Goal: Task Accomplishment & Management: Use online tool/utility

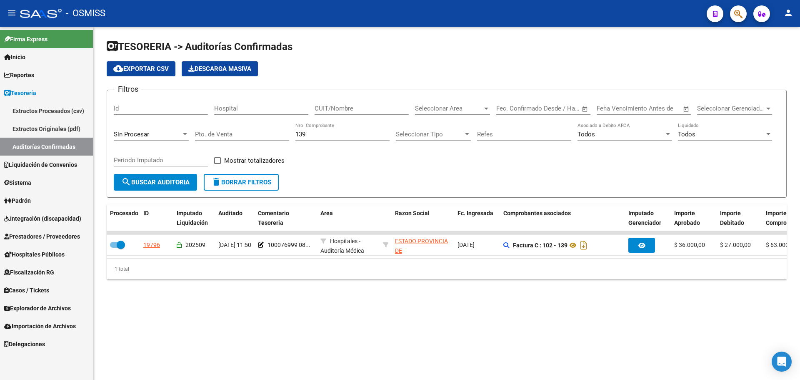
drag, startPoint x: 0, startPoint y: 0, endPoint x: 71, endPoint y: 131, distance: 149.2
click at [74, 130] on mat-sidenav-container "Firma Express Inicio Instructivos Contacto OS Reportes Ingresos Percibidos Anál…" at bounding box center [400, 203] width 800 height 353
type input "3673"
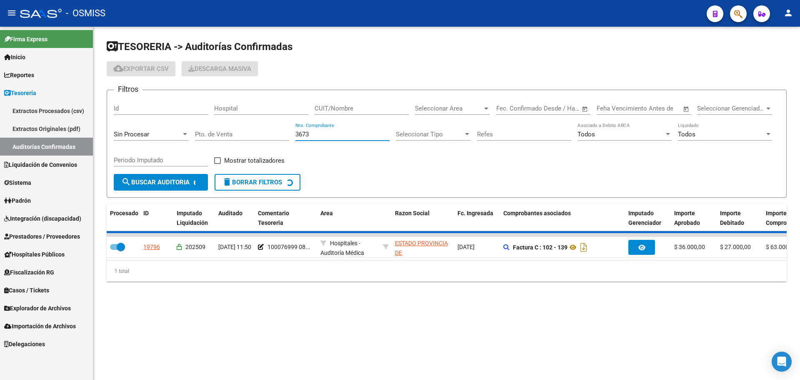
checkbox input "false"
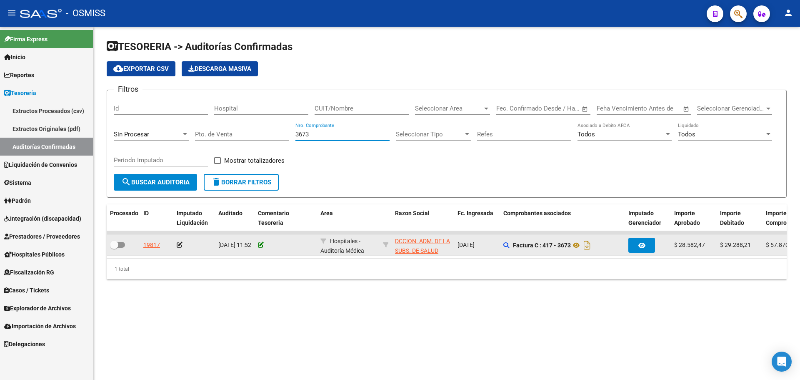
type input "3673"
click at [263, 245] on icon at bounding box center [261, 245] width 6 height 6
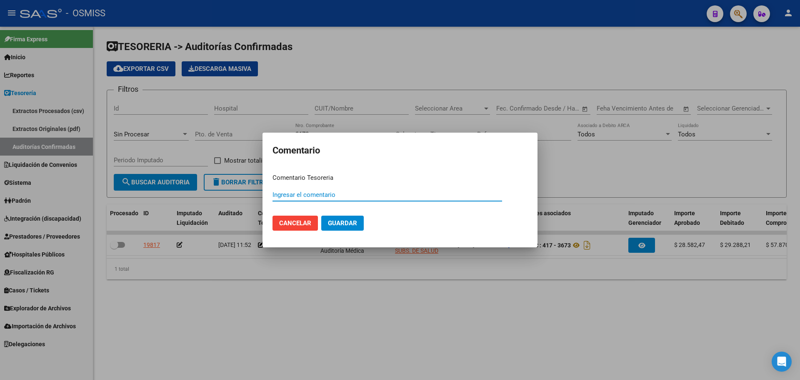
paste input "100077000"
drag, startPoint x: 350, startPoint y: 195, endPoint x: 204, endPoint y: 188, distance: 146.9
click at [204, 188] on div "Comentario Comentario Tesoreria 100077000 08/09/2025 Ingresar el comentario Can…" at bounding box center [400, 190] width 800 height 380
type input "100077000 08/09/2025"
click at [357, 222] on button "Guardar" at bounding box center [342, 222] width 43 height 15
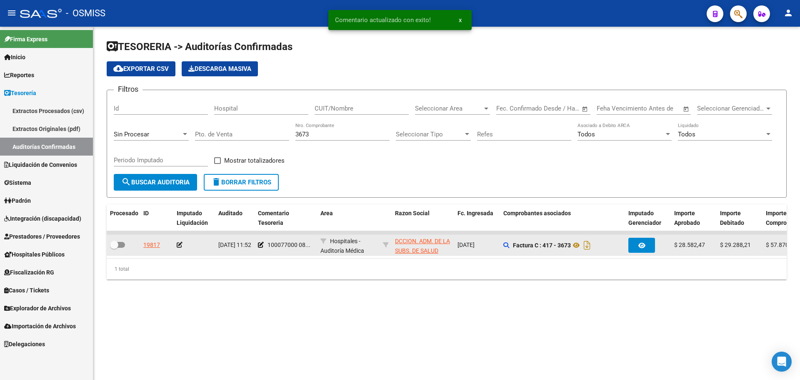
click at [179, 245] on icon at bounding box center [180, 245] width 6 height 6
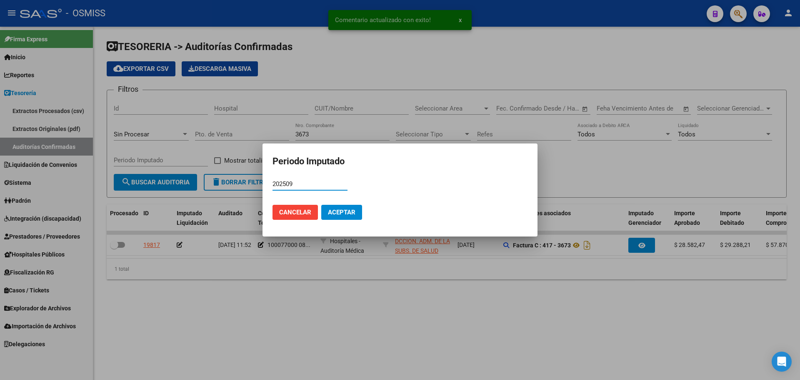
type input "202509"
click at [347, 214] on span "Aceptar" at bounding box center [342, 212] width 28 height 8
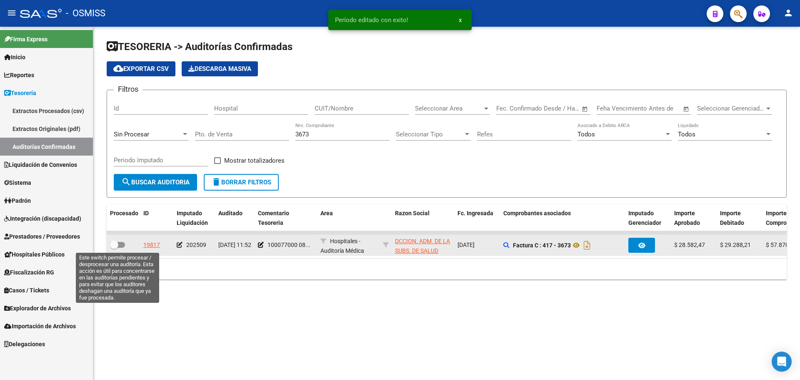
click at [123, 241] on label at bounding box center [117, 245] width 15 height 10
click at [114, 248] on input "checkbox" at bounding box center [114, 248] width 0 height 0
checkbox input "true"
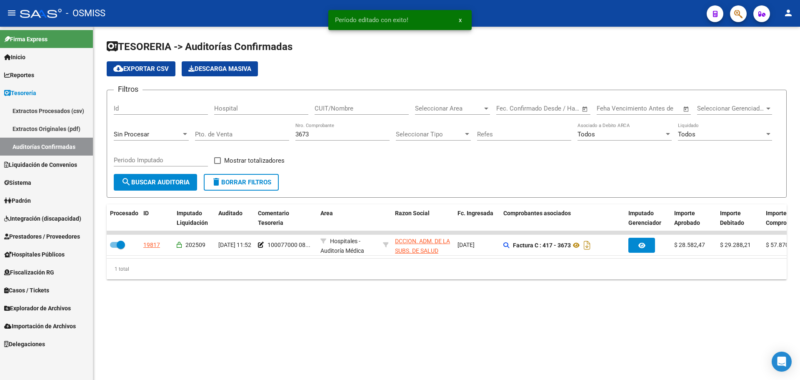
drag, startPoint x: 342, startPoint y: 138, endPoint x: 214, endPoint y: 126, distance: 128.5
click at [214, 126] on div "Filtros Id Hospital CUIT/Nombre Seleccionar Area Seleccionar Area Fecha inicio …" at bounding box center [447, 135] width 666 height 77
click at [313, 131] on input "3673" at bounding box center [342, 134] width 94 height 8
click at [317, 137] on input "3673" at bounding box center [342, 134] width 94 height 8
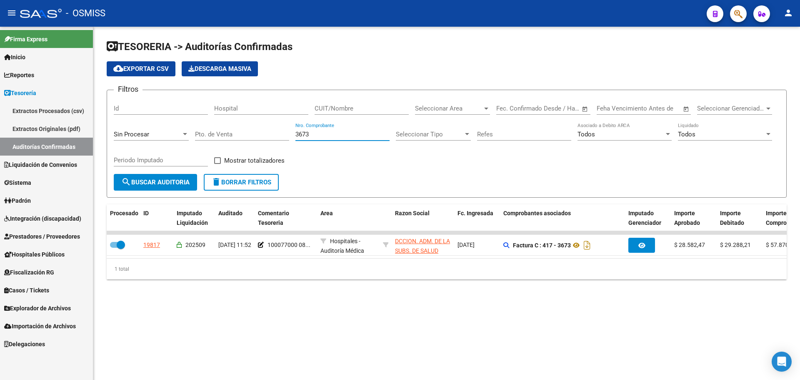
drag, startPoint x: 317, startPoint y: 137, endPoint x: 278, endPoint y: 137, distance: 38.8
click at [278, 137] on div "Filtros Id Hospital CUIT/Nombre Seleccionar Area Seleccionar Area Fecha inicio …" at bounding box center [447, 135] width 666 height 77
type input "890"
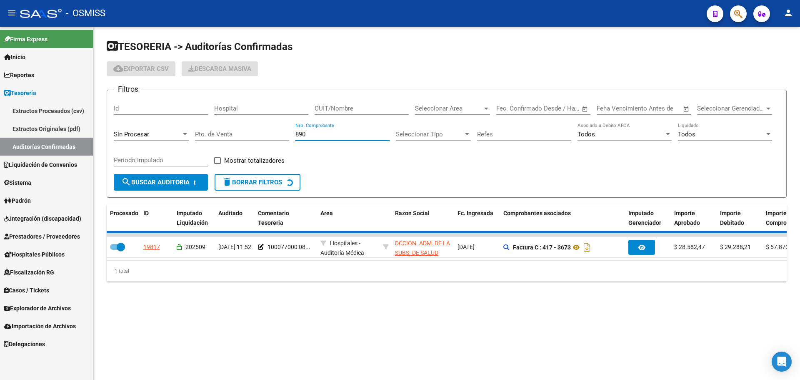
checkbox input "false"
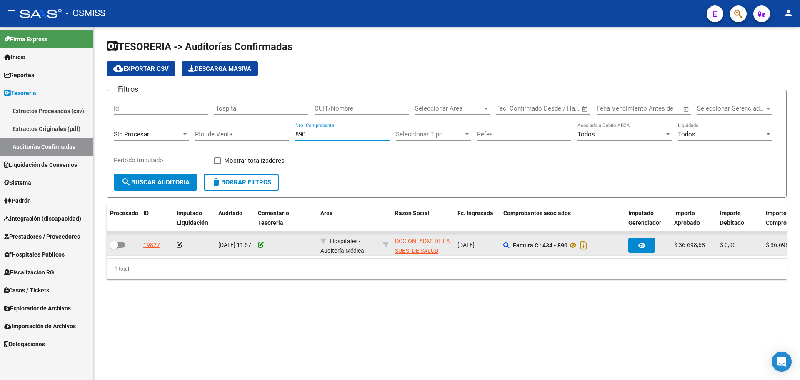
type input "890"
click at [263, 245] on icon at bounding box center [261, 245] width 6 height 6
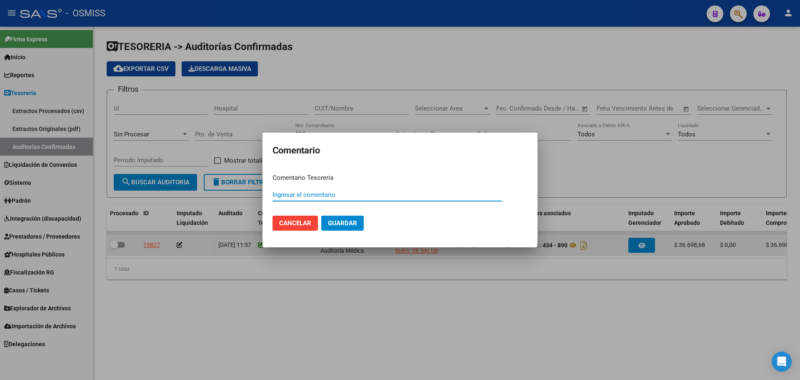
paste input "100077000 08/09/2025"
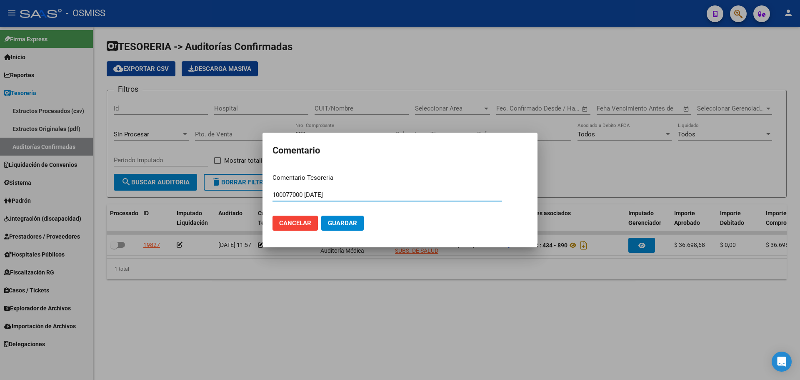
type input "100077000 08/09/2025"
click at [344, 224] on span "Guardar" at bounding box center [342, 223] width 29 height 8
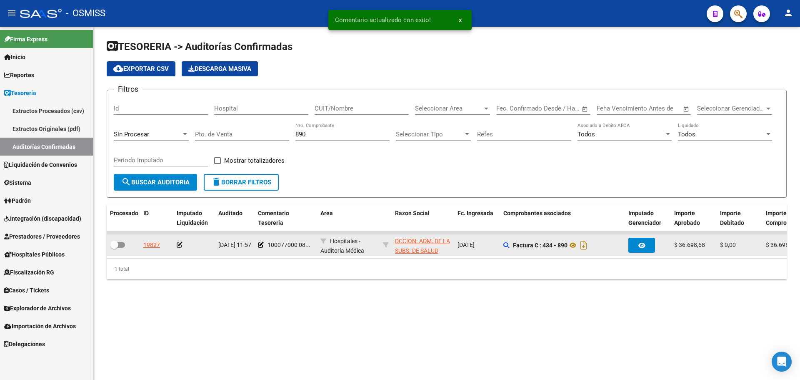
click at [179, 247] on icon at bounding box center [180, 245] width 6 height 6
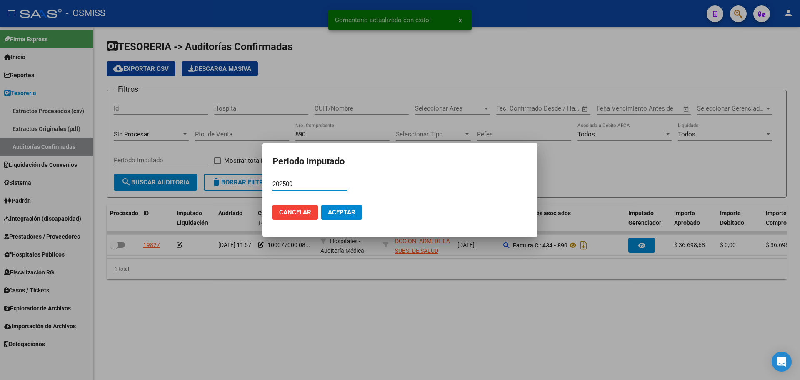
type input "202509"
click at [331, 207] on button "Aceptar" at bounding box center [341, 212] width 41 height 15
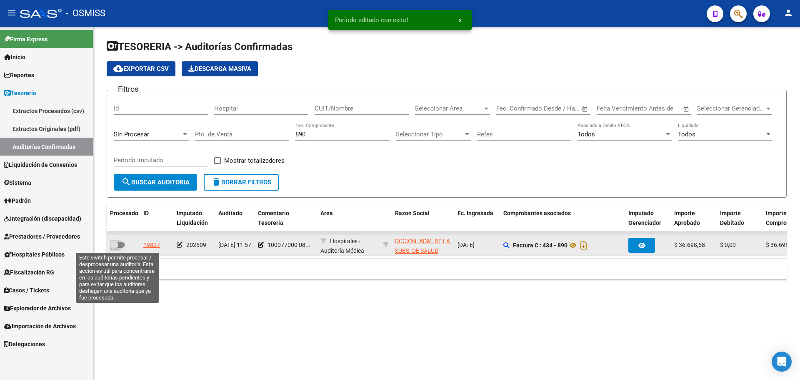
click at [120, 248] on label at bounding box center [117, 245] width 15 height 10
click at [114, 248] on input "checkbox" at bounding box center [114, 248] width 0 height 0
checkbox input "true"
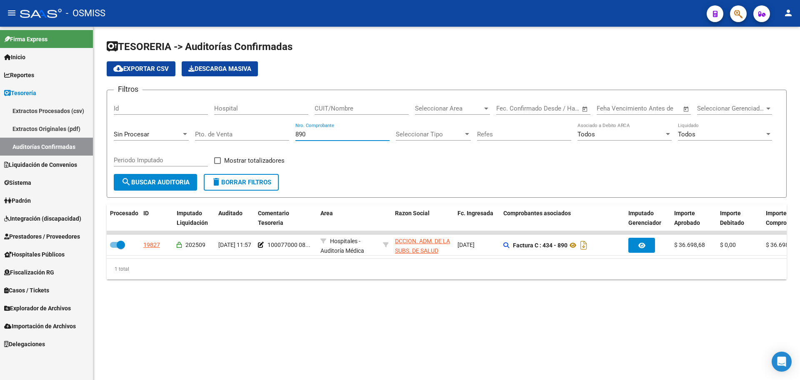
drag, startPoint x: 345, startPoint y: 136, endPoint x: 52, endPoint y: 136, distance: 292.9
click at [52, 136] on mat-sidenav-container "Firma Express Inicio Instructivos Contacto OS Reportes Ingresos Percibidos Anál…" at bounding box center [400, 203] width 800 height 353
type input "212"
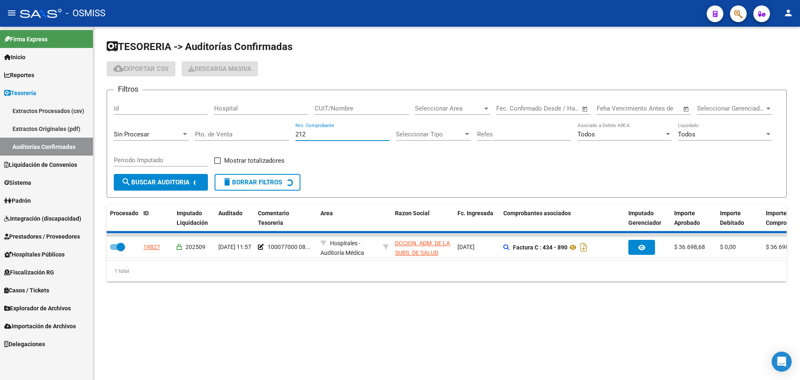
checkbox input "false"
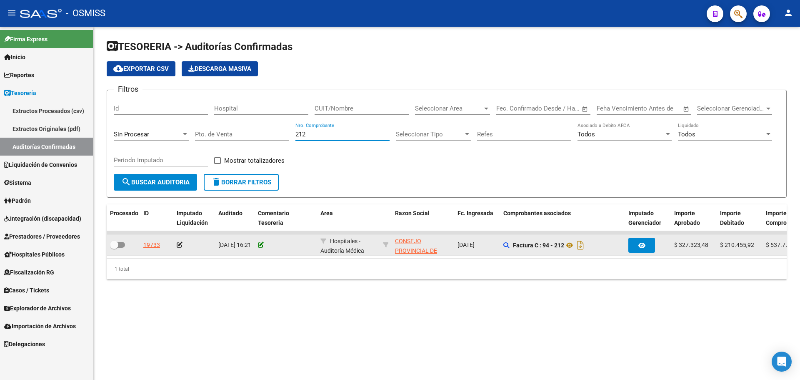
type input "212"
click at [260, 242] on icon at bounding box center [261, 245] width 6 height 6
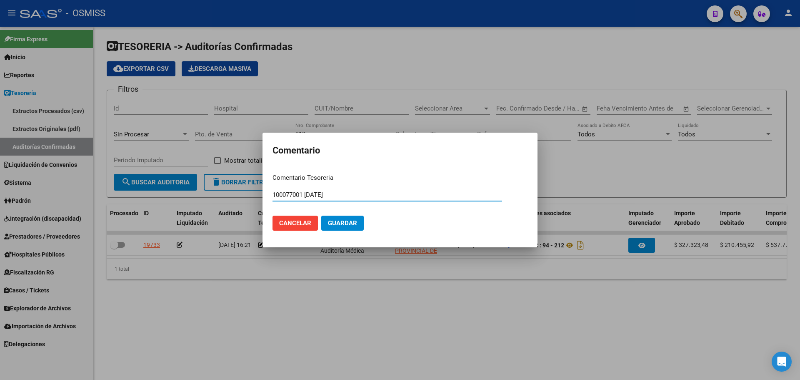
type input "100077001 08/09/2025"
click at [329, 218] on button "Guardar" at bounding box center [342, 222] width 43 height 15
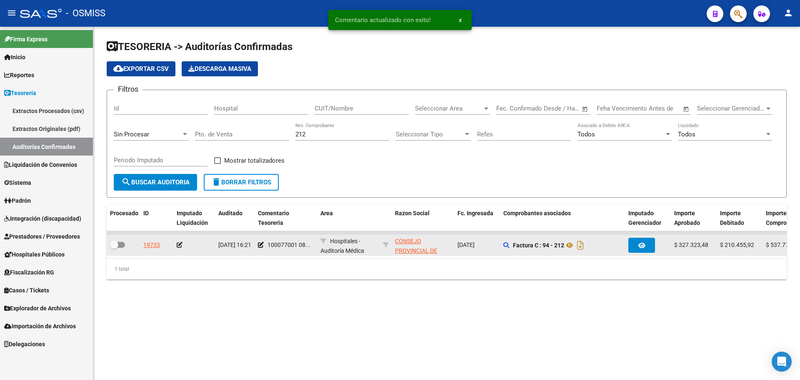
click at [179, 245] on icon at bounding box center [180, 245] width 6 height 6
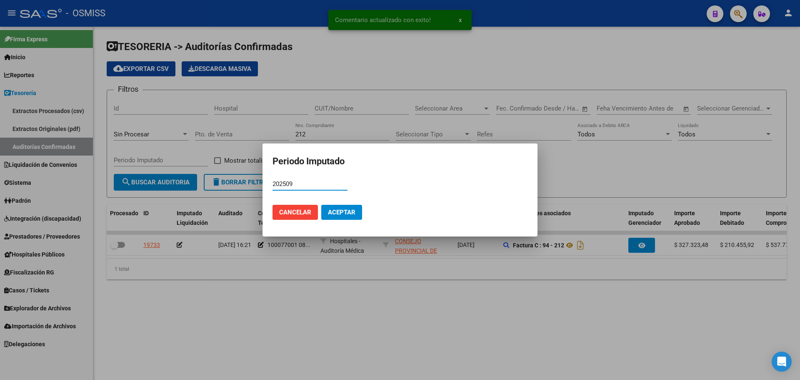
type input "202509"
click at [330, 209] on span "Aceptar" at bounding box center [342, 212] width 28 height 8
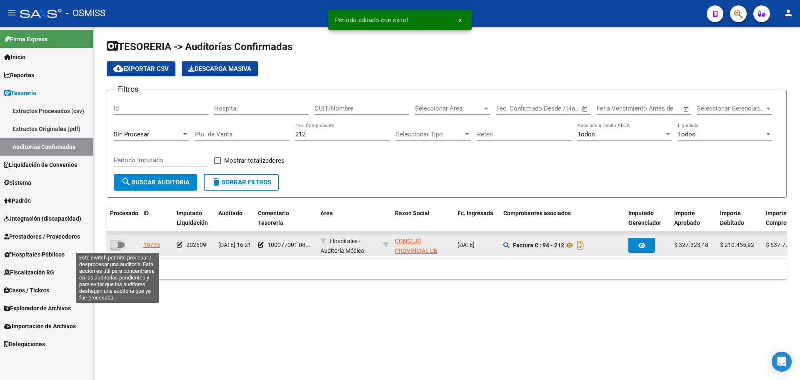
click at [124, 244] on span at bounding box center [117, 245] width 15 height 6
click at [114, 248] on input "checkbox" at bounding box center [114, 248] width 0 height 0
checkbox input "true"
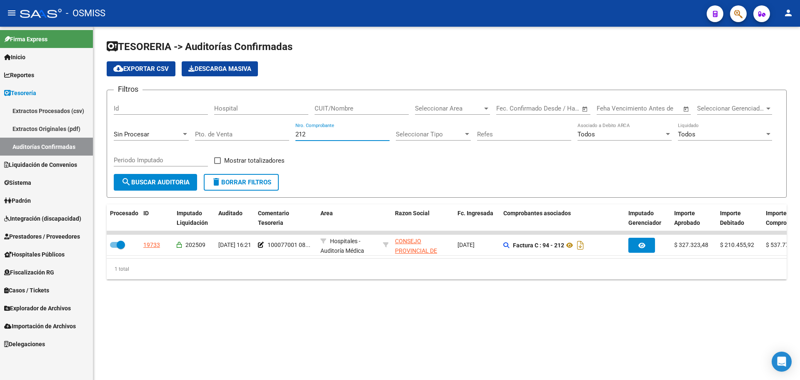
drag, startPoint x: 318, startPoint y: 134, endPoint x: 145, endPoint y: 135, distance: 172.9
click at [145, 135] on div "Filtros Id Hospital CUIT/Nombre Seleccionar Area Seleccionar Area Fecha inicio …" at bounding box center [447, 135] width 666 height 77
type input "10414"
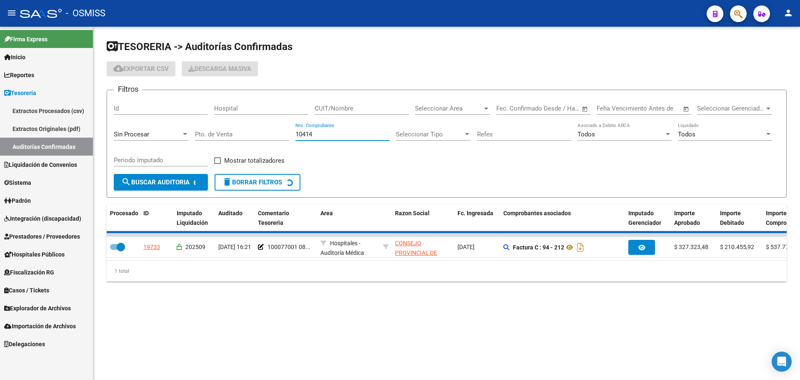
checkbox input "false"
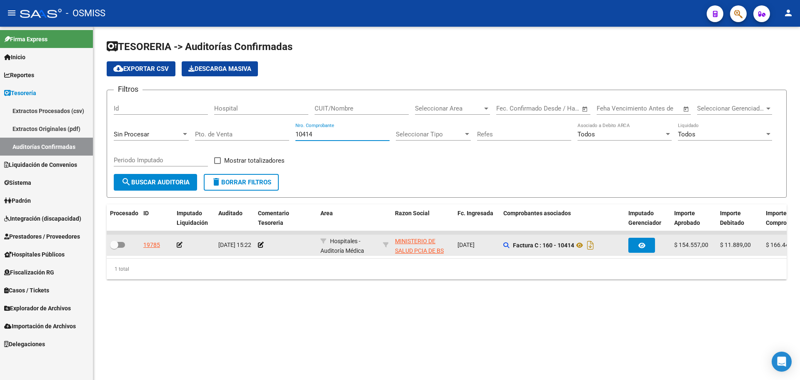
type input "10414"
click at [261, 240] on div at bounding box center [286, 245] width 56 height 10
click at [261, 246] on icon at bounding box center [261, 245] width 6 height 6
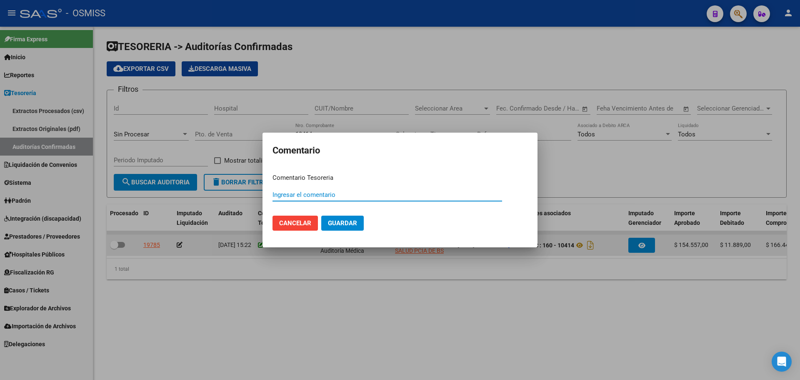
paste input "100077002"
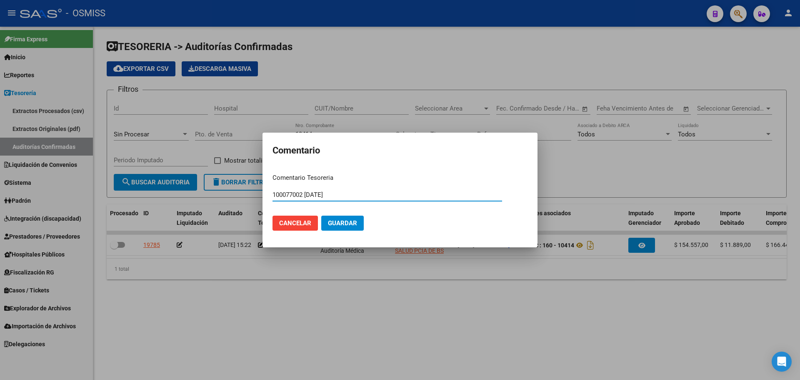
type input "100077002 08/09/2025"
click at [329, 224] on span "Guardar" at bounding box center [342, 223] width 29 height 8
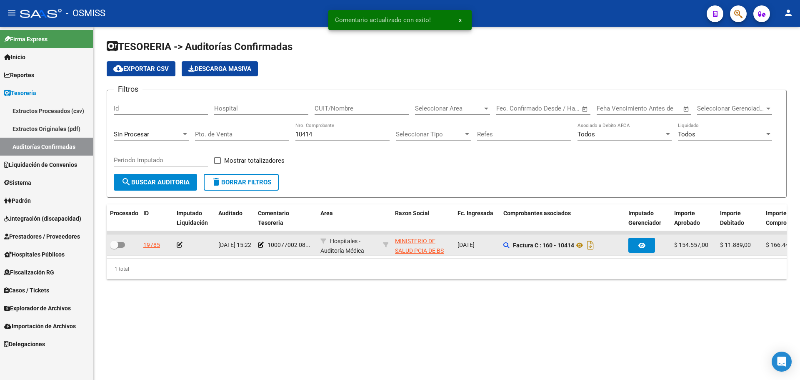
click at [179, 246] on icon at bounding box center [180, 245] width 6 height 6
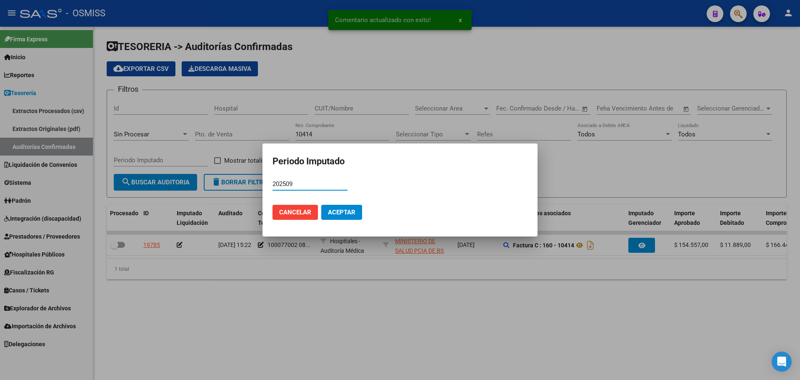
type input "202509"
click at [335, 210] on span "Aceptar" at bounding box center [342, 212] width 28 height 8
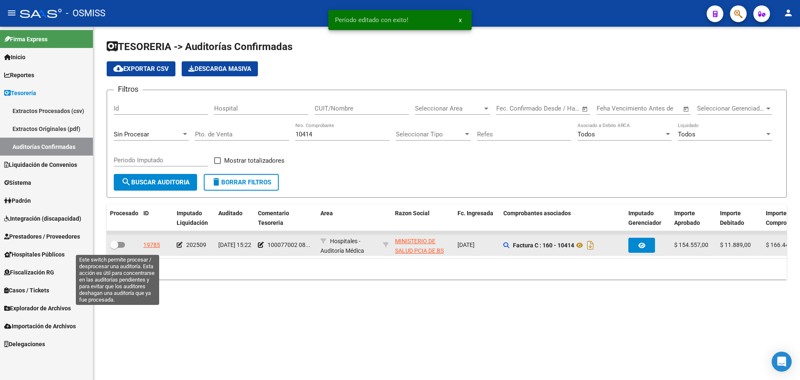
click at [124, 243] on span at bounding box center [117, 245] width 15 height 6
click at [114, 248] on input "checkbox" at bounding box center [114, 248] width 0 height 0
checkbox input "true"
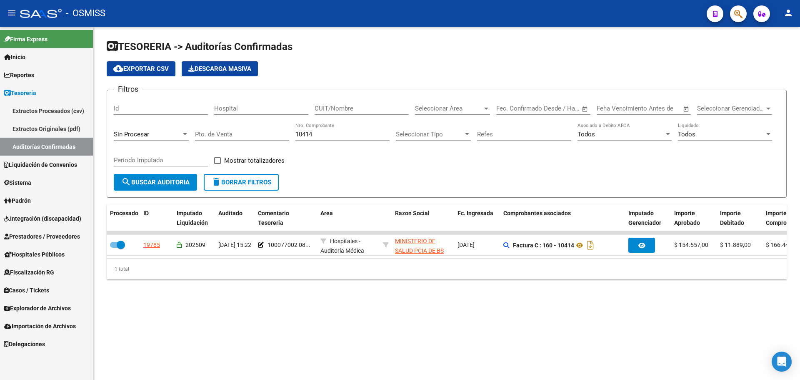
drag, startPoint x: 329, startPoint y: 139, endPoint x: 298, endPoint y: 133, distance: 31.9
click at [298, 133] on div "10414 Nro. Comprobante" at bounding box center [342, 132] width 94 height 18
drag, startPoint x: 335, startPoint y: 135, endPoint x: 118, endPoint y: 128, distance: 217.6
click at [118, 128] on div "Filtros Id Hospital CUIT/Nombre Seleccionar Area Seleccionar Area Fecha inicio …" at bounding box center [447, 135] width 666 height 77
type input "3621"
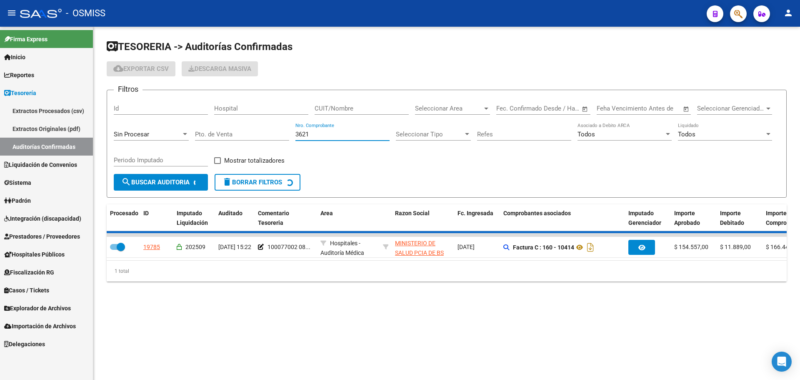
checkbox input "false"
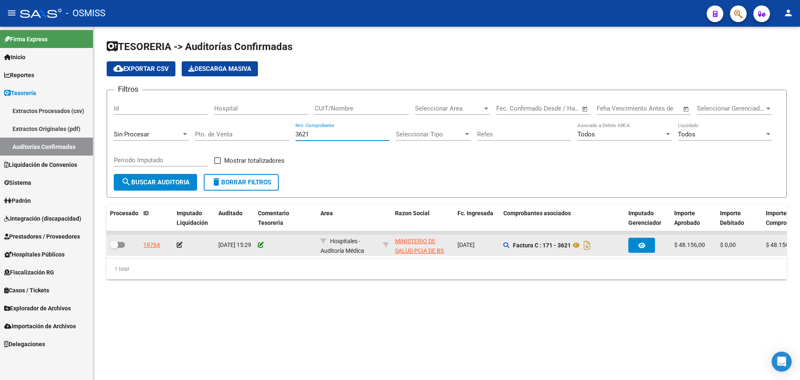
type input "3621"
click at [261, 242] on icon at bounding box center [261, 245] width 6 height 6
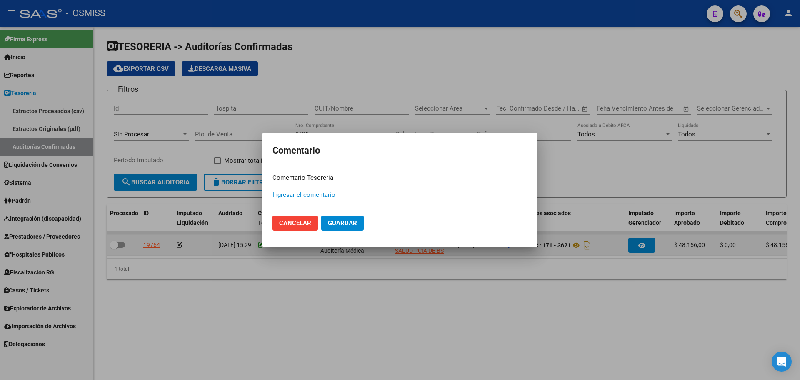
paste input "100077003"
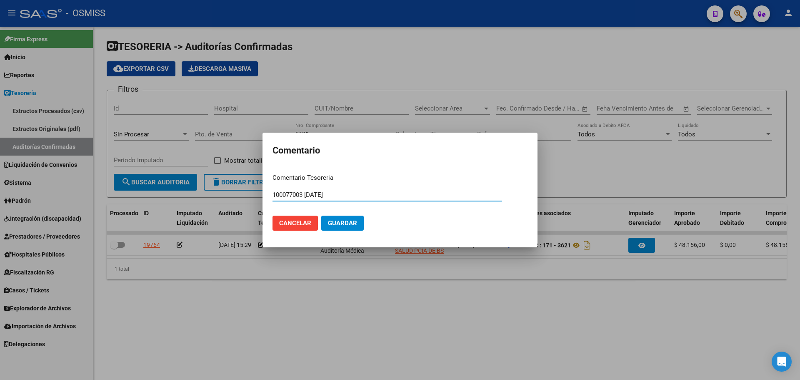
drag, startPoint x: 348, startPoint y: 195, endPoint x: 242, endPoint y: 192, distance: 106.3
click at [242, 192] on div "Comentario Comentario Tesoreria 100077003 08/09/2025 Ingresar el comentario Can…" at bounding box center [400, 190] width 800 height 380
type input "100077003 08/09/2025"
click at [345, 222] on span "Guardar" at bounding box center [342, 223] width 29 height 8
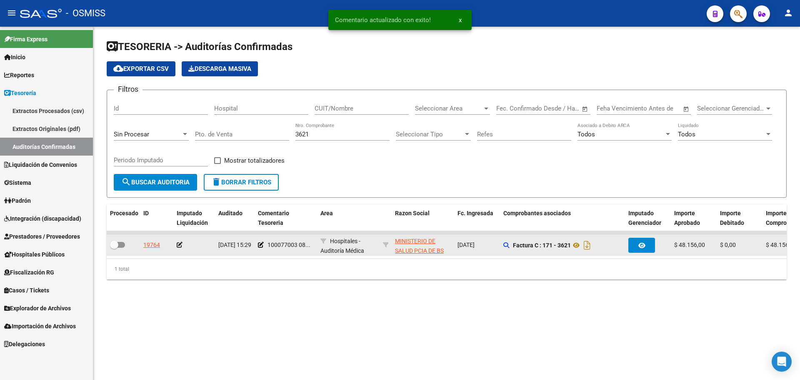
click at [182, 243] on icon at bounding box center [180, 245] width 6 height 6
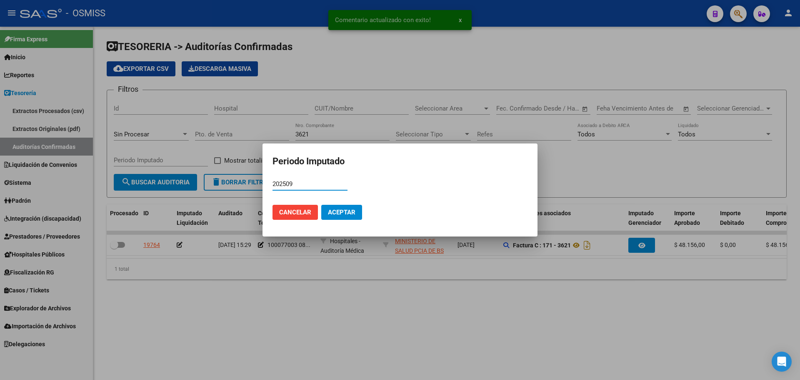
type input "202509"
click at [346, 209] on span "Aceptar" at bounding box center [342, 212] width 28 height 8
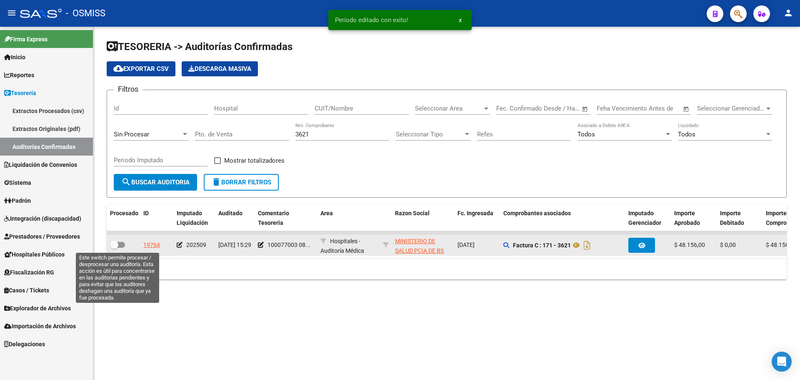
click at [121, 243] on span at bounding box center [117, 245] width 15 height 6
click at [114, 248] on input "checkbox" at bounding box center [114, 248] width 0 height 0
checkbox input "true"
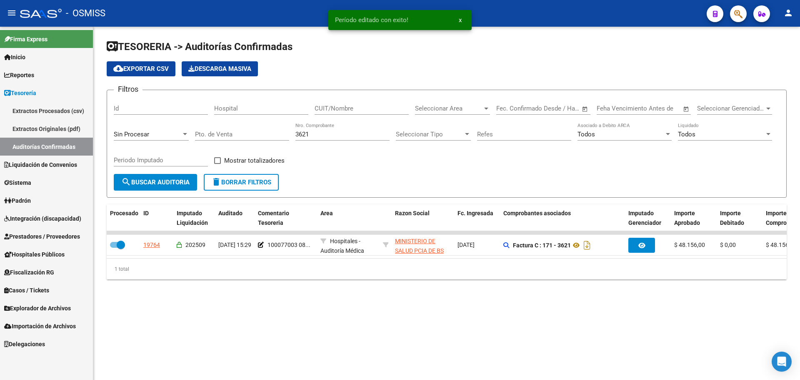
click at [324, 137] on input "3621" at bounding box center [342, 134] width 94 height 8
type input "3622"
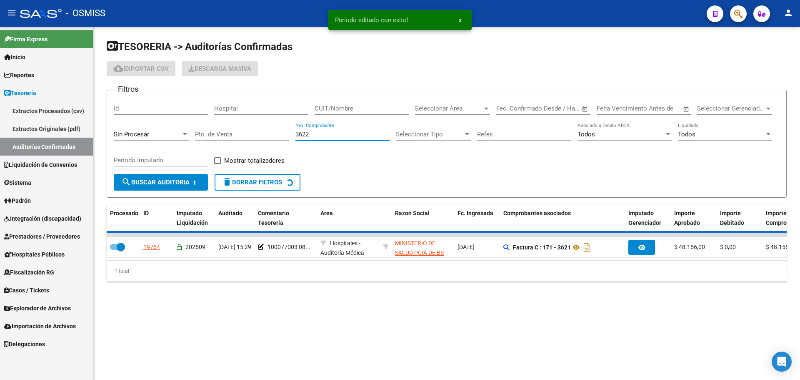
checkbox input "false"
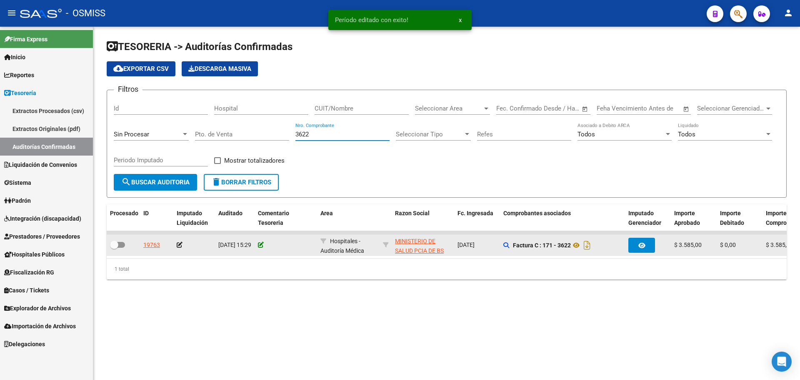
type input "3622"
click at [261, 244] on icon at bounding box center [261, 245] width 6 height 6
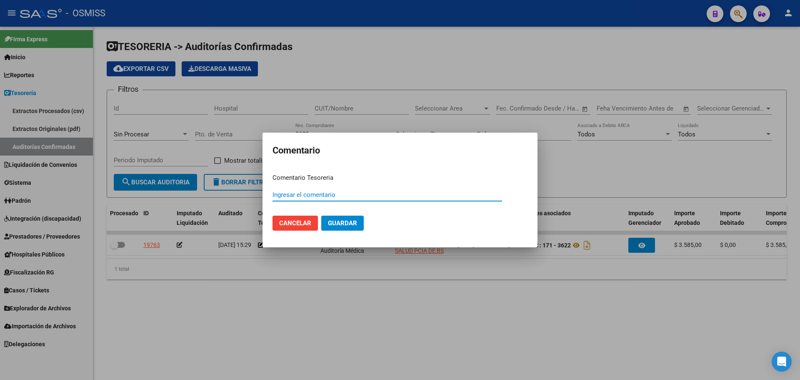
paste input "100077003 08/09/2025"
type input "100077003 08/09/2025"
click at [341, 227] on span "Guardar" at bounding box center [342, 223] width 29 height 8
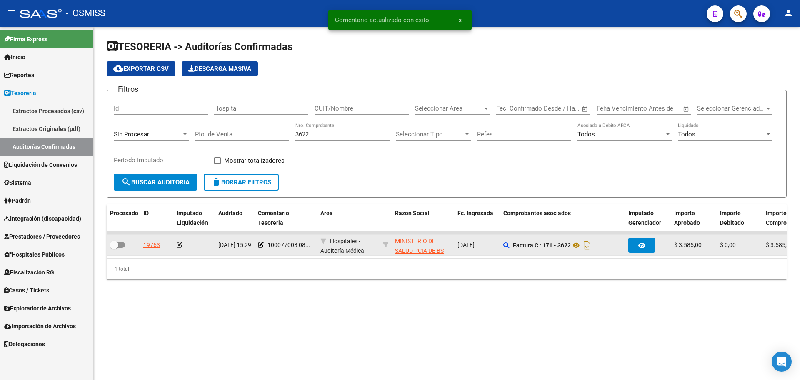
click at [180, 244] on icon at bounding box center [180, 245] width 6 height 6
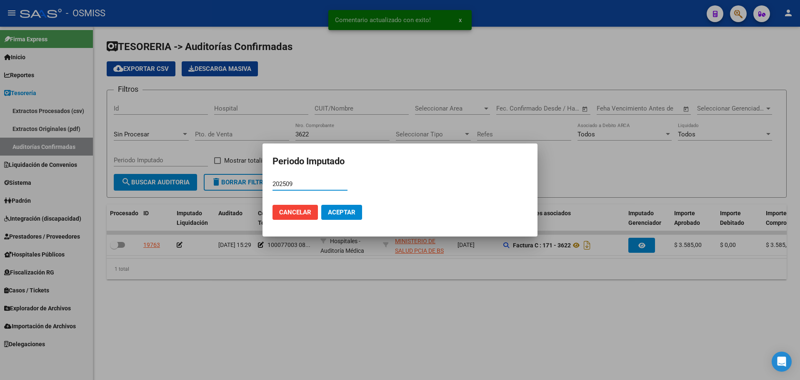
type input "202509"
click at [363, 212] on mat-dialog-actions "Cancelar Aceptar" at bounding box center [400, 212] width 255 height 28
click at [352, 215] on span "Aceptar" at bounding box center [342, 212] width 28 height 8
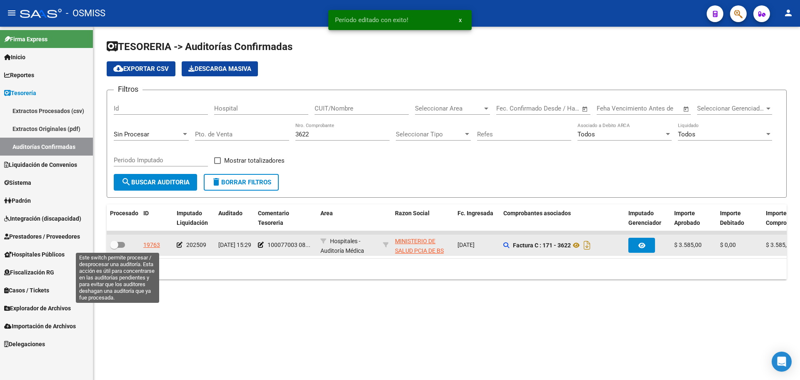
click at [120, 245] on span at bounding box center [117, 245] width 15 height 6
click at [114, 248] on input "checkbox" at bounding box center [114, 248] width 0 height 0
checkbox input "true"
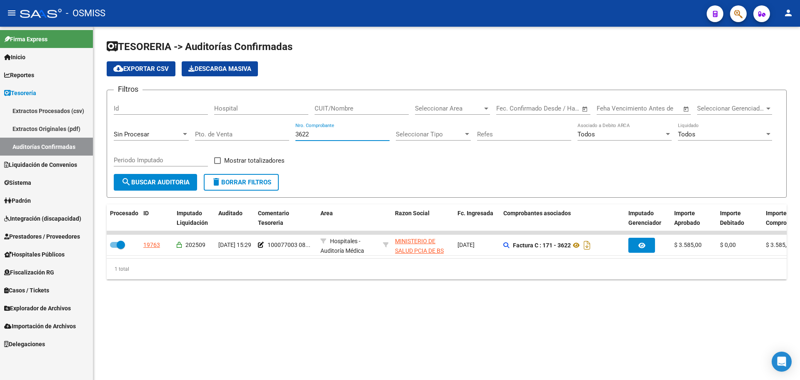
drag, startPoint x: 316, startPoint y: 136, endPoint x: 194, endPoint y: 140, distance: 122.6
click at [195, 138] on div "Filtros Id Hospital CUIT/Nombre Seleccionar Area Seleccionar Area Fecha inicio …" at bounding box center [447, 135] width 666 height 77
type input "2909"
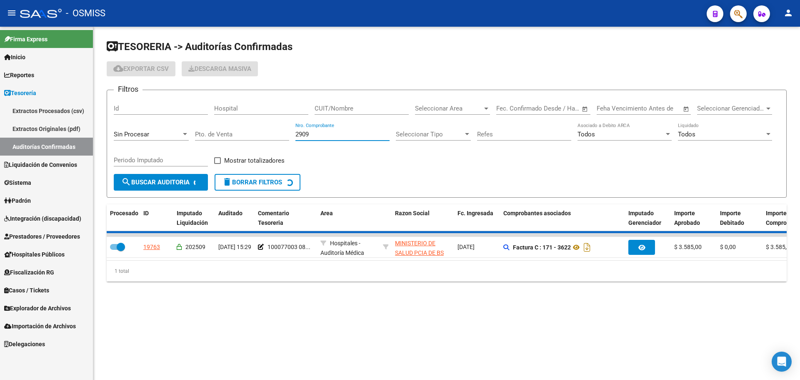
checkbox input "false"
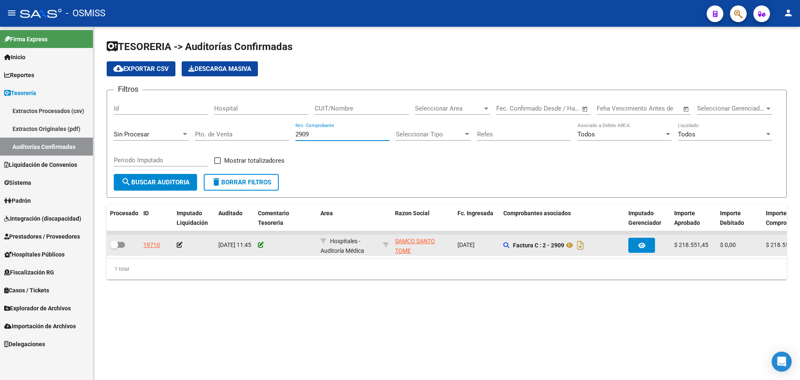
type input "2909"
click at [262, 243] on icon at bounding box center [261, 245] width 6 height 6
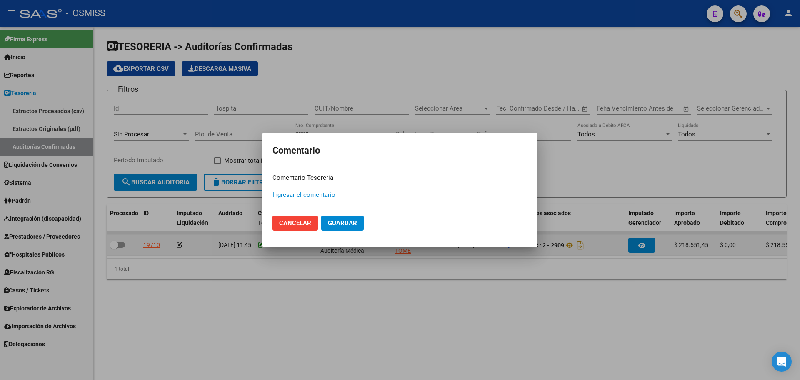
paste input "100077004"
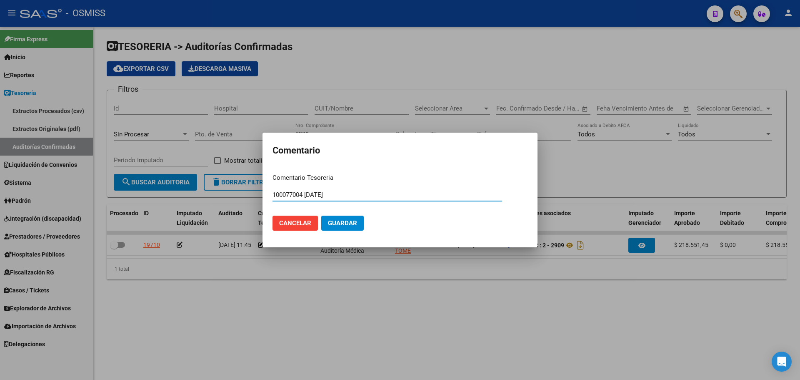
type input "100077004 08/09/2025"
click at [331, 218] on button "Guardar" at bounding box center [342, 222] width 43 height 15
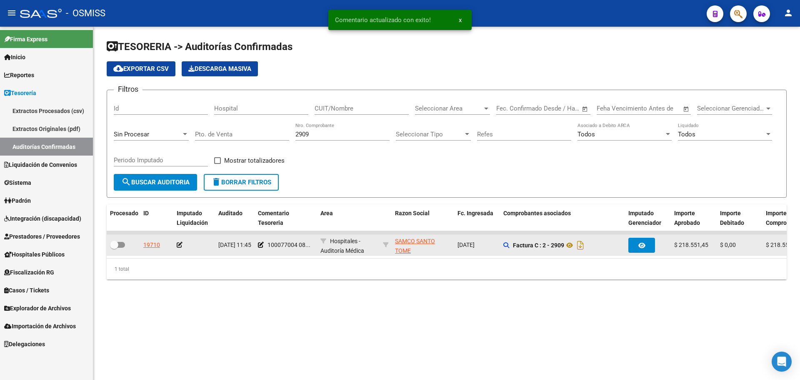
click at [179, 245] on icon at bounding box center [180, 245] width 6 height 6
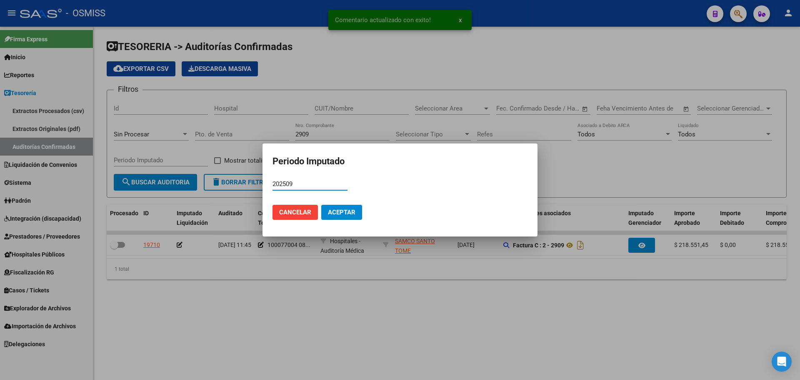
type input "202509"
click at [338, 205] on button "Aceptar" at bounding box center [341, 212] width 41 height 15
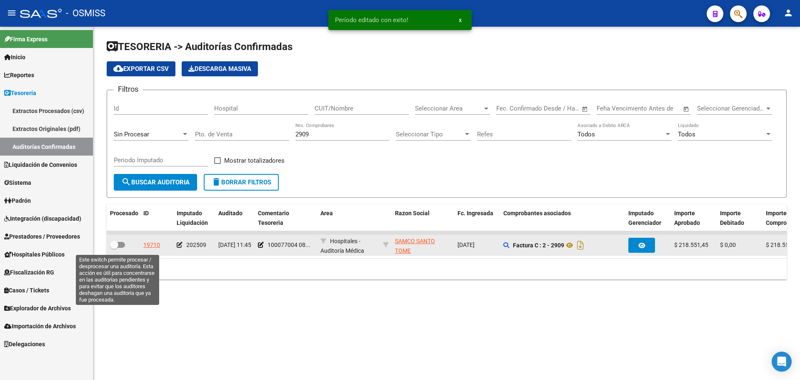
click at [119, 244] on span at bounding box center [117, 245] width 15 height 6
click at [114, 248] on input "checkbox" at bounding box center [114, 248] width 0 height 0
checkbox input "true"
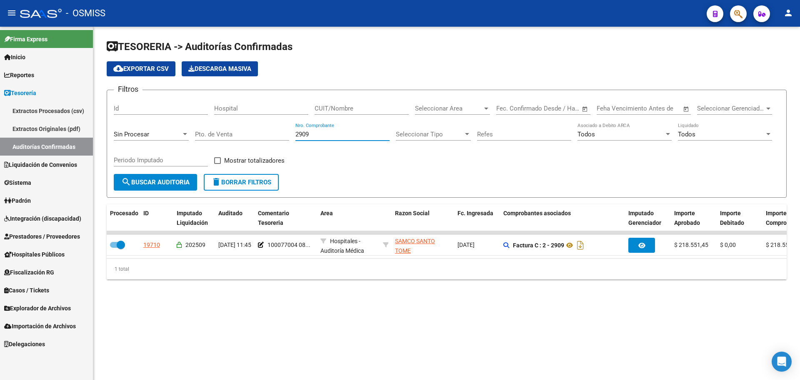
drag, startPoint x: 322, startPoint y: 135, endPoint x: 165, endPoint y: 132, distance: 157.1
click at [166, 132] on div "Filtros Id Hospital CUIT/Nombre Seleccionar Area Seleccionar Area Fecha inicio …" at bounding box center [447, 135] width 666 height 77
type input "3060"
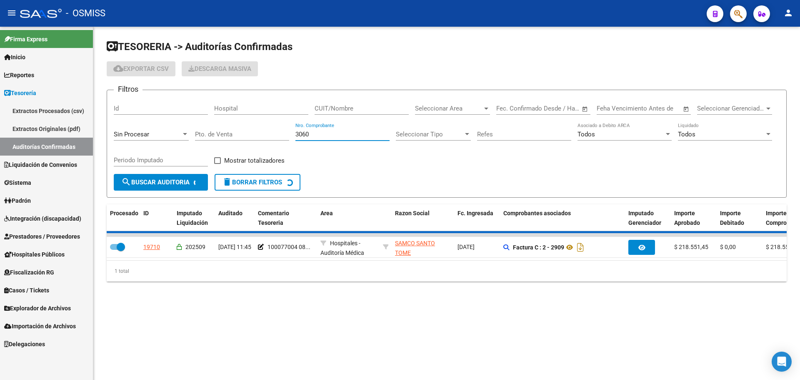
checkbox input "false"
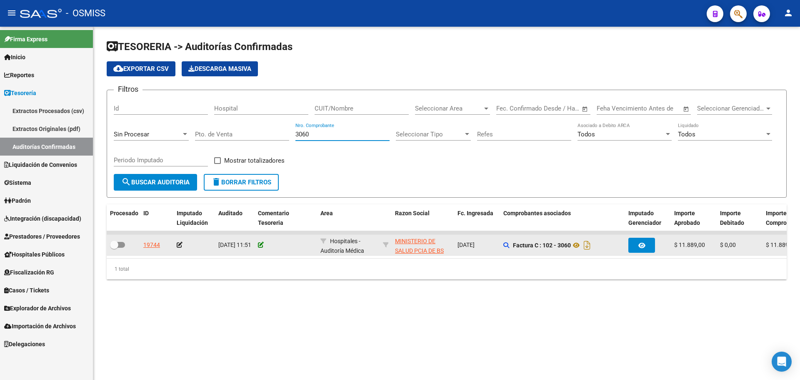
type input "3060"
click at [261, 242] on icon at bounding box center [261, 245] width 6 height 6
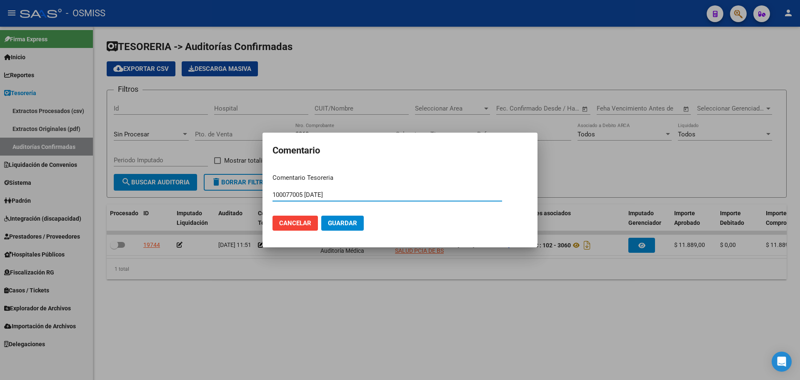
drag, startPoint x: 340, startPoint y: 194, endPoint x: 220, endPoint y: 186, distance: 119.8
click at [220, 186] on div "Comentario Comentario Tesoreria 100077005 08/09/2025 Ingresar el comentario Can…" at bounding box center [400, 190] width 800 height 380
type input "100077005 08/09/2025"
click at [342, 223] on span "Guardar" at bounding box center [342, 223] width 29 height 8
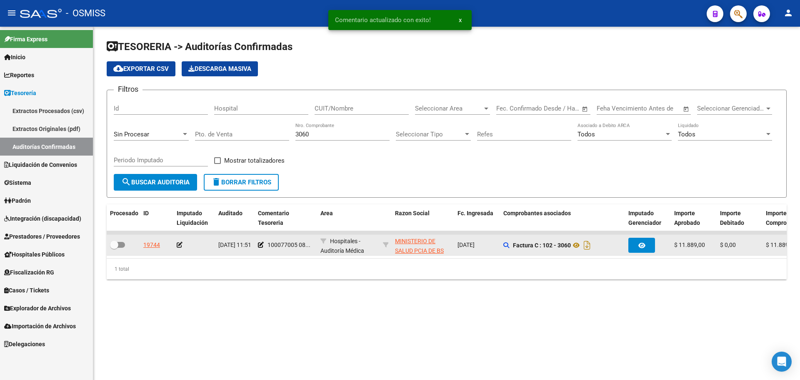
click at [180, 244] on icon at bounding box center [180, 245] width 6 height 6
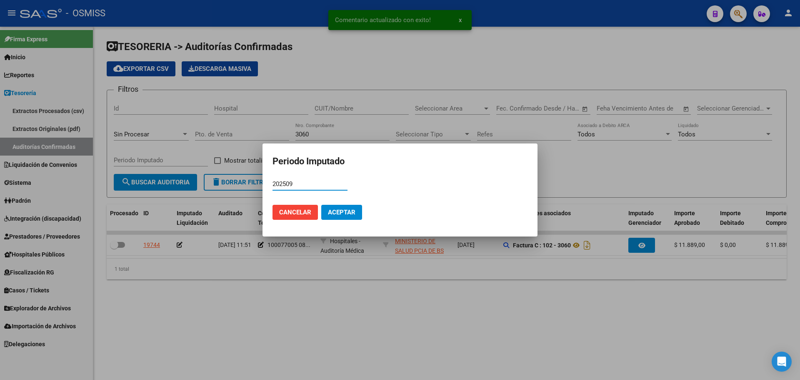
type input "202509"
click at [343, 213] on span "Aceptar" at bounding box center [342, 212] width 28 height 8
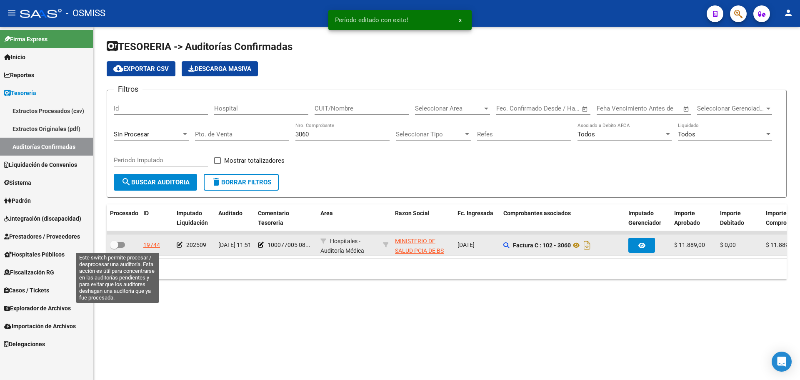
click at [120, 247] on span at bounding box center [117, 245] width 15 height 6
click at [114, 248] on input "checkbox" at bounding box center [114, 248] width 0 height 0
checkbox input "true"
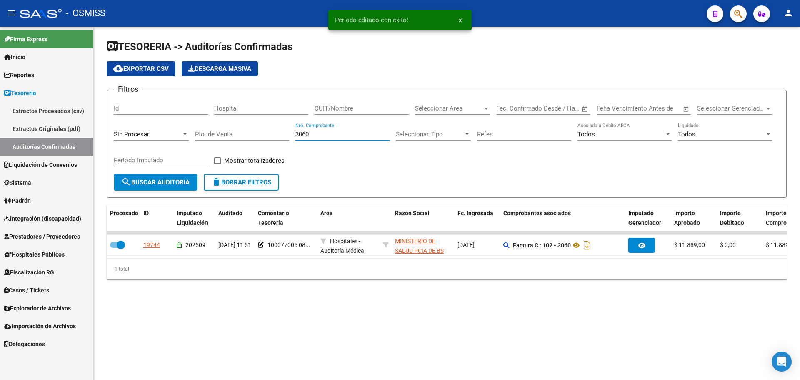
click at [327, 135] on input "3060" at bounding box center [342, 134] width 94 height 8
type input "3061"
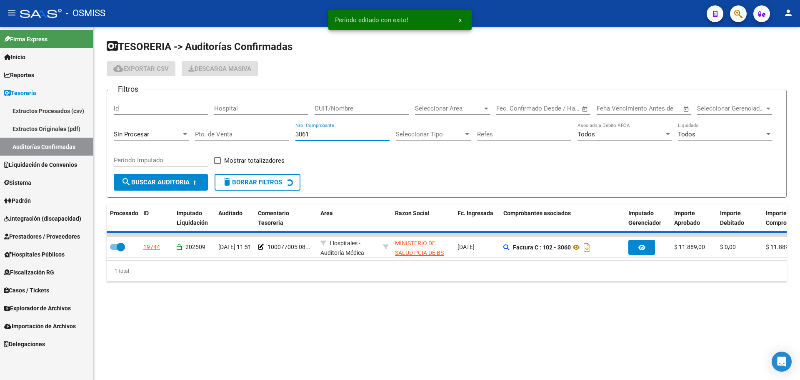
checkbox input "false"
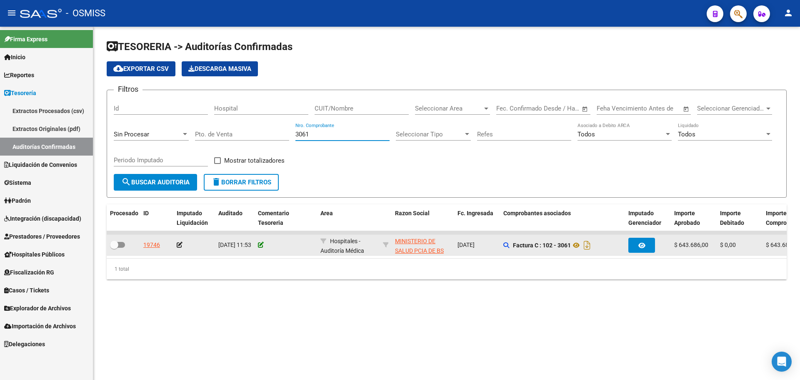
type input "3061"
click at [259, 246] on icon at bounding box center [261, 245] width 6 height 6
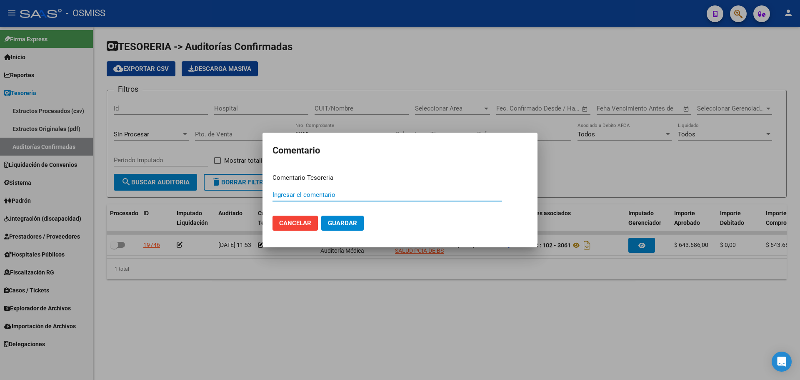
paste input "100077005 08/09/2025"
type input "100077005 08/09/2025"
click at [358, 219] on button "Guardar" at bounding box center [342, 222] width 43 height 15
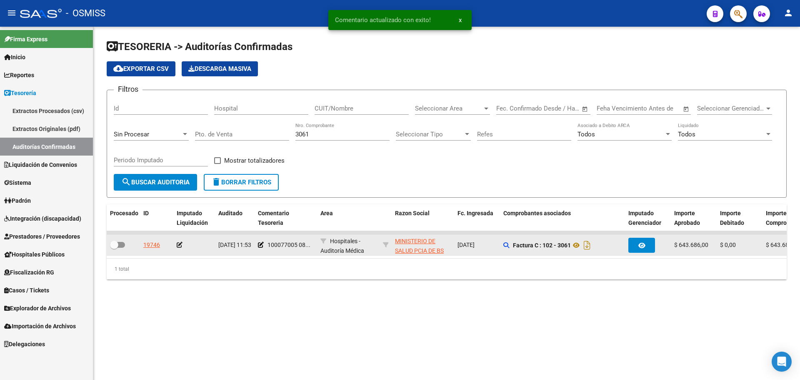
click at [181, 245] on icon at bounding box center [180, 245] width 6 height 6
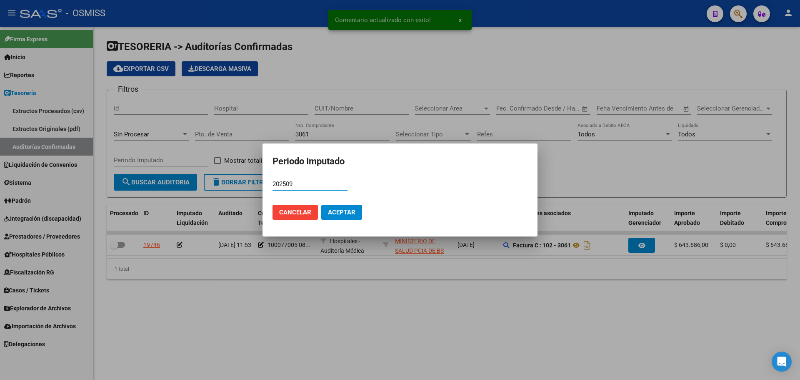
type input "202509"
click at [356, 209] on button "Aceptar" at bounding box center [341, 212] width 41 height 15
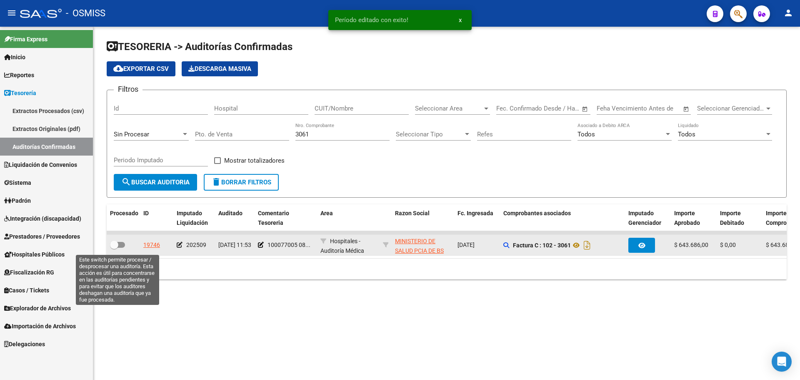
click at [121, 245] on span at bounding box center [117, 245] width 15 height 6
click at [114, 248] on input "checkbox" at bounding box center [114, 248] width 0 height 0
checkbox input "true"
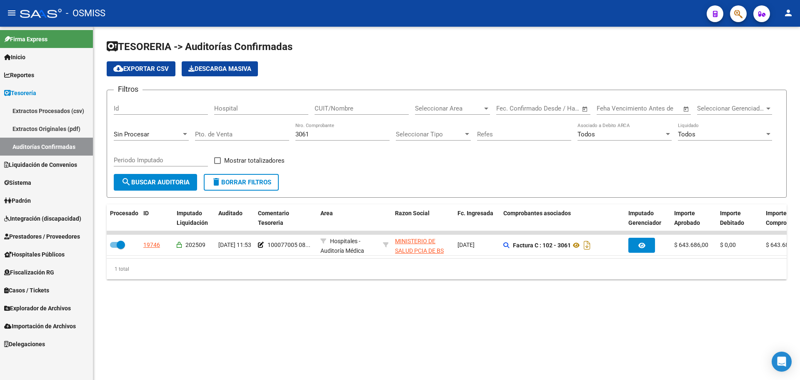
drag, startPoint x: 326, startPoint y: 136, endPoint x: 29, endPoint y: 109, distance: 298.7
click at [29, 109] on mat-sidenav-container "Firma Express Inicio Instructivos Contacto OS Reportes Ingresos Percibidos Anál…" at bounding box center [400, 203] width 800 height 353
type input "7011"
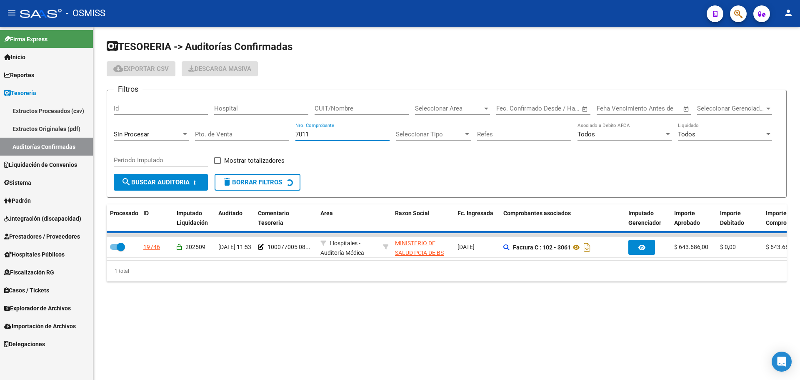
checkbox input "false"
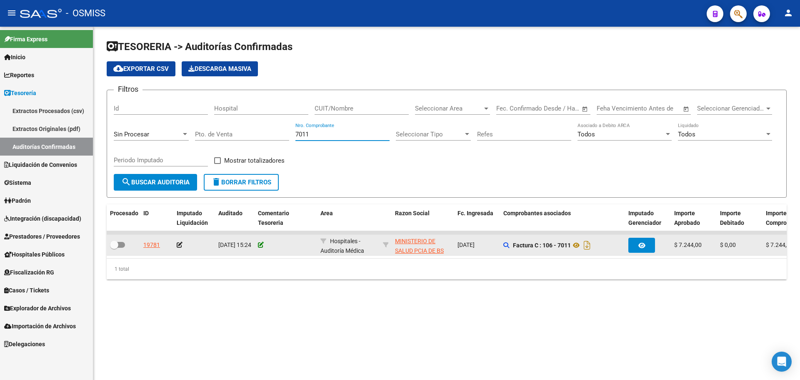
type input "7011"
click at [262, 244] on icon at bounding box center [261, 245] width 6 height 6
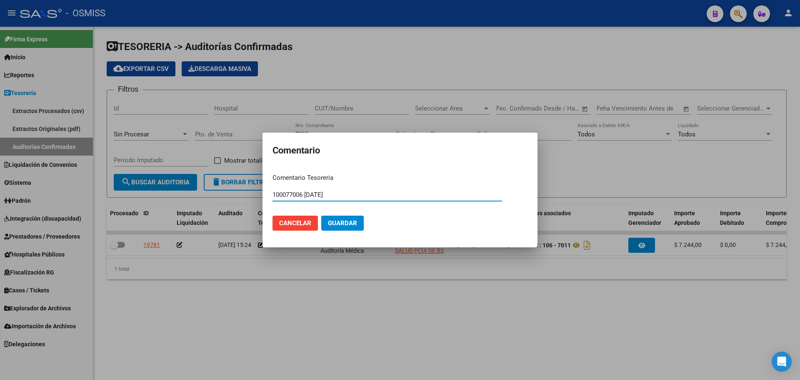
type input "100077006 08/09/2025"
click at [335, 218] on button "Guardar" at bounding box center [342, 222] width 43 height 15
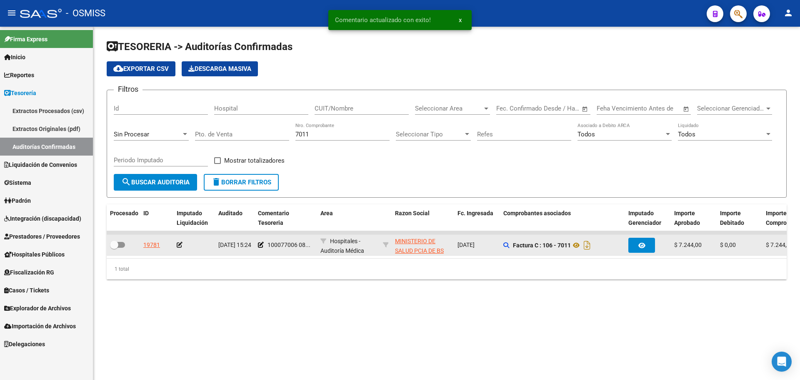
click at [180, 245] on icon at bounding box center [180, 245] width 6 height 6
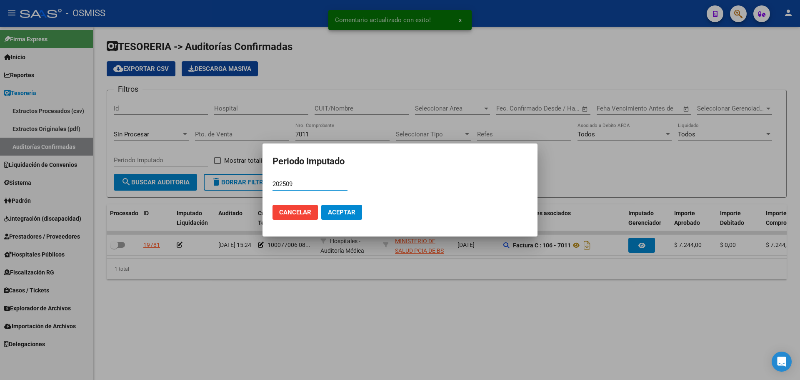
type input "202509"
click at [338, 214] on span "Aceptar" at bounding box center [342, 212] width 28 height 8
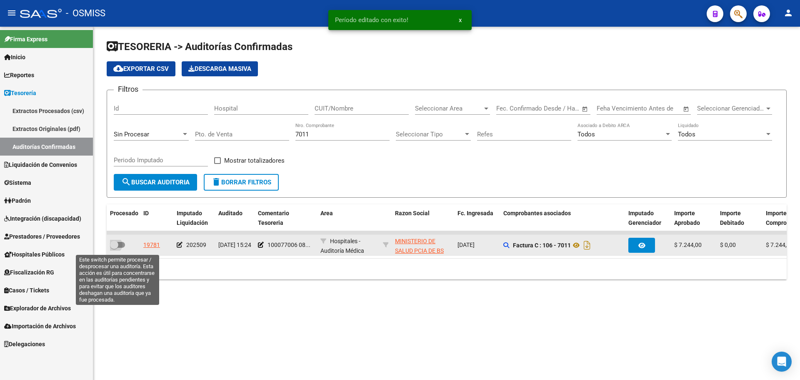
click at [115, 244] on span at bounding box center [114, 244] width 8 height 8
click at [114, 248] on input "checkbox" at bounding box center [114, 248] width 0 height 0
checkbox input "true"
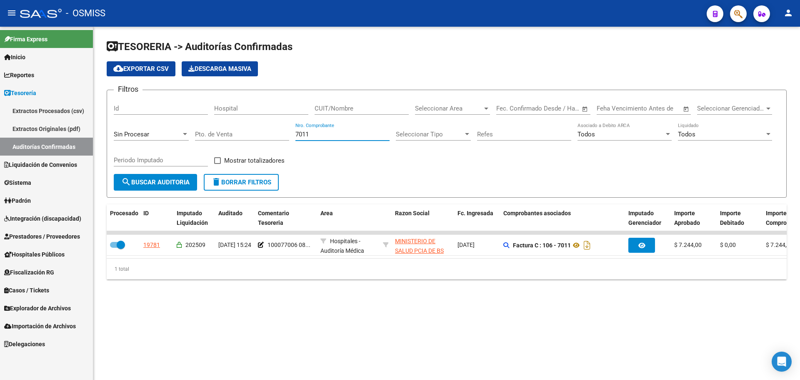
drag, startPoint x: 329, startPoint y: 135, endPoint x: 93, endPoint y: 133, distance: 236.3
click at [93, 133] on mat-sidenav-container "Firma Express Inicio Instructivos Contacto OS Reportes Ingresos Percibidos Anál…" at bounding box center [400, 203] width 800 height 353
type input "2595"
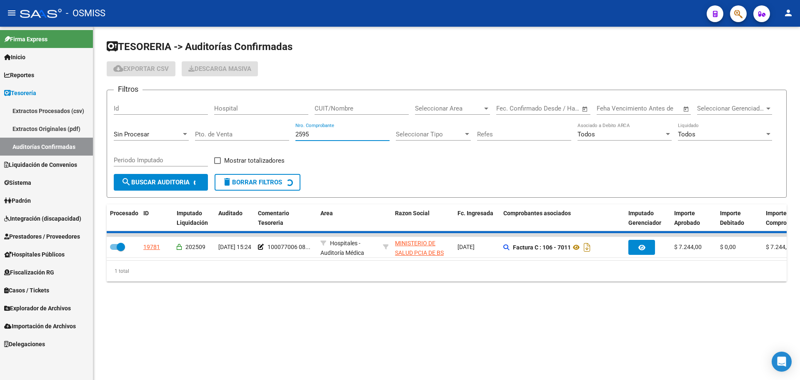
checkbox input "false"
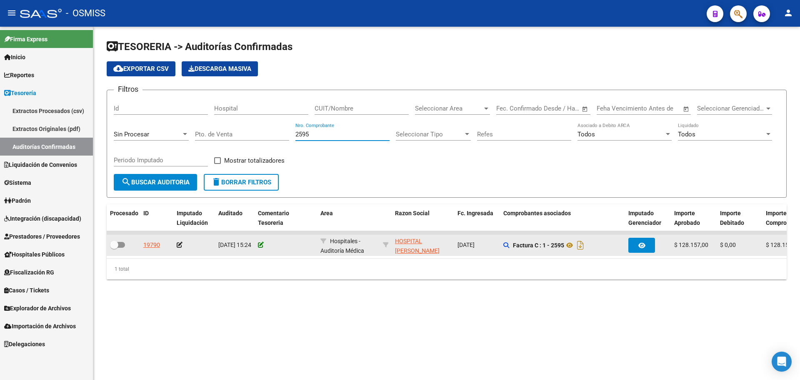
type input "2595"
click at [262, 246] on icon at bounding box center [261, 245] width 6 height 6
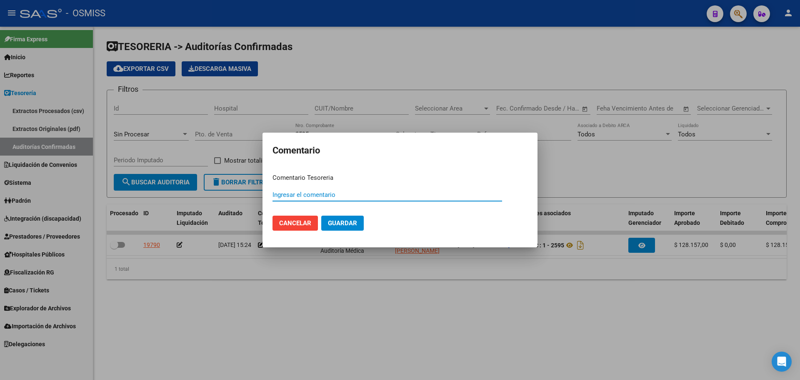
paste input "100077007"
type input "100077007 08/09/2025"
click at [357, 221] on button "Guardar" at bounding box center [342, 222] width 43 height 15
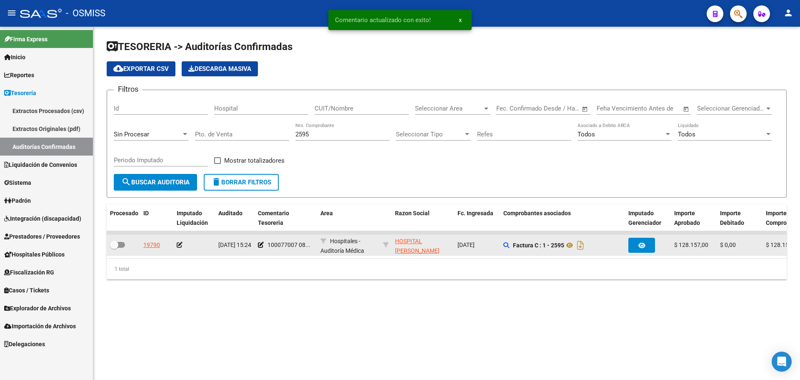
click at [179, 247] on icon at bounding box center [180, 245] width 6 height 6
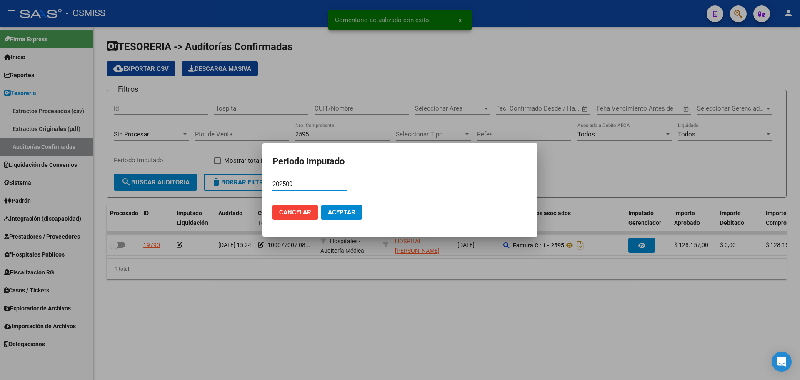
type input "202509"
click at [333, 215] on span "Aceptar" at bounding box center [342, 212] width 28 height 8
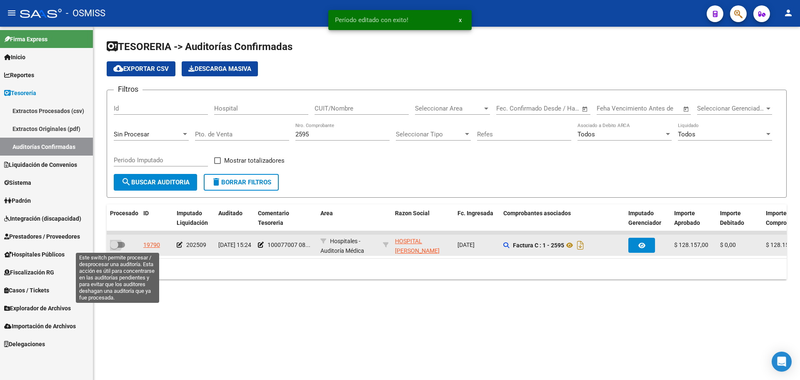
click at [123, 244] on span at bounding box center [117, 245] width 15 height 6
click at [114, 248] on input "checkbox" at bounding box center [114, 248] width 0 height 0
checkbox input "true"
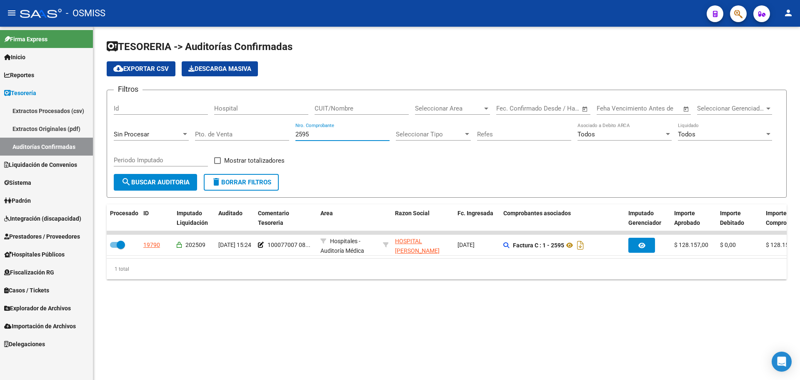
drag, startPoint x: 322, startPoint y: 137, endPoint x: 90, endPoint y: 137, distance: 232.5
click at [90, 137] on mat-sidenav-container "Firma Express Inicio Instructivos Contacto OS Reportes Ingresos Percibidos Anál…" at bounding box center [400, 203] width 800 height 353
type input "8037"
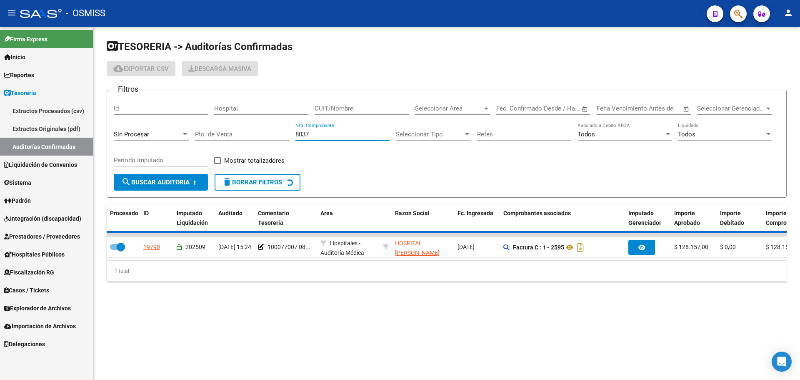
checkbox input "false"
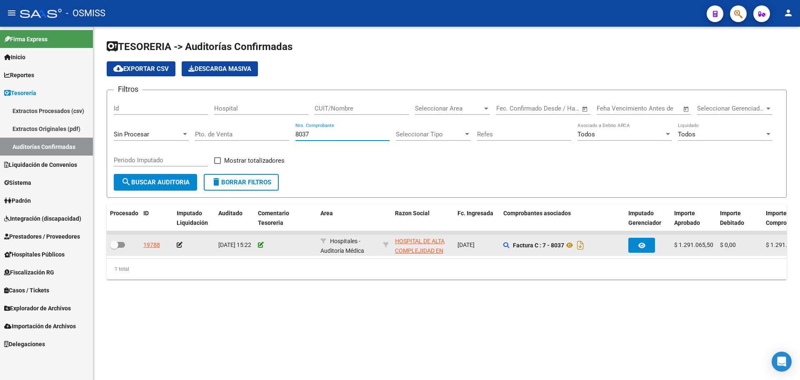
type input "8037"
click at [260, 246] on icon at bounding box center [261, 245] width 6 height 6
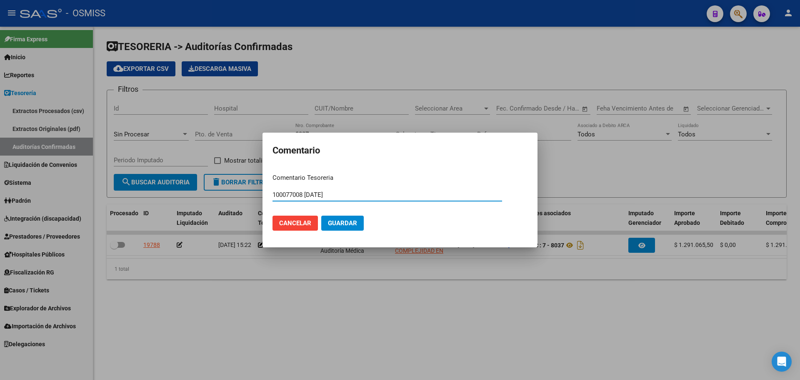
type input "100077008 08/09/2025"
click at [364, 226] on mat-dialog-actions "Cancelar Guardar" at bounding box center [400, 223] width 255 height 28
click at [355, 224] on span "Guardar" at bounding box center [342, 223] width 29 height 8
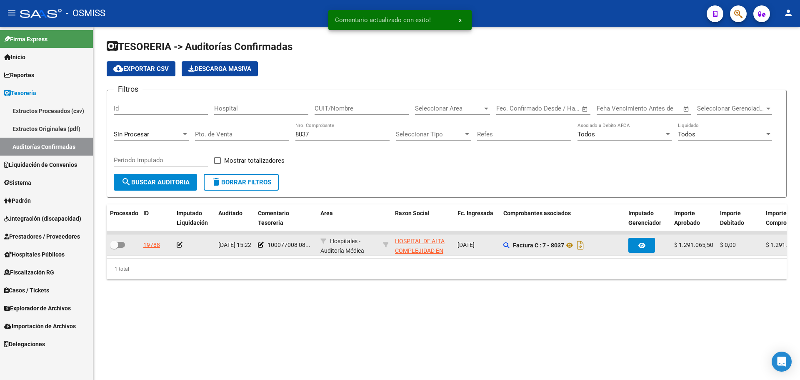
click at [180, 245] on icon at bounding box center [180, 245] width 6 height 6
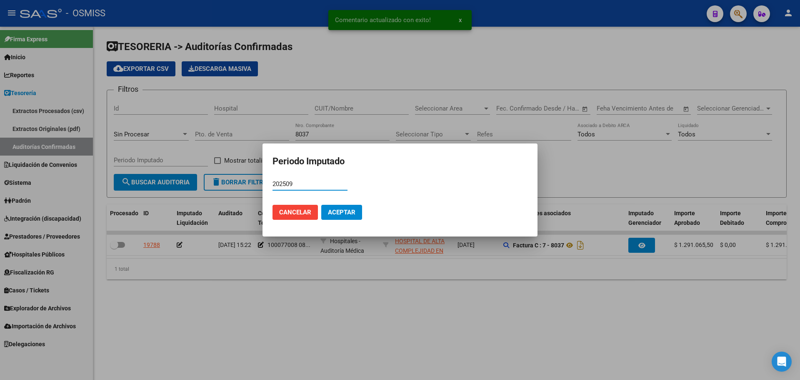
type input "202509"
click at [344, 210] on span "Aceptar" at bounding box center [342, 212] width 28 height 8
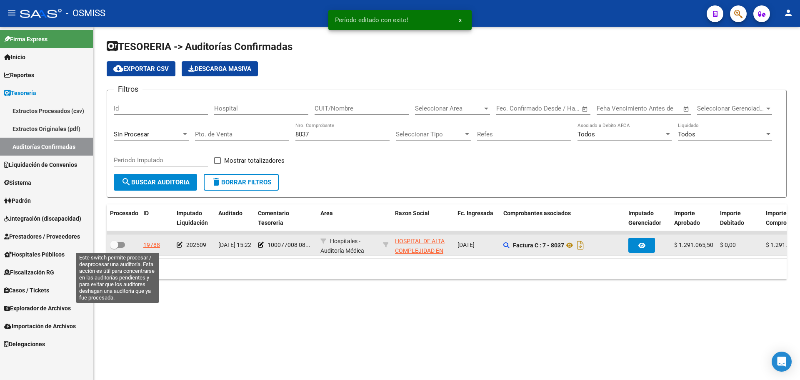
click at [123, 245] on span at bounding box center [117, 245] width 15 height 6
click at [114, 248] on input "checkbox" at bounding box center [114, 248] width 0 height 0
checkbox input "true"
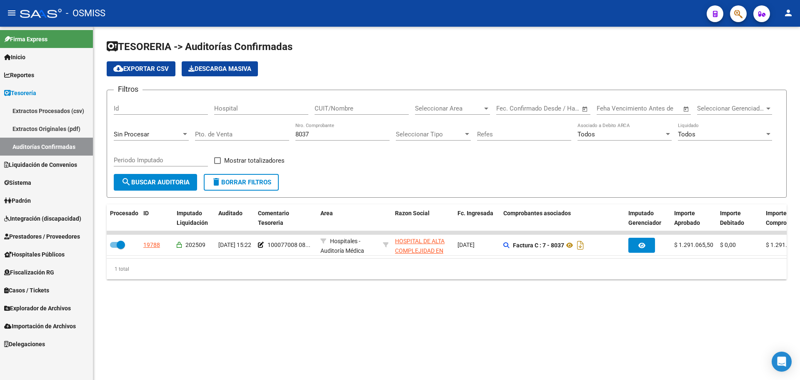
click at [348, 127] on div "8037 Nro. Comprobante" at bounding box center [342, 132] width 94 height 18
drag, startPoint x: 346, startPoint y: 132, endPoint x: 183, endPoint y: 133, distance: 163.3
click at [183, 133] on div "Filtros Id Hospital CUIT/Nombre Seleccionar Area Seleccionar Area Fecha inicio …" at bounding box center [447, 135] width 666 height 77
type input "2392"
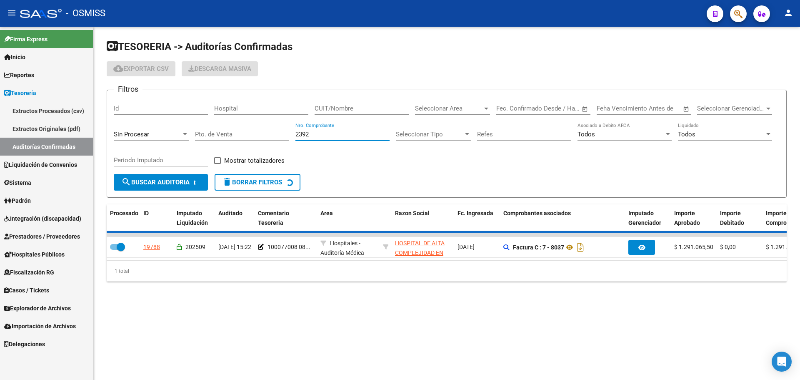
checkbox input "false"
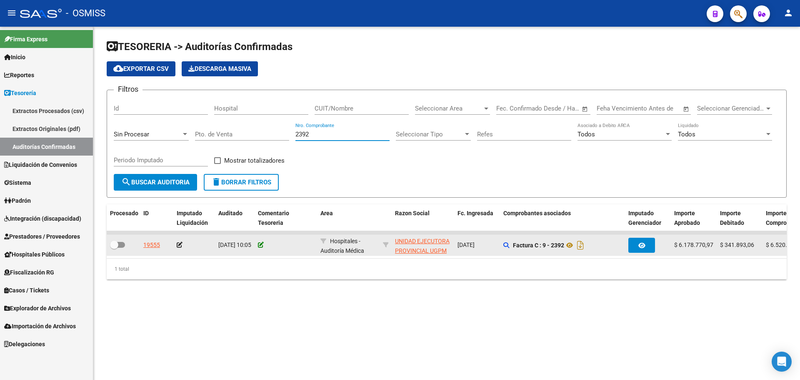
type input "2392"
click at [261, 244] on icon at bounding box center [261, 245] width 6 height 6
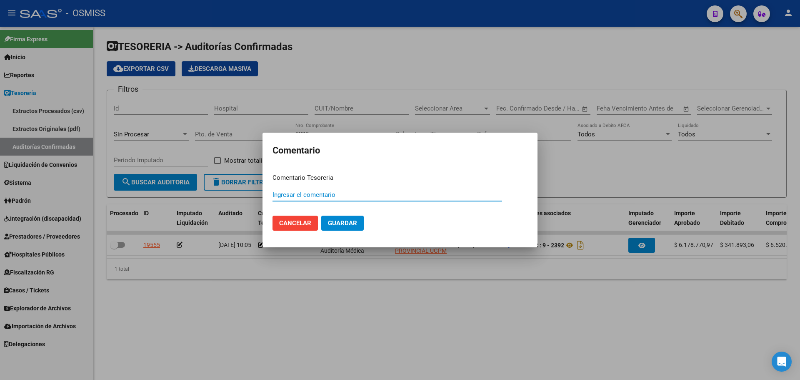
paste input "100077009"
type input "100077009 08/09/2025"
click at [334, 226] on span "Guardar" at bounding box center [342, 223] width 29 height 8
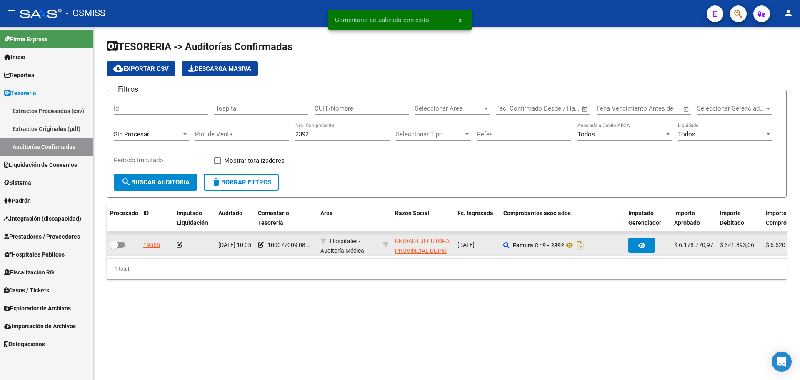
click at [181, 242] on icon at bounding box center [180, 245] width 6 height 6
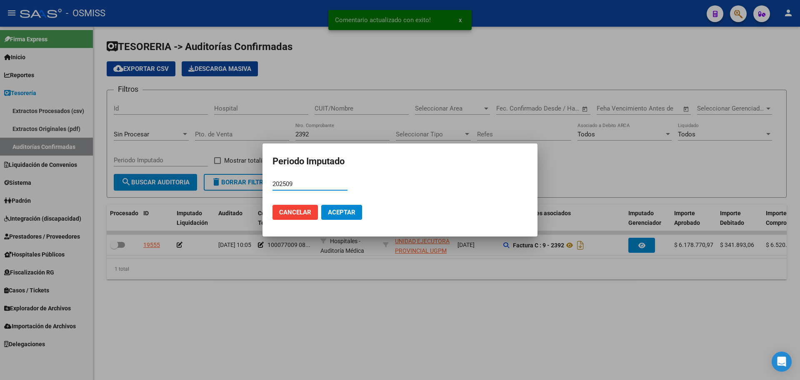
type input "202509"
click at [336, 209] on span "Aceptar" at bounding box center [342, 212] width 28 height 8
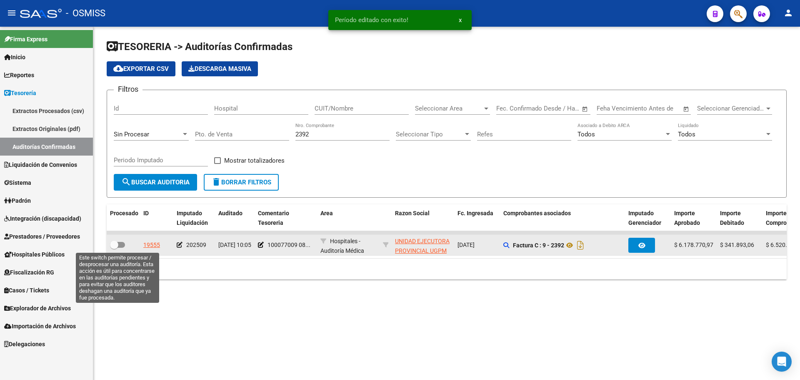
click at [120, 245] on span at bounding box center [117, 245] width 15 height 6
click at [114, 248] on input "checkbox" at bounding box center [114, 248] width 0 height 0
checkbox input "true"
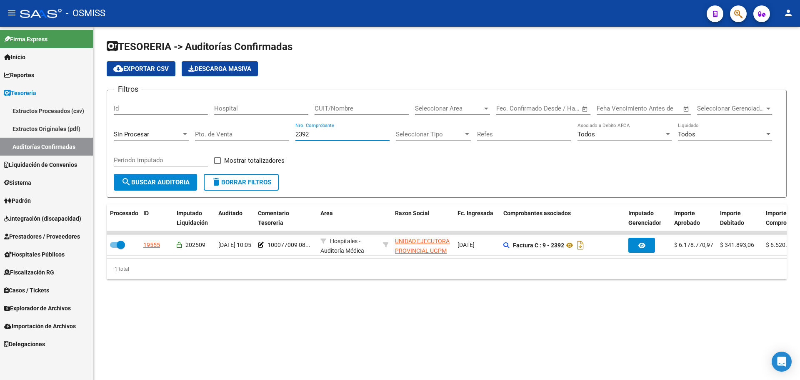
drag, startPoint x: 330, startPoint y: 132, endPoint x: 148, endPoint y: 135, distance: 181.3
click at [148, 134] on div "Filtros Id Hospital CUIT/Nombre Seleccionar Area Seleccionar Area Fecha inicio …" at bounding box center [447, 135] width 666 height 77
type input "220"
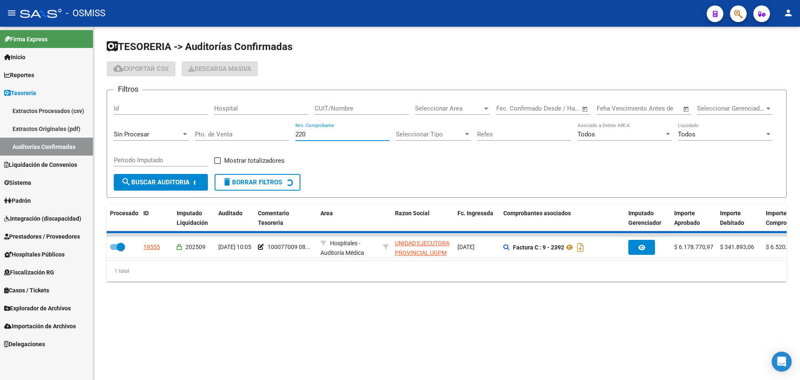
checkbox input "false"
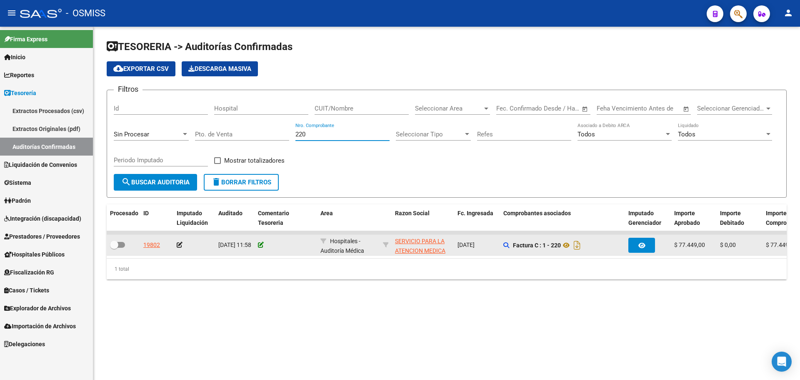
type input "220"
click at [261, 242] on icon at bounding box center [261, 245] width 6 height 6
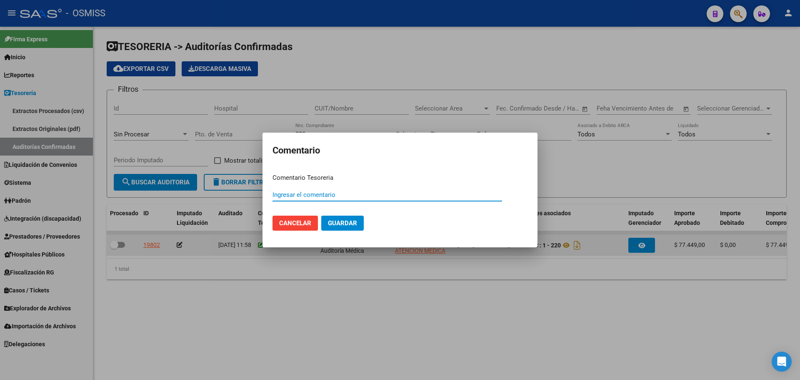
paste input "100077010"
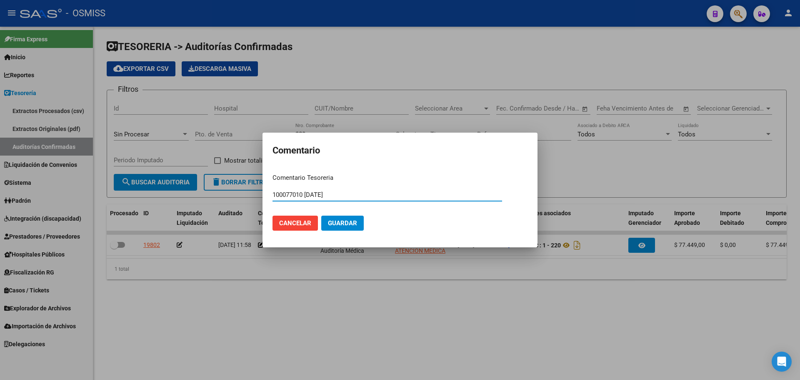
type input "100077010 08/09/2025"
click at [323, 227] on button "Guardar" at bounding box center [342, 222] width 43 height 15
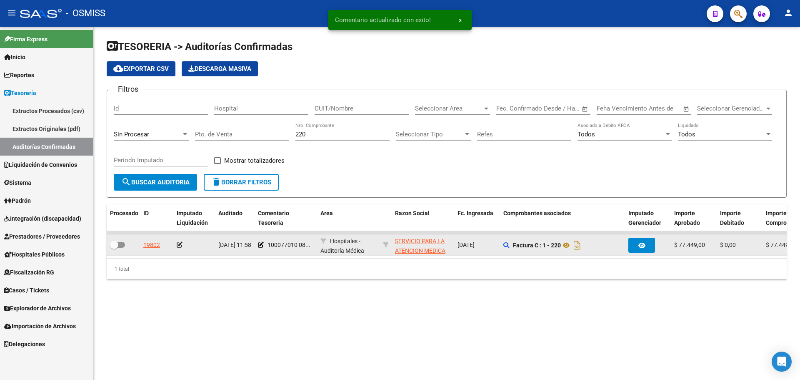
click at [180, 243] on icon at bounding box center [180, 245] width 6 height 6
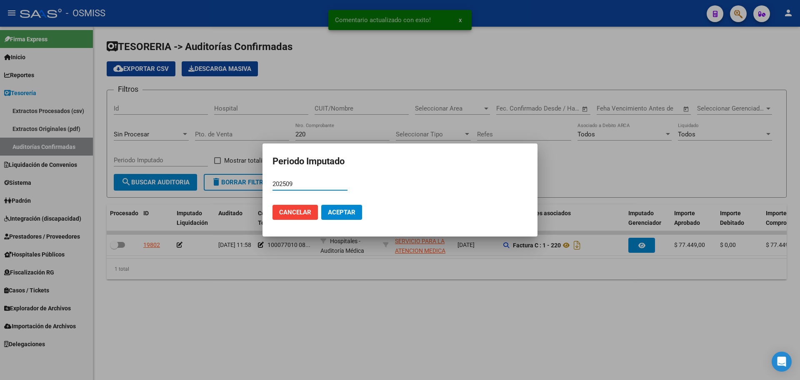
type input "202509"
click at [347, 216] on button "Aceptar" at bounding box center [341, 212] width 41 height 15
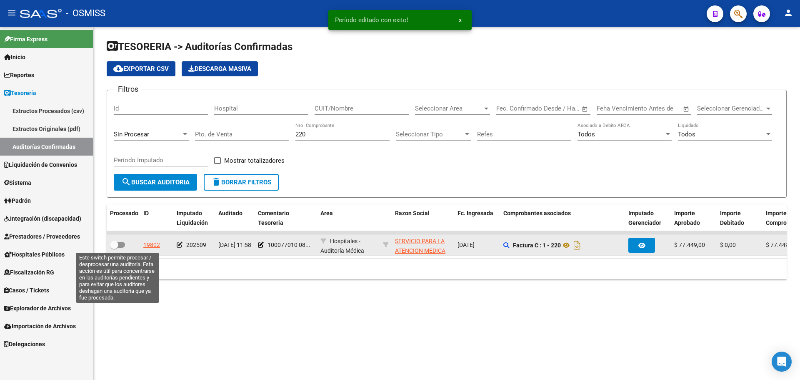
click at [117, 245] on span at bounding box center [114, 244] width 8 height 8
click at [114, 248] on input "checkbox" at bounding box center [114, 248] width 0 height 0
checkbox input "true"
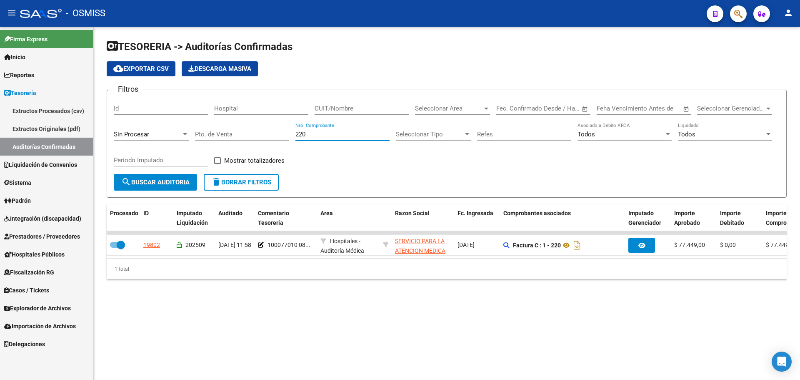
drag, startPoint x: 313, startPoint y: 136, endPoint x: 86, endPoint y: 134, distance: 226.3
click at [86, 134] on mat-sidenav-container "Firma Express Inicio Instructivos Contacto OS Reportes Ingresos Percibidos Anál…" at bounding box center [400, 203] width 800 height 353
type input "350"
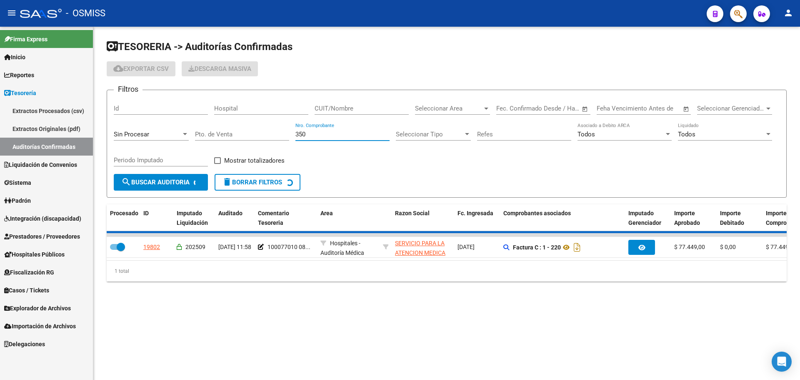
checkbox input "false"
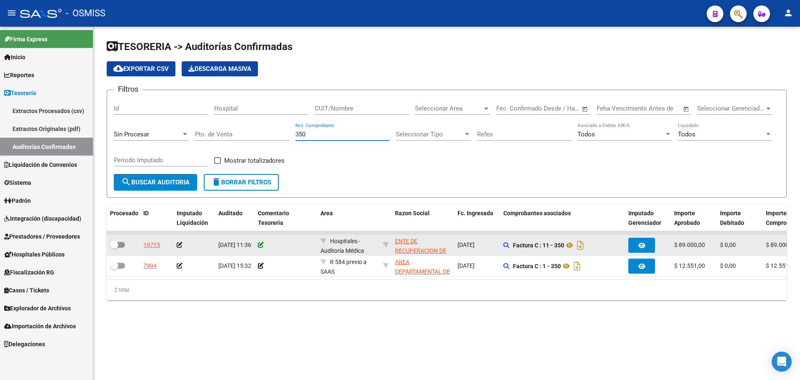
type input "350"
click at [260, 244] on icon at bounding box center [261, 245] width 6 height 6
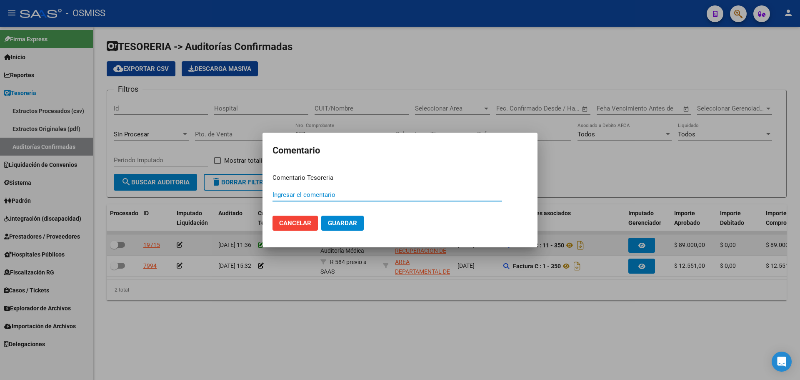
paste input "100077011"
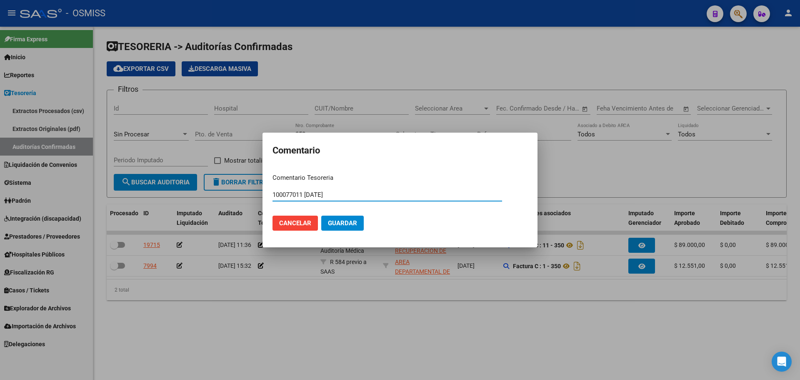
drag, startPoint x: 378, startPoint y: 194, endPoint x: 259, endPoint y: 193, distance: 119.6
click at [259, 193] on div "Comentario Comentario Tesoreria 100077011 08/09/2025 Ingresar el comentario Can…" at bounding box center [400, 190] width 800 height 380
type input "100077011 08/09/2025"
click at [338, 222] on span "Guardar" at bounding box center [342, 223] width 29 height 8
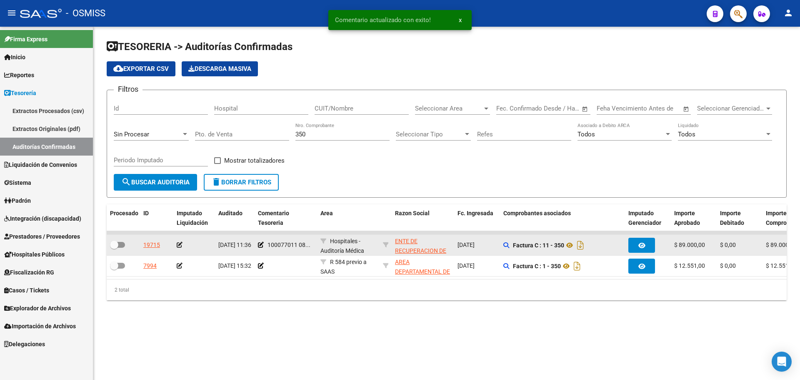
click at [178, 245] on icon at bounding box center [180, 245] width 6 height 6
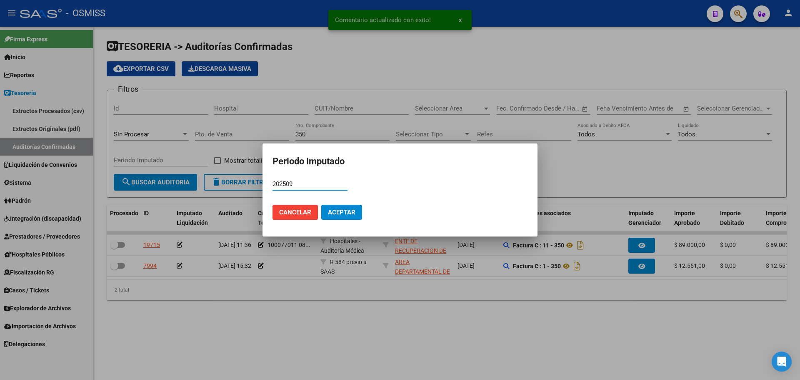
type input "202509"
click at [346, 215] on button "Aceptar" at bounding box center [341, 212] width 41 height 15
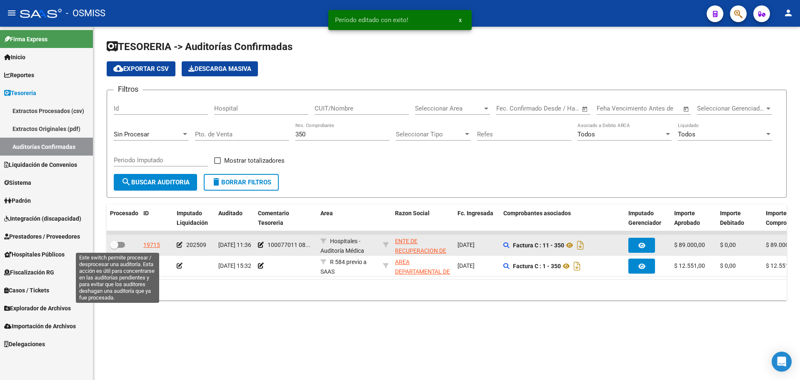
click at [118, 245] on span at bounding box center [117, 245] width 15 height 6
click at [114, 248] on input "checkbox" at bounding box center [114, 248] width 0 height 0
checkbox input "true"
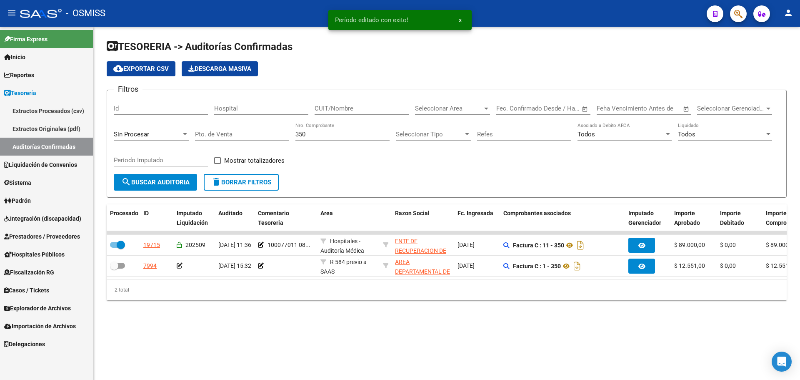
drag, startPoint x: 320, startPoint y: 134, endPoint x: 156, endPoint y: 134, distance: 164.2
click at [156, 134] on div "Filtros Id Hospital CUIT/Nombre Seleccionar Area Seleccionar Area Fecha inicio …" at bounding box center [447, 135] width 666 height 77
type input "402"
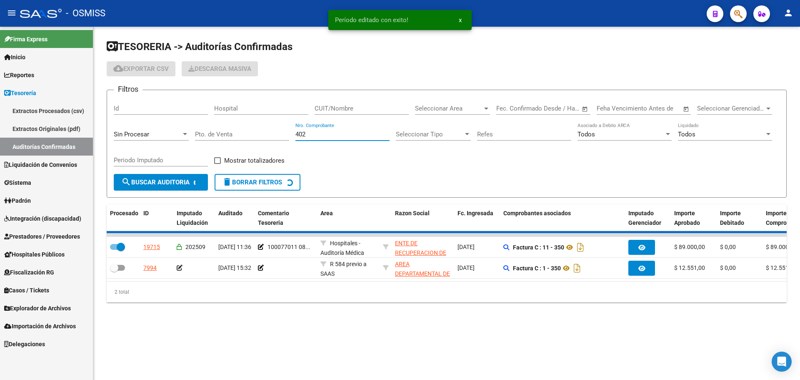
checkbox input "false"
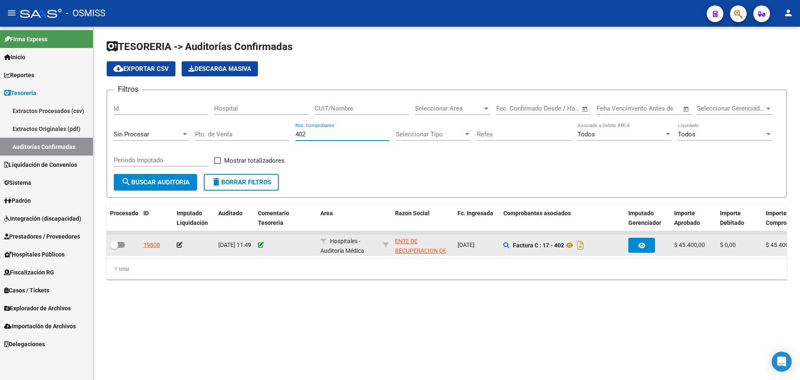
type input "402"
click at [261, 244] on icon at bounding box center [261, 245] width 6 height 6
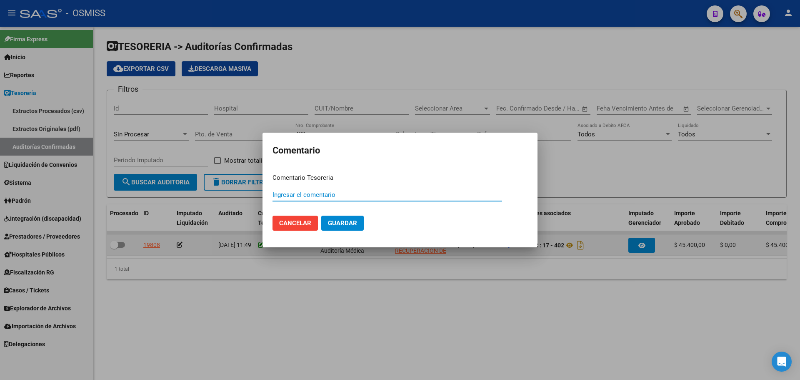
paste input "100077011 08/09/2025"
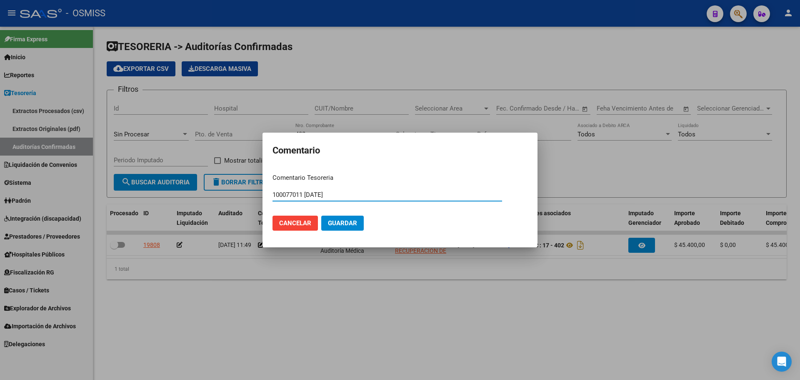
type input "100077011 08/09/2025"
click at [342, 219] on span "Guardar" at bounding box center [342, 223] width 29 height 8
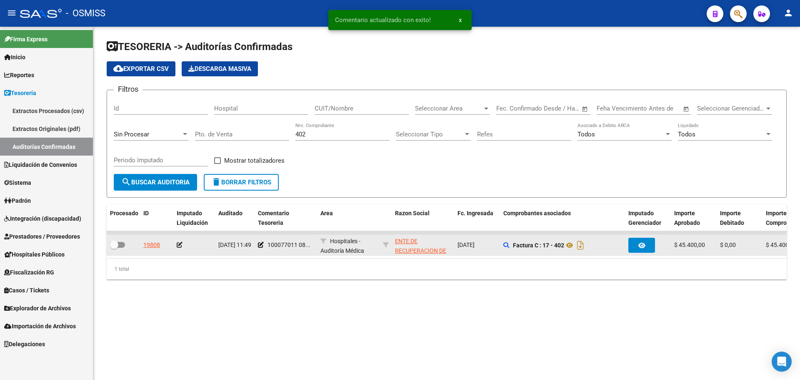
click at [178, 246] on icon at bounding box center [180, 245] width 6 height 6
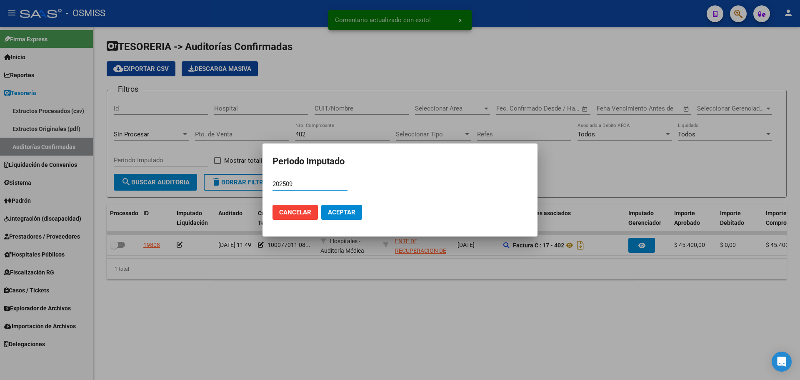
type input "202509"
click at [330, 210] on span "Aceptar" at bounding box center [342, 212] width 28 height 8
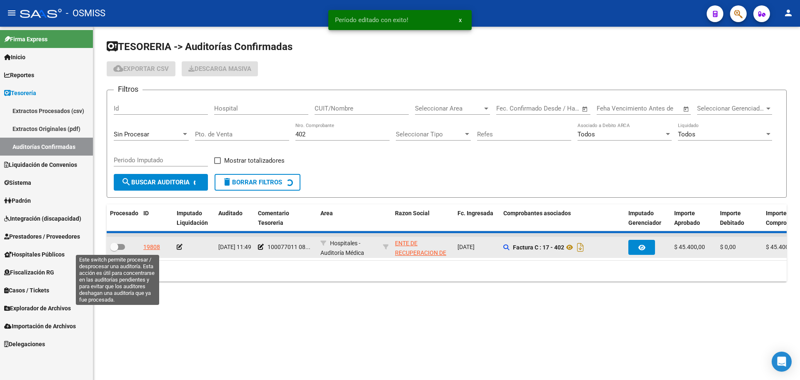
click at [120, 244] on span at bounding box center [117, 247] width 15 height 6
click at [114, 250] on input "checkbox" at bounding box center [114, 250] width 0 height 0
checkbox input "true"
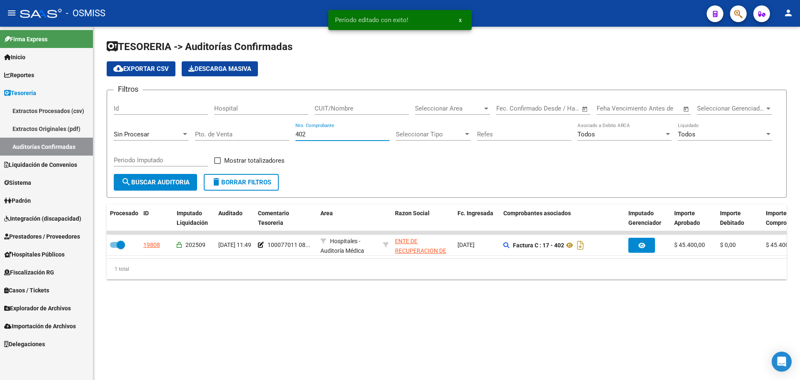
drag, startPoint x: 315, startPoint y: 134, endPoint x: 169, endPoint y: 135, distance: 146.7
click at [169, 135] on div "Filtros Id Hospital CUIT/Nombre Seleccionar Area Seleccionar Area Fecha inicio …" at bounding box center [447, 135] width 666 height 77
type input "118"
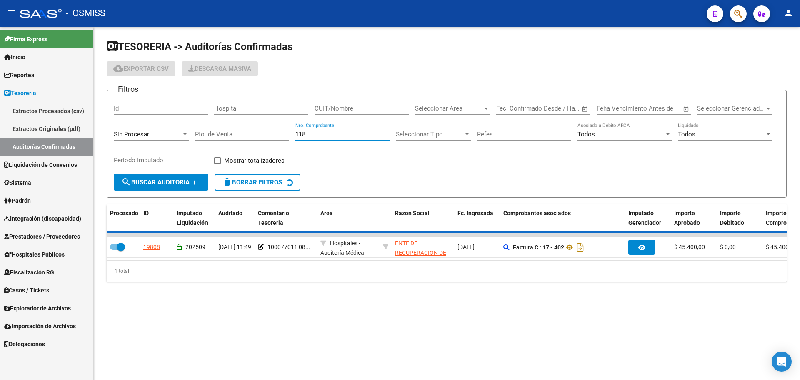
checkbox input "false"
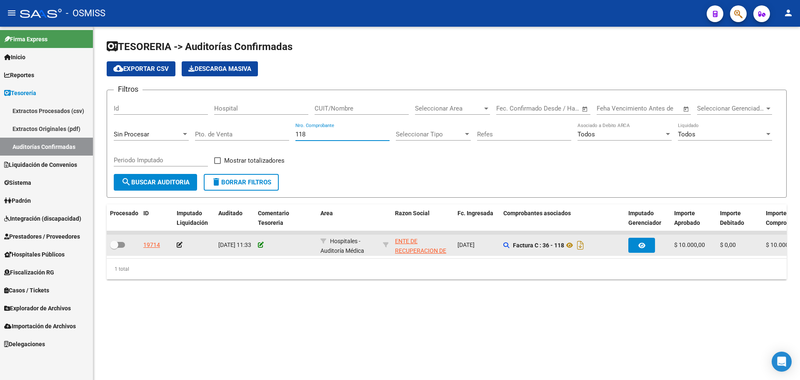
type input "118"
click at [260, 245] on icon at bounding box center [261, 245] width 6 height 6
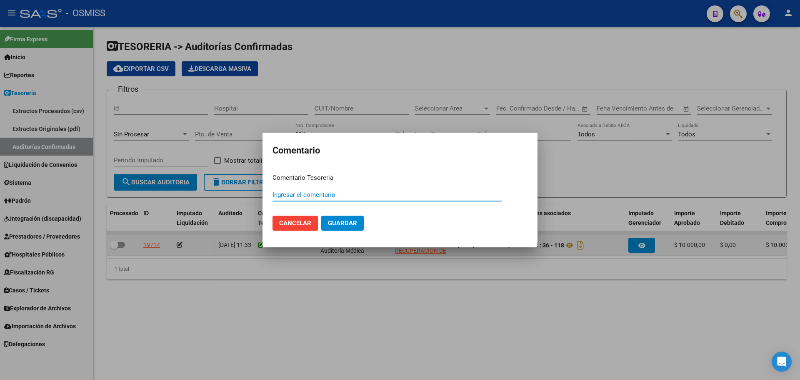
paste input "100077011 08/09/2025"
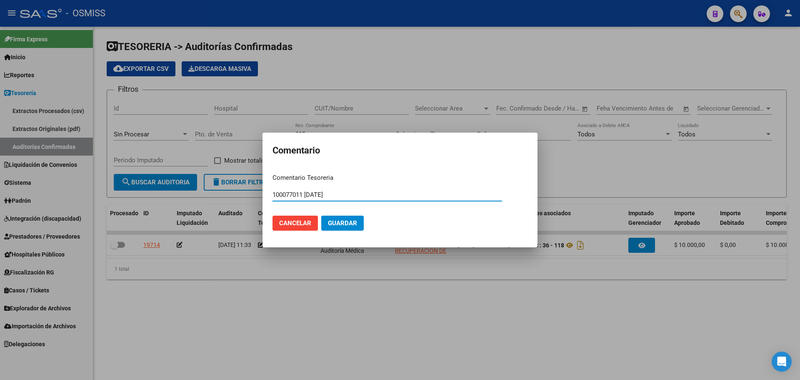
type input "100077011 08/09/2025"
click at [349, 224] on span "Guardar" at bounding box center [342, 223] width 29 height 8
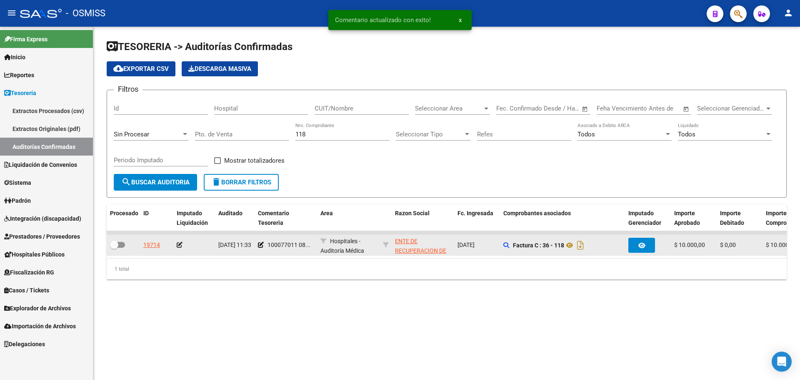
click at [179, 244] on icon at bounding box center [180, 245] width 6 height 6
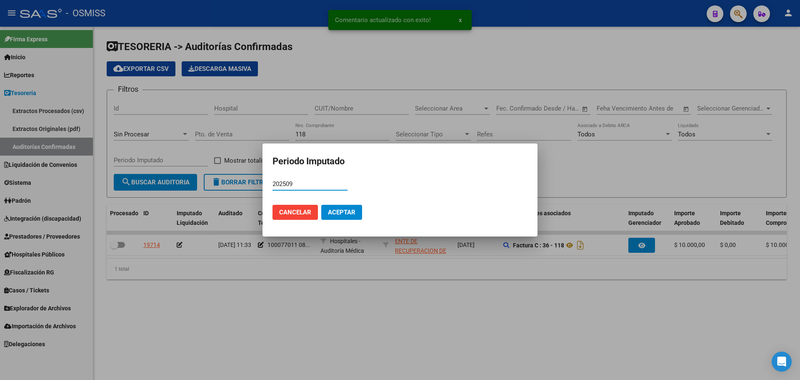
type input "202509"
click at [347, 211] on span "Aceptar" at bounding box center [342, 212] width 28 height 8
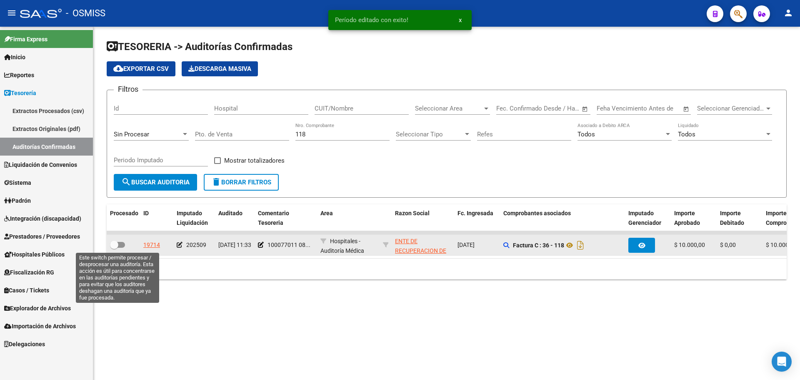
drag, startPoint x: 117, startPoint y: 244, endPoint x: 138, endPoint y: 253, distance: 22.4
click at [117, 244] on span at bounding box center [114, 244] width 8 height 8
click at [114, 248] on input "checkbox" at bounding box center [114, 248] width 0 height 0
checkbox input "true"
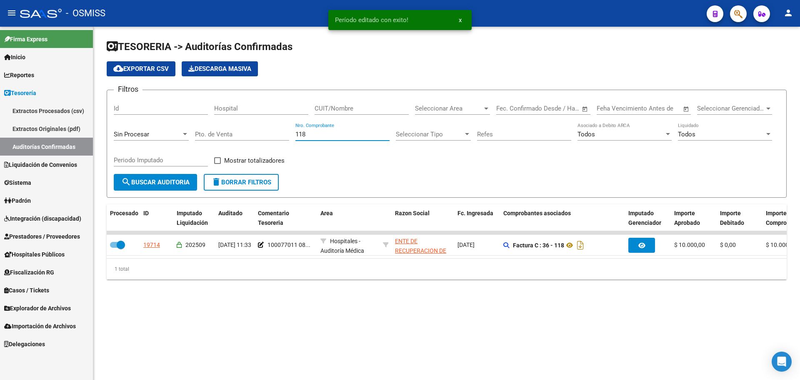
drag, startPoint x: 313, startPoint y: 135, endPoint x: 128, endPoint y: 131, distance: 185.5
click at [128, 131] on div "Filtros Id Hospital CUIT/Nombre Seleccionar Area Seleccionar Area Fecha inicio …" at bounding box center [447, 135] width 666 height 77
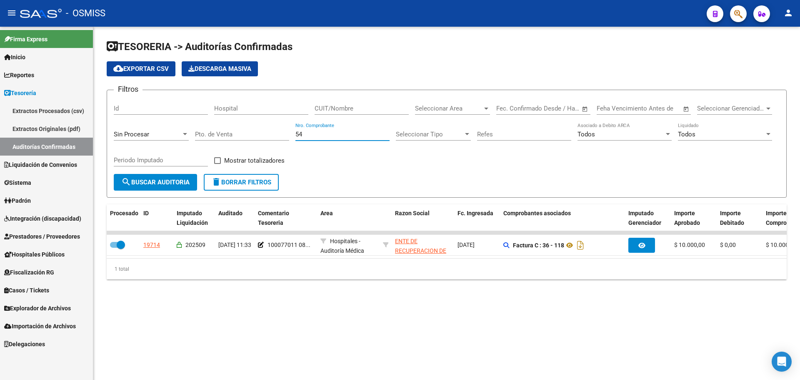
type input "543"
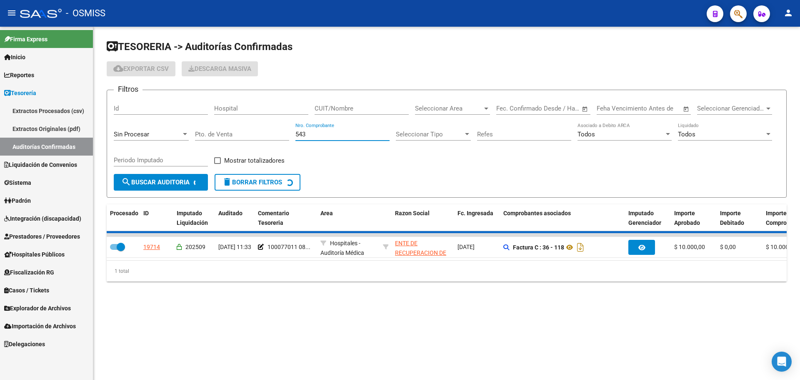
checkbox input "false"
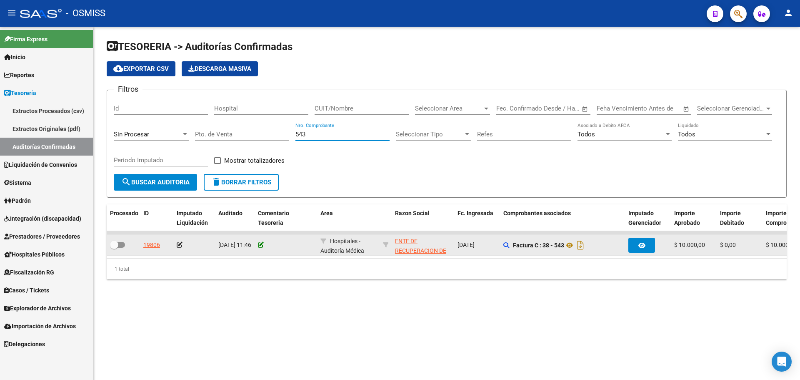
type input "543"
click at [260, 246] on icon at bounding box center [261, 245] width 6 height 6
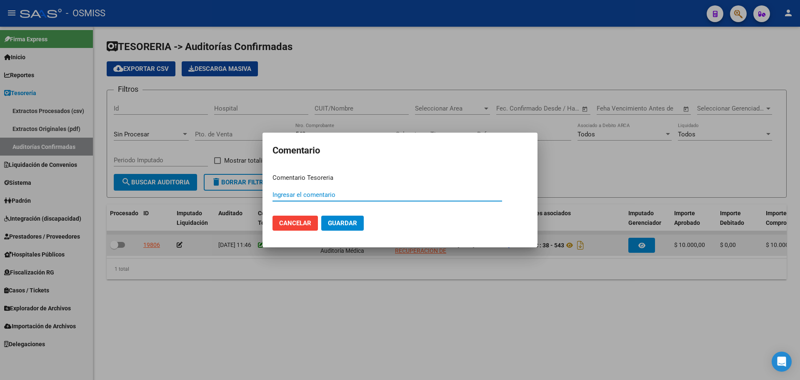
paste input "100077011 08/09/2025"
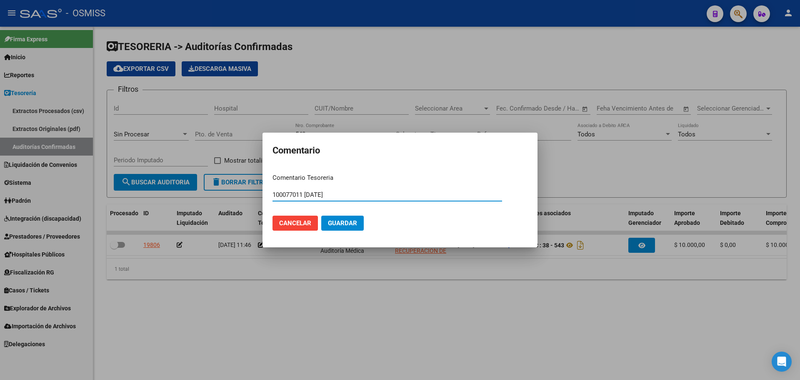
type input "100077011 08/09/2025"
drag, startPoint x: 338, startPoint y: 225, endPoint x: 275, endPoint y: 226, distance: 63.3
click at [338, 226] on span "Guardar" at bounding box center [342, 223] width 29 height 8
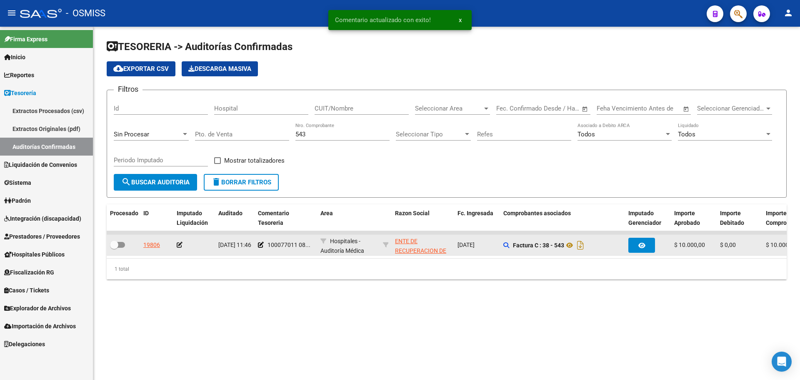
click at [179, 244] on icon at bounding box center [180, 245] width 6 height 6
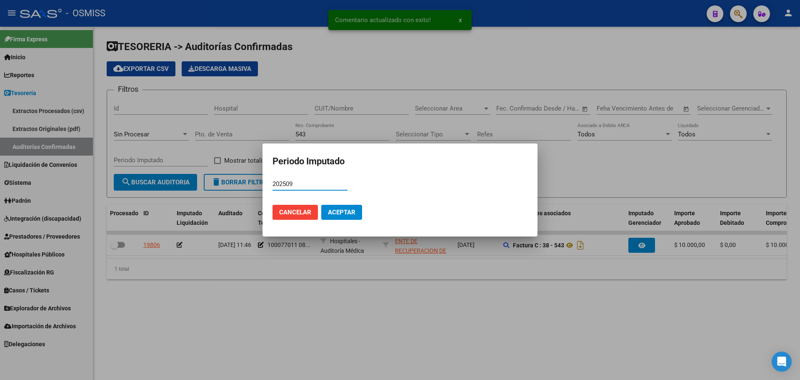
type input "202509"
click at [333, 212] on span "Aceptar" at bounding box center [342, 212] width 28 height 8
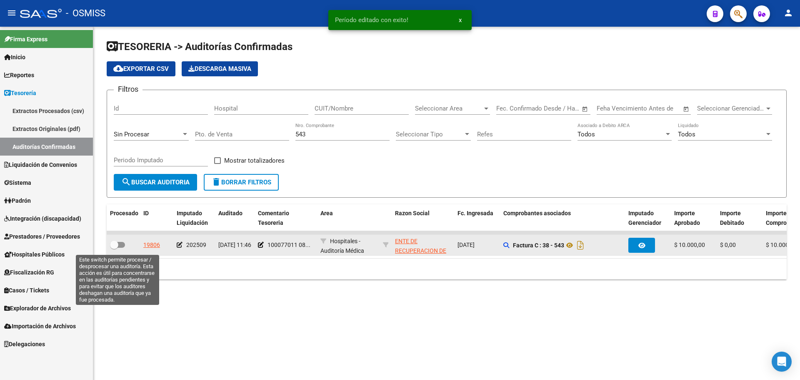
click at [121, 246] on span at bounding box center [117, 245] width 15 height 6
click at [114, 248] on input "checkbox" at bounding box center [114, 248] width 0 height 0
checkbox input "true"
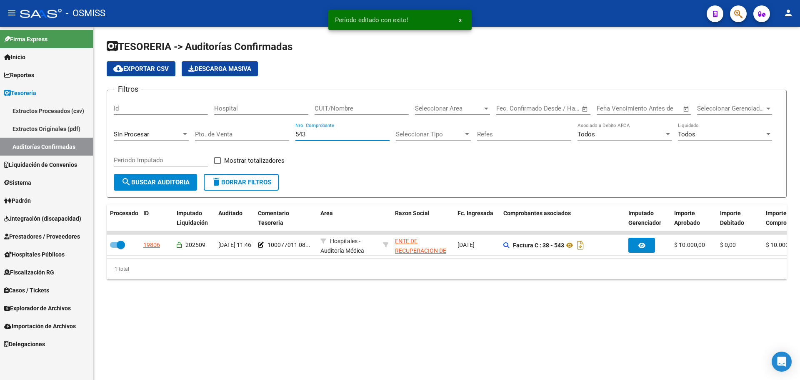
drag, startPoint x: 330, startPoint y: 137, endPoint x: 140, endPoint y: 131, distance: 189.3
click at [141, 131] on div "Filtros Id Hospital CUIT/Nombre Seleccionar Area Seleccionar Area Fecha inicio …" at bounding box center [447, 135] width 666 height 77
type input "193"
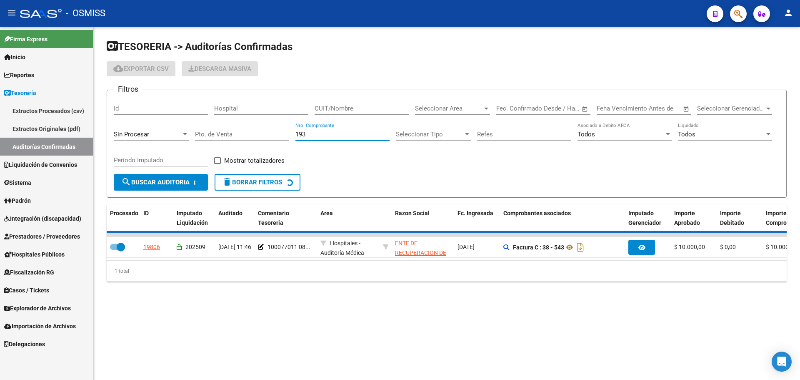
checkbox input "false"
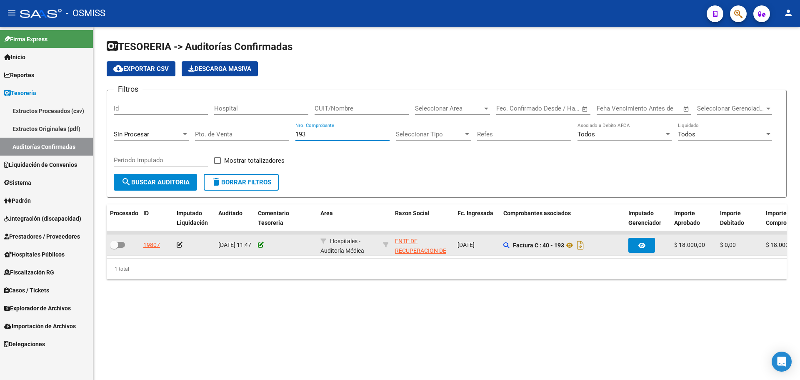
type input "193"
click at [259, 242] on icon at bounding box center [261, 245] width 6 height 6
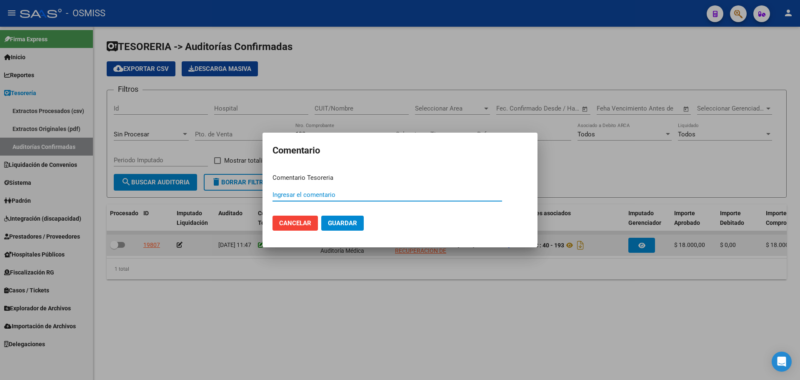
paste input "100077011 08/09/2025"
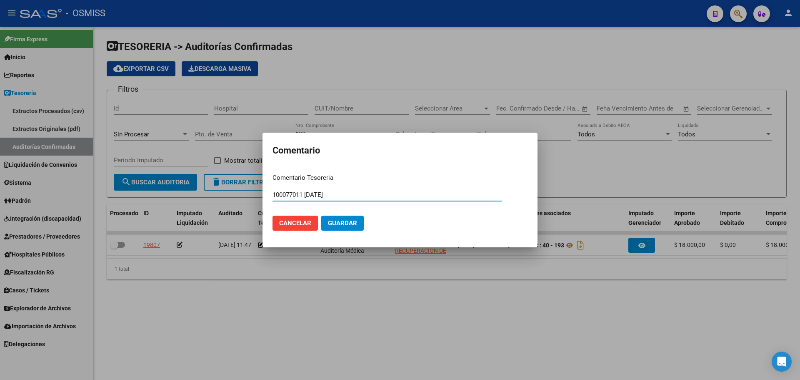
type input "100077011 08/09/2025"
click at [335, 234] on mat-dialog-actions "Cancelar Guardar" at bounding box center [400, 223] width 255 height 28
click at [335, 225] on span "Guardar" at bounding box center [342, 223] width 29 height 8
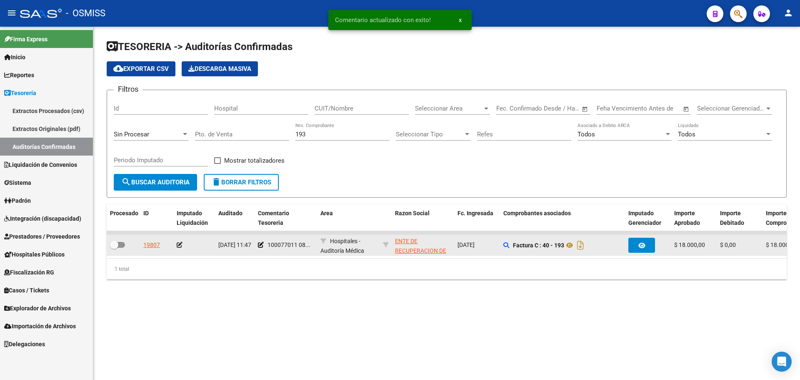
click at [180, 245] on icon at bounding box center [180, 245] width 6 height 6
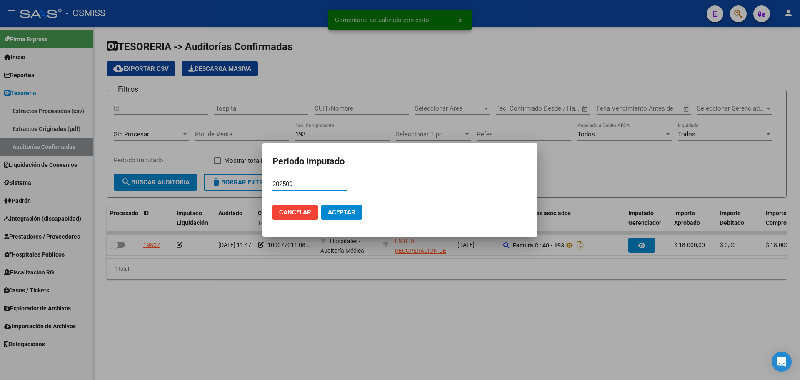
type input "202509"
click at [345, 211] on span "Aceptar" at bounding box center [342, 212] width 28 height 8
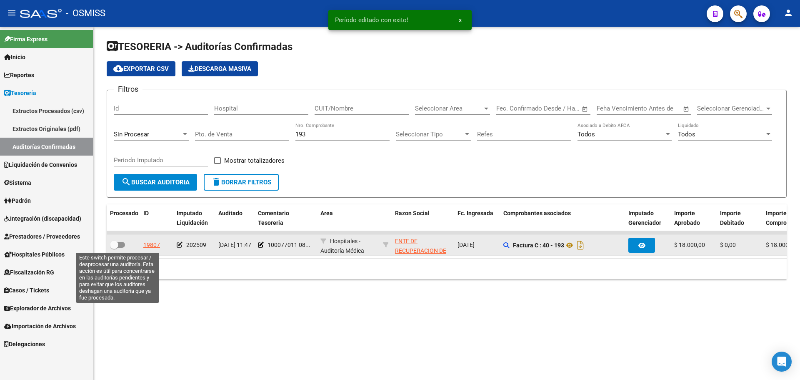
click at [122, 245] on span at bounding box center [117, 245] width 15 height 6
click at [114, 248] on input "checkbox" at bounding box center [114, 248] width 0 height 0
checkbox input "true"
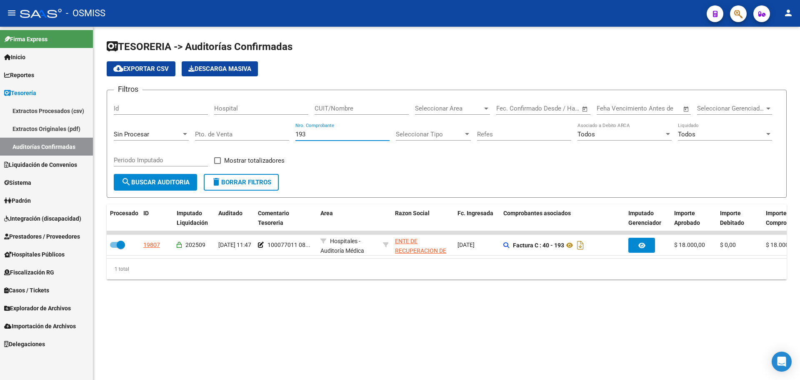
drag, startPoint x: 360, startPoint y: 135, endPoint x: 39, endPoint y: 116, distance: 321.4
click at [39, 117] on mat-sidenav-container "Firma Express Inicio Instructivos Contacto OS Reportes Ingresos Percibidos Anál…" at bounding box center [400, 203] width 800 height 353
type input "1347"
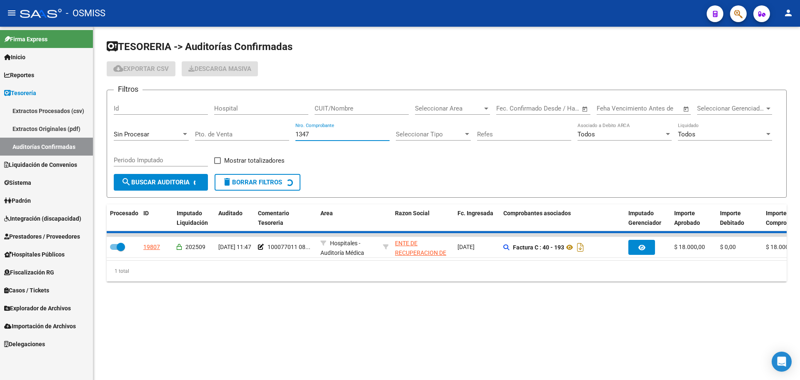
checkbox input "false"
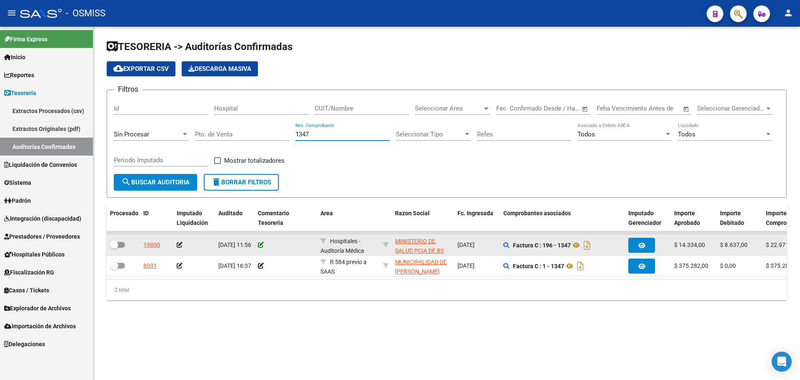
type input "1347"
click at [260, 245] on icon at bounding box center [261, 245] width 6 height 6
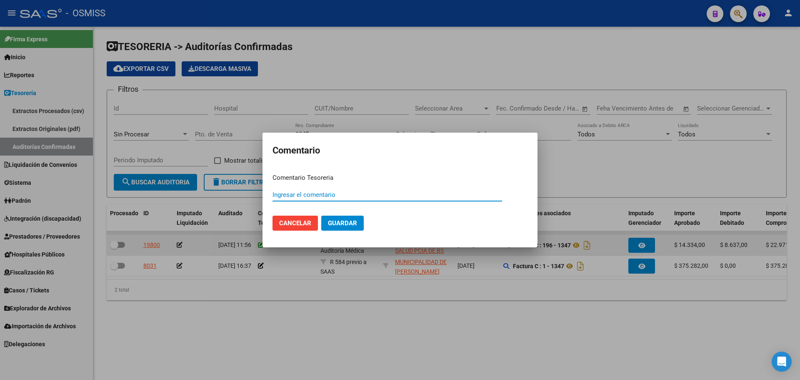
paste input "100077012"
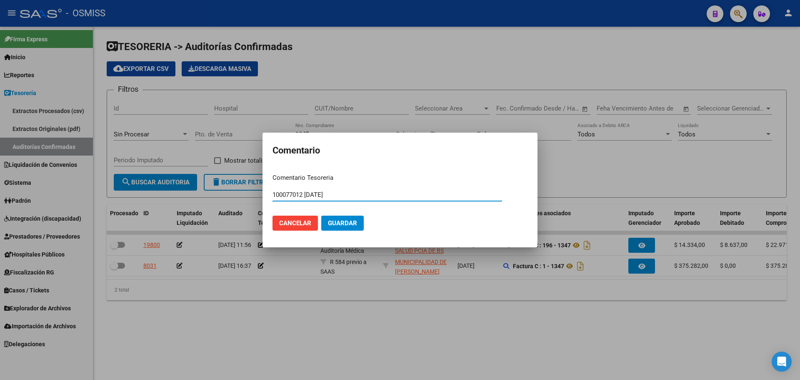
drag, startPoint x: 345, startPoint y: 194, endPoint x: 198, endPoint y: 191, distance: 147.1
click at [198, 191] on div "Comentario Comentario Tesoreria 100077012 08/09/2025 Ingresar el comentario Can…" at bounding box center [400, 190] width 800 height 380
type input "100077012 08/09/2025"
click at [348, 220] on span "Guardar" at bounding box center [342, 223] width 29 height 8
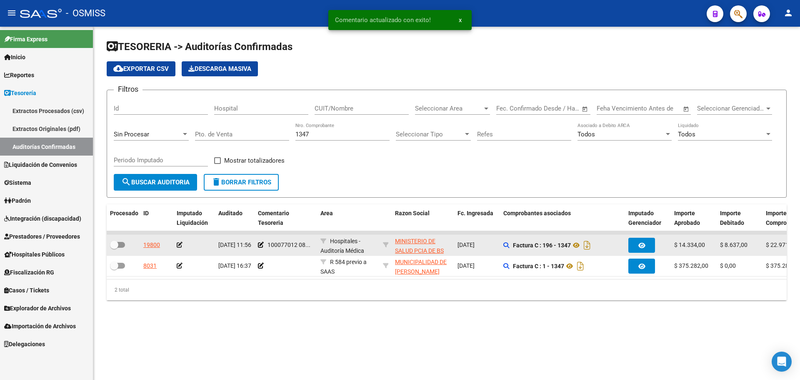
click at [182, 244] on icon at bounding box center [180, 245] width 6 height 6
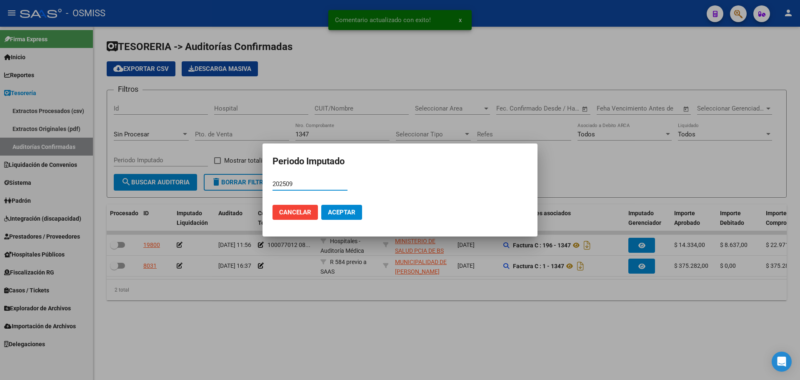
type input "202509"
click at [331, 211] on span "Aceptar" at bounding box center [342, 212] width 28 height 8
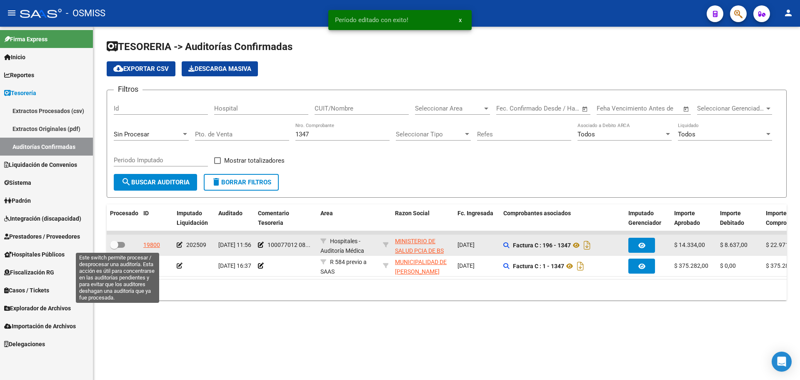
click at [115, 246] on span at bounding box center [114, 244] width 8 height 8
click at [114, 248] on input "checkbox" at bounding box center [114, 248] width 0 height 0
checkbox input "true"
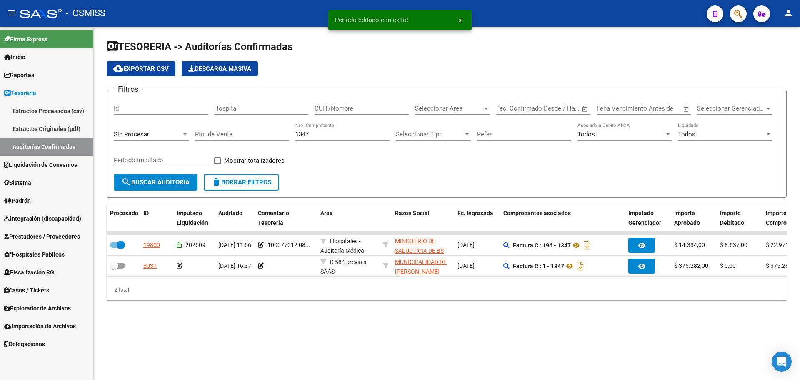
click at [327, 133] on input "1347" at bounding box center [342, 134] width 94 height 8
type input "1348"
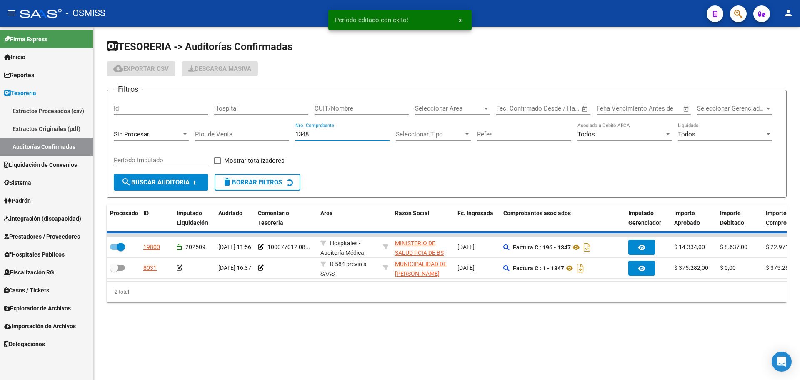
checkbox input "false"
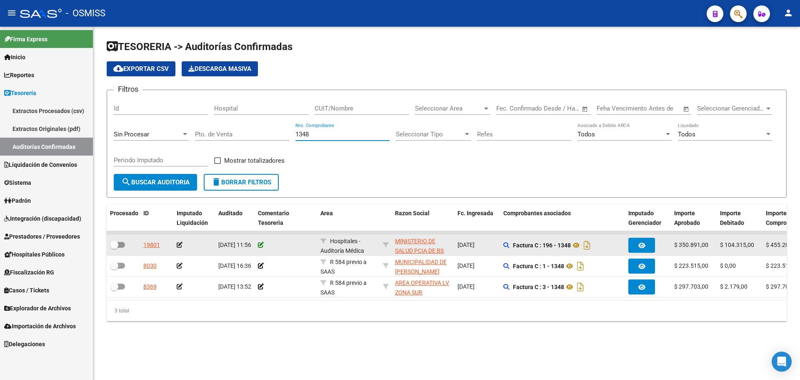
type input "1348"
click at [261, 243] on icon at bounding box center [261, 245] width 6 height 6
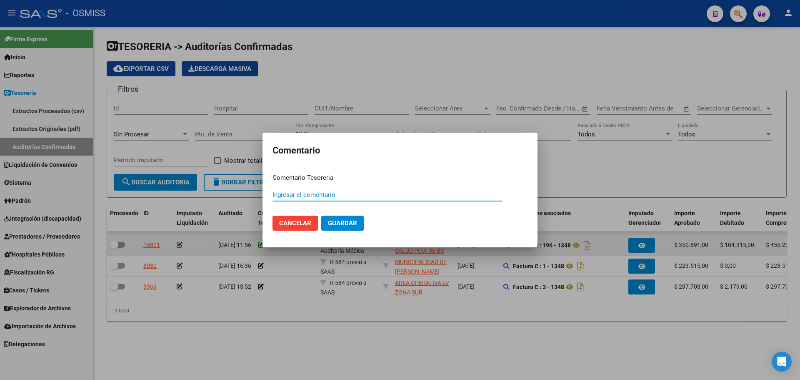
paste input "100077012 08/09/2025"
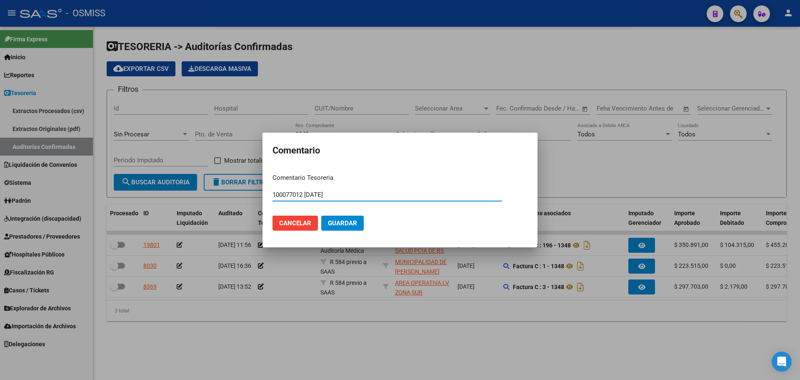
type input "100077012 08/09/2025"
click at [354, 223] on span "Guardar" at bounding box center [342, 223] width 29 height 8
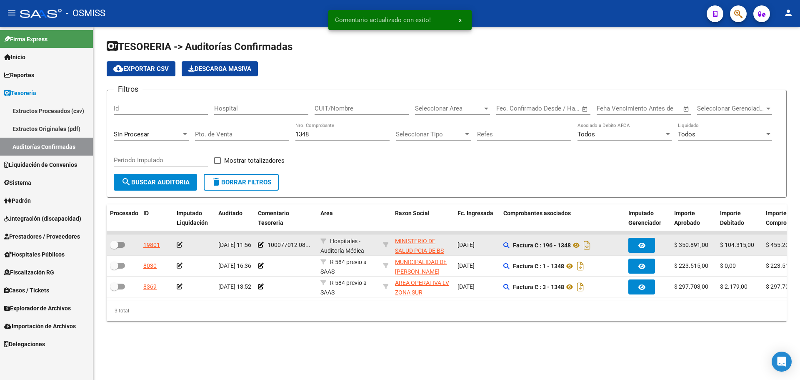
click at [177, 245] on icon at bounding box center [180, 245] width 6 height 6
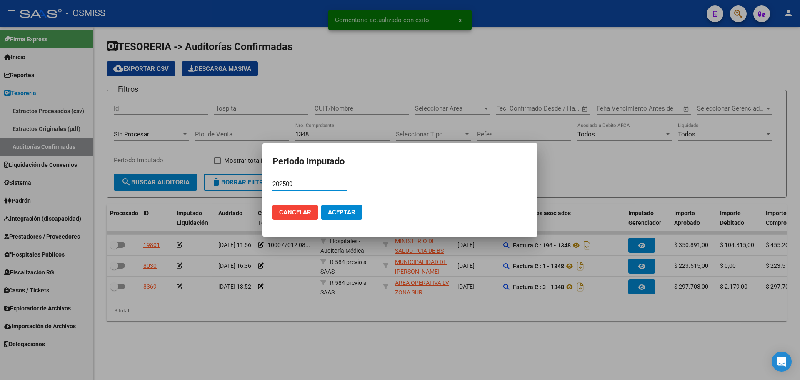
type input "202509"
click at [343, 215] on span "Aceptar" at bounding box center [342, 212] width 28 height 8
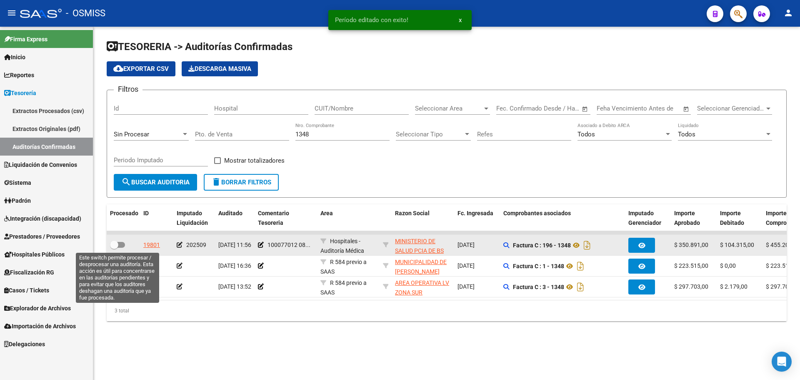
click at [121, 244] on span at bounding box center [117, 245] width 15 height 6
click at [114, 248] on input "checkbox" at bounding box center [114, 248] width 0 height 0
checkbox input "true"
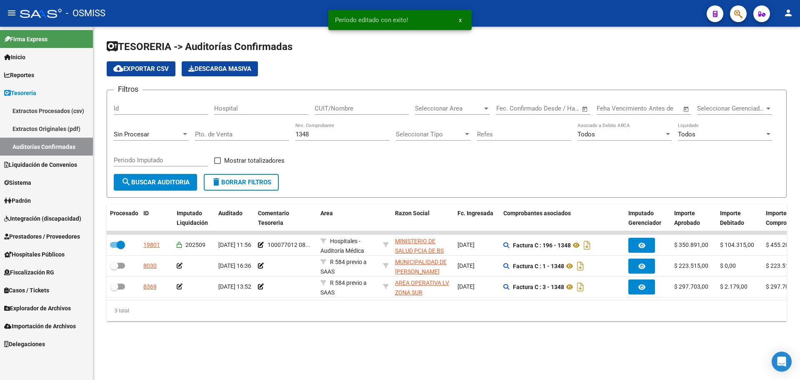
click at [371, 379] on mat-sidenav-content "TESORERIA -> Auditorías Confirmadas cloud_download Exportar CSV Descarga Masiva…" at bounding box center [446, 203] width 707 height 353
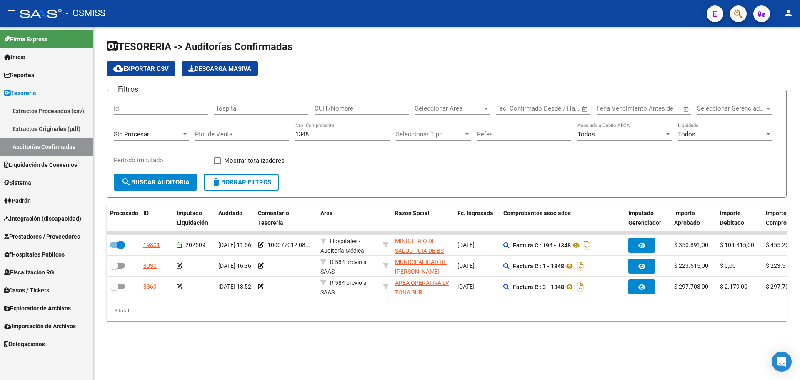
click at [332, 140] on div "1348 Nro. Comprobante" at bounding box center [342, 136] width 94 height 26
drag, startPoint x: 330, startPoint y: 138, endPoint x: 80, endPoint y: 128, distance: 250.2
click at [80, 128] on mat-sidenav-container "Firma Express Inicio Instructivos Contacto OS Reportes Ingresos Percibidos Anál…" at bounding box center [400, 203] width 800 height 353
drag, startPoint x: 269, startPoint y: 171, endPoint x: 297, endPoint y: 150, distance: 35.4
click at [269, 171] on div "Mostrar totalizadores" at bounding box center [252, 163] width 77 height 17
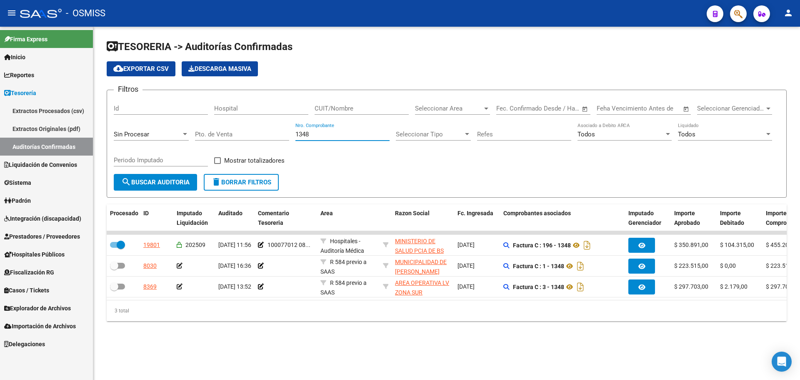
drag, startPoint x: 318, startPoint y: 136, endPoint x: 282, endPoint y: 136, distance: 36.7
click at [282, 136] on div "Filtros Id Hospital CUIT/Nombre Seleccionar Area Seleccionar Area Fecha inicio …" at bounding box center [447, 135] width 666 height 77
type input "5719"
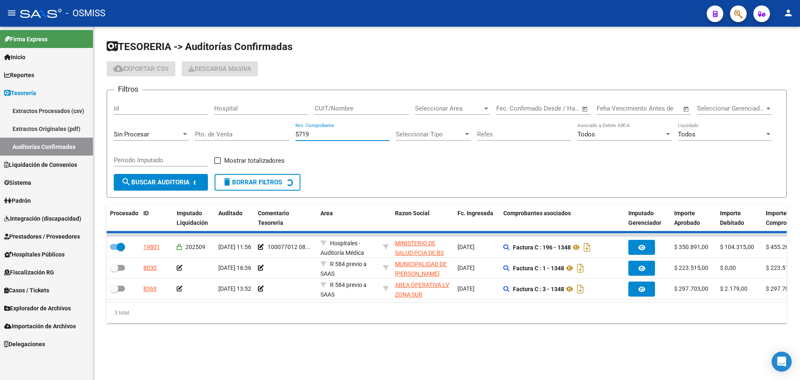
checkbox input "false"
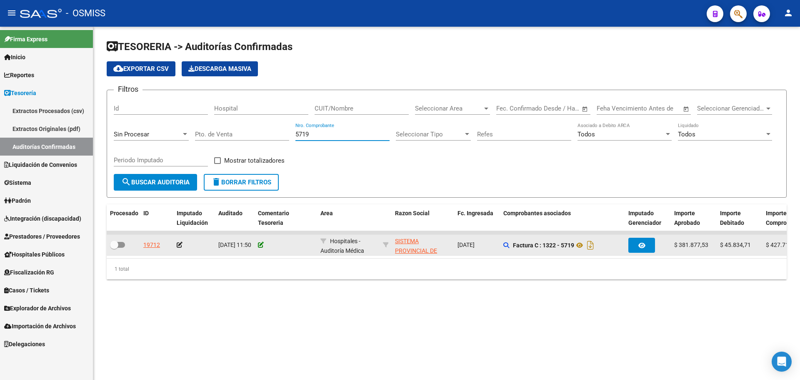
type input "5719"
click at [262, 245] on icon at bounding box center [261, 245] width 6 height 6
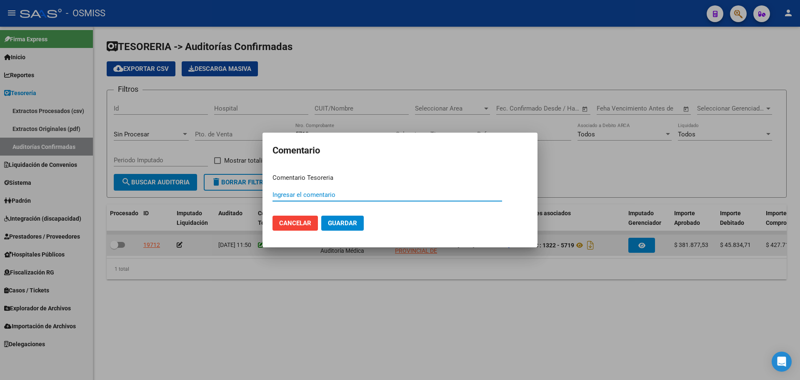
paste input "100077013"
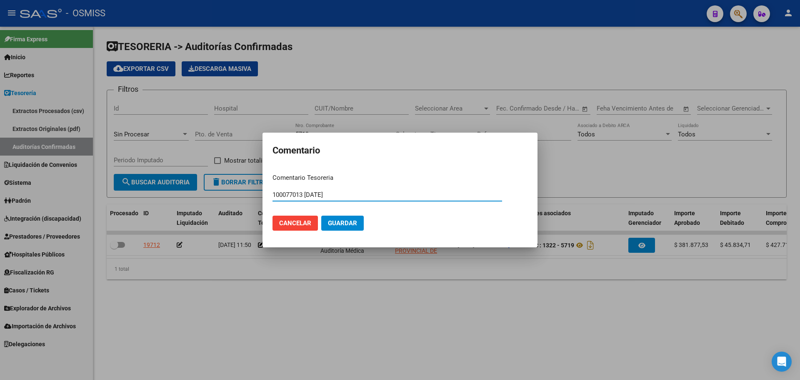
drag, startPoint x: 345, startPoint y: 194, endPoint x: 160, endPoint y: 190, distance: 185.0
click at [160, 190] on div "Comentario Comentario Tesoreria 100077013 08/09/2025 Ingresar el comentario Can…" at bounding box center [400, 190] width 800 height 380
type input "100077013 [DATE]"
click at [352, 223] on span "Guardar" at bounding box center [342, 223] width 29 height 8
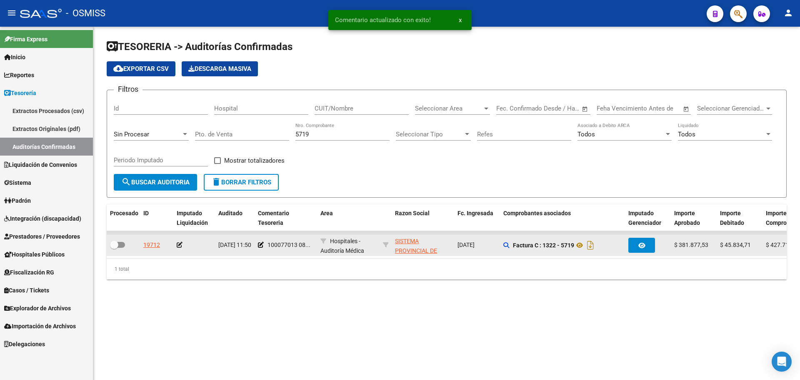
click at [178, 248] on app-auditoria-edit-perido at bounding box center [180, 244] width 6 height 7
click at [179, 245] on icon at bounding box center [180, 245] width 6 height 6
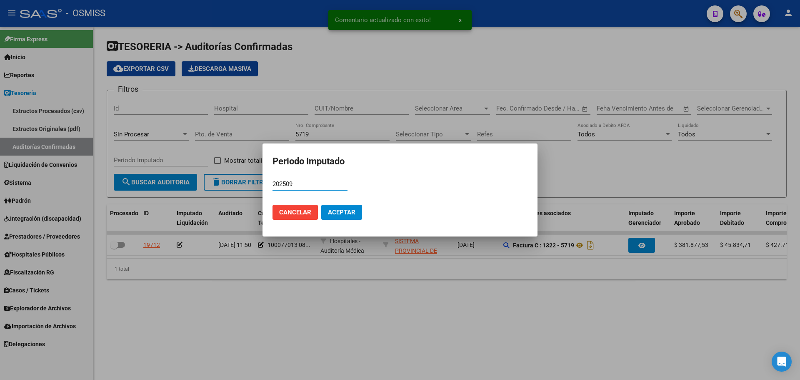
type input "202509"
click at [339, 215] on span "Aceptar" at bounding box center [342, 212] width 28 height 8
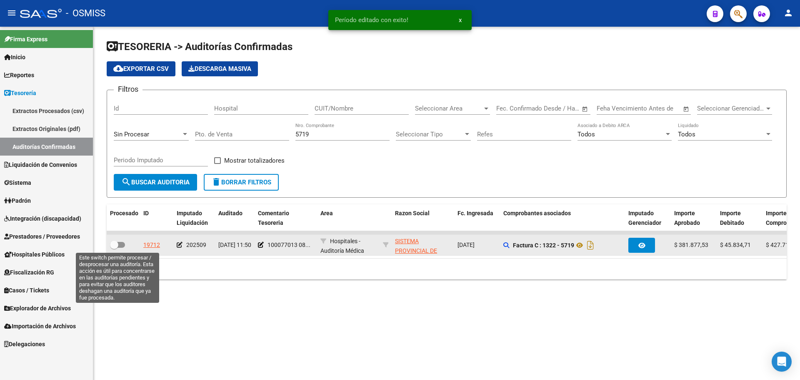
click at [122, 246] on span at bounding box center [117, 245] width 15 height 6
click at [114, 248] on input "checkbox" at bounding box center [114, 248] width 0 height 0
checkbox input "true"
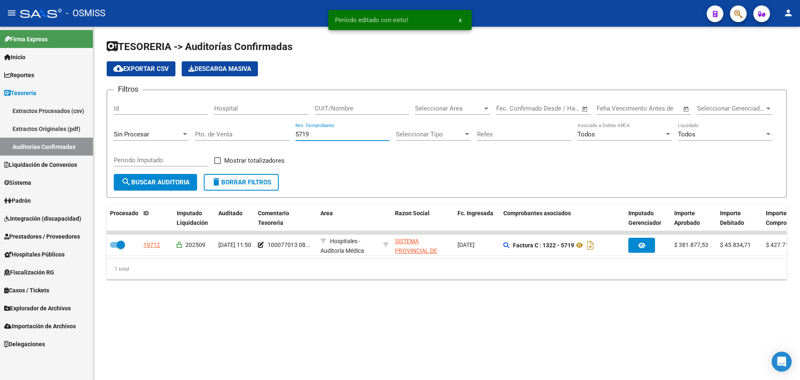
drag, startPoint x: 317, startPoint y: 132, endPoint x: 126, endPoint y: 137, distance: 191.3
click at [126, 137] on div "Filtros Id Hospital CUIT/Nombre Seleccionar Area Seleccionar Area Fecha inicio …" at bounding box center [447, 135] width 666 height 77
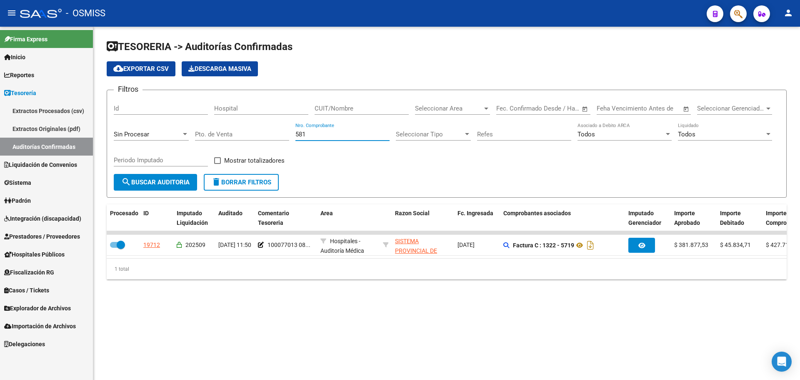
type input "5819"
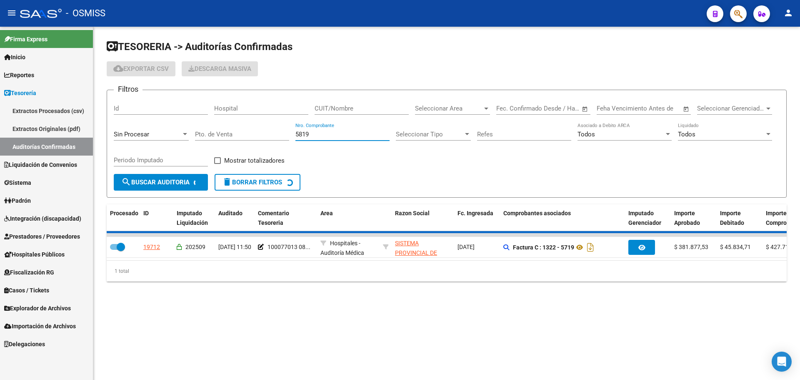
checkbox input "false"
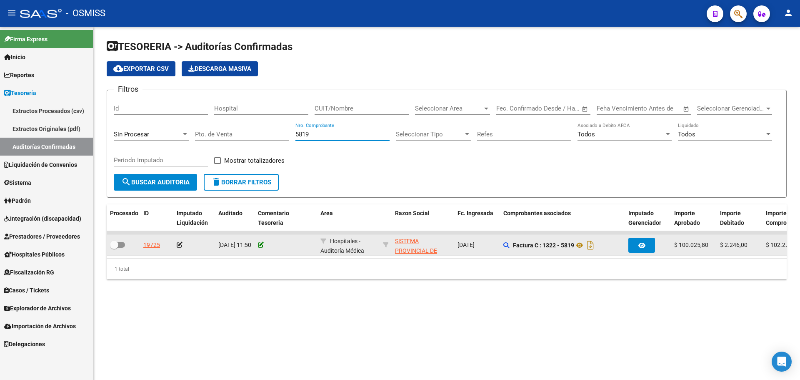
type input "5819"
click at [262, 245] on icon at bounding box center [261, 245] width 6 height 6
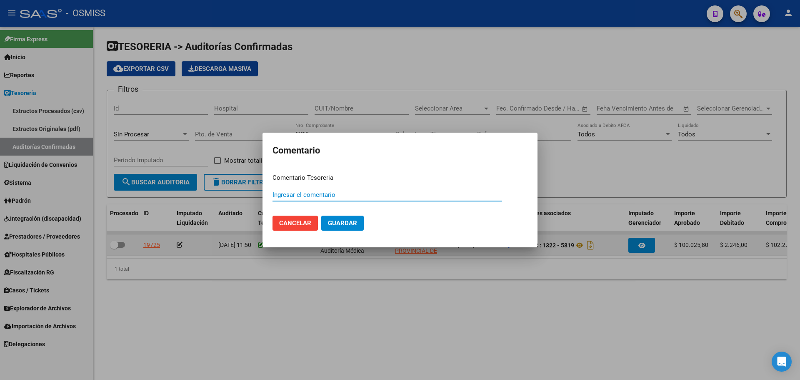
paste input "100077013 [DATE]"
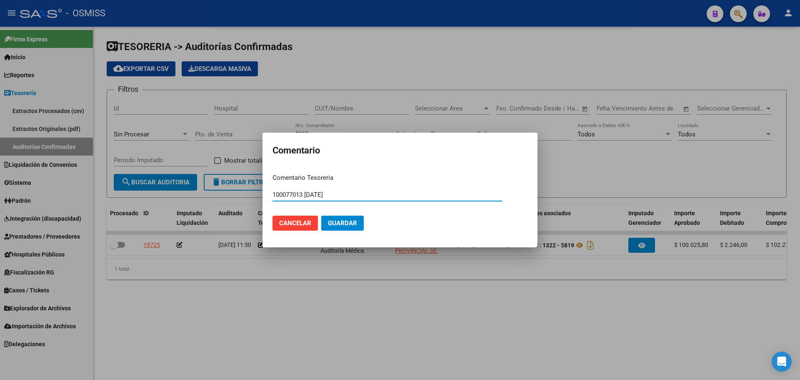
type input "100077013 [DATE]"
click at [347, 223] on span "Guardar" at bounding box center [342, 223] width 29 height 8
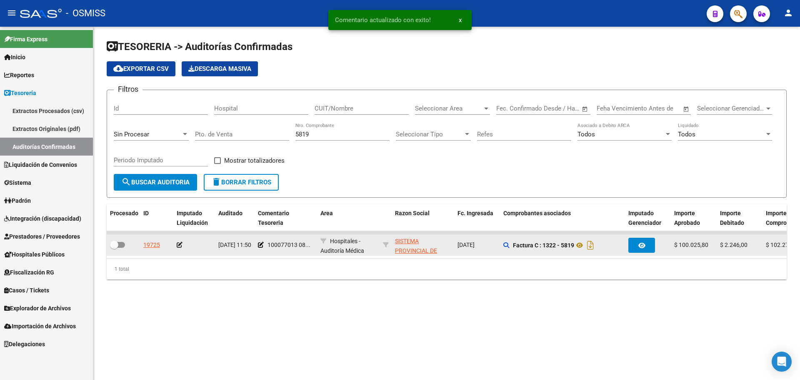
click at [175, 245] on datatable-body-cell at bounding box center [194, 245] width 42 height 20
click at [179, 244] on icon at bounding box center [180, 245] width 6 height 6
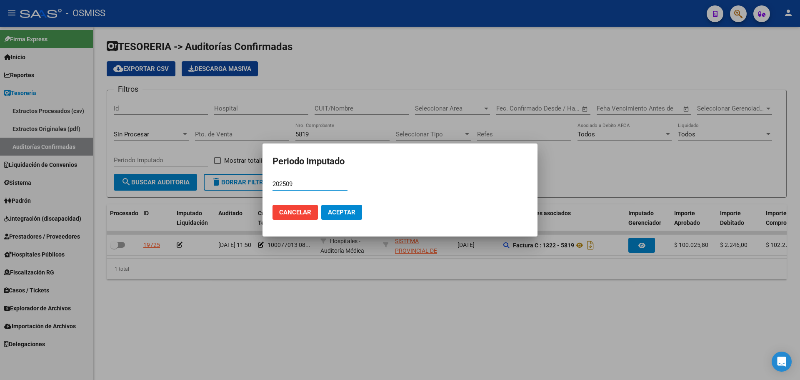
type input "202509"
click at [335, 207] on button "Aceptar" at bounding box center [341, 212] width 41 height 15
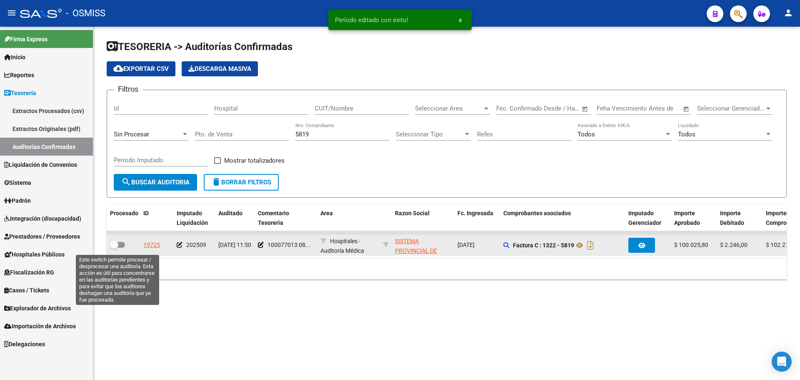
click at [122, 244] on span at bounding box center [117, 245] width 15 height 6
click at [114, 248] on input "checkbox" at bounding box center [114, 248] width 0 height 0
checkbox input "true"
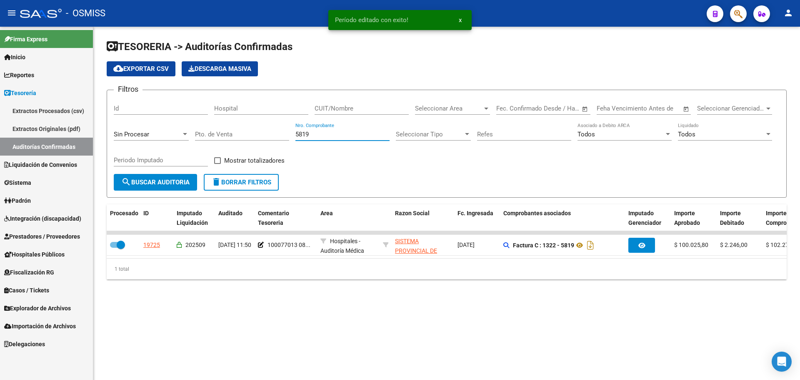
drag, startPoint x: 320, startPoint y: 133, endPoint x: 159, endPoint y: 134, distance: 161.3
click at [159, 134] on div "Filtros Id Hospital CUIT/Nombre Seleccionar Area Seleccionar Area Fecha inicio …" at bounding box center [447, 135] width 666 height 77
type input "4165"
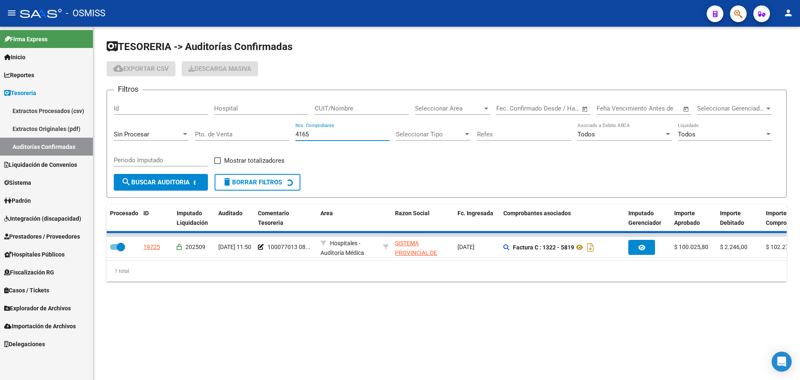
checkbox input "false"
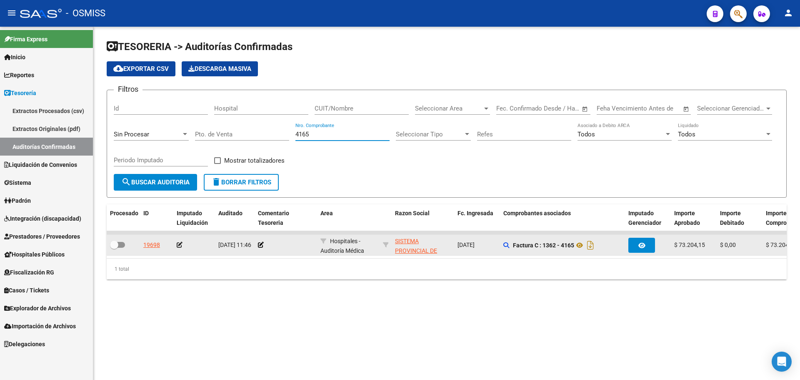
type input "4165"
click at [261, 248] on app-comentario-tesoreria at bounding box center [261, 244] width 6 height 7
click at [260, 246] on icon at bounding box center [261, 245] width 6 height 6
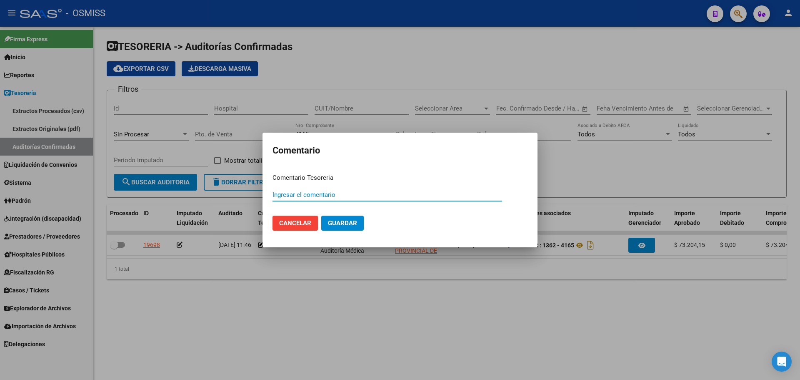
paste input "100077013 [DATE]"
type input "100077013 [DATE]"
click at [350, 220] on span "Guardar" at bounding box center [342, 223] width 29 height 8
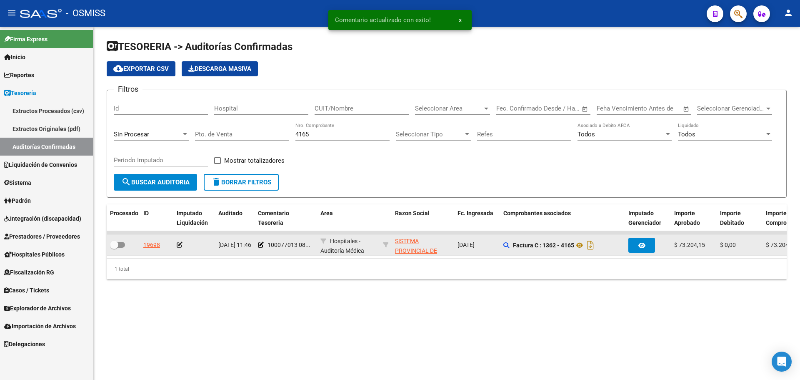
click at [181, 244] on icon at bounding box center [180, 245] width 6 height 6
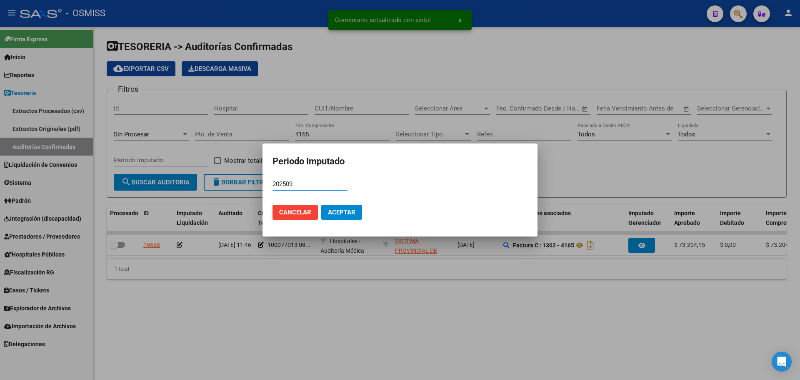
type input "202509"
click at [340, 216] on button "Aceptar" at bounding box center [341, 212] width 41 height 15
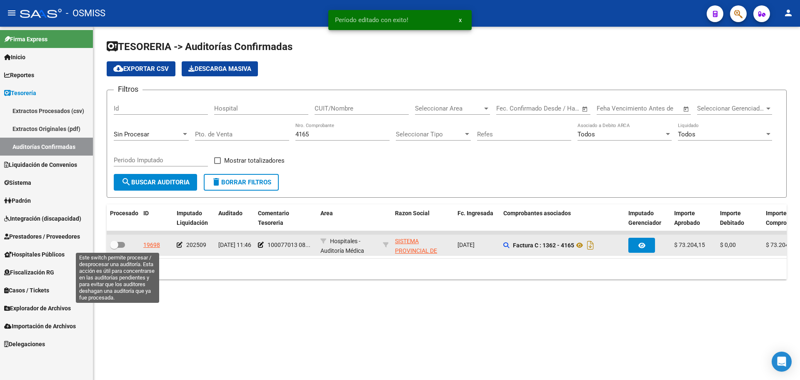
click at [123, 241] on label at bounding box center [117, 245] width 15 height 10
click at [114, 248] on input "checkbox" at bounding box center [114, 248] width 0 height 0
checkbox input "true"
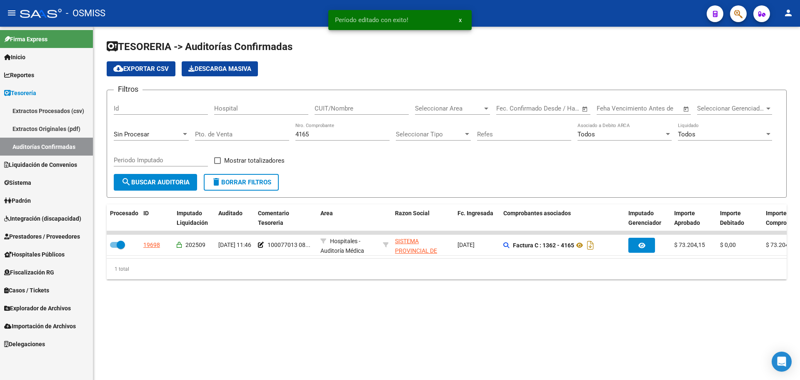
click at [360, 135] on input "4165" at bounding box center [342, 134] width 94 height 8
type input "4193"
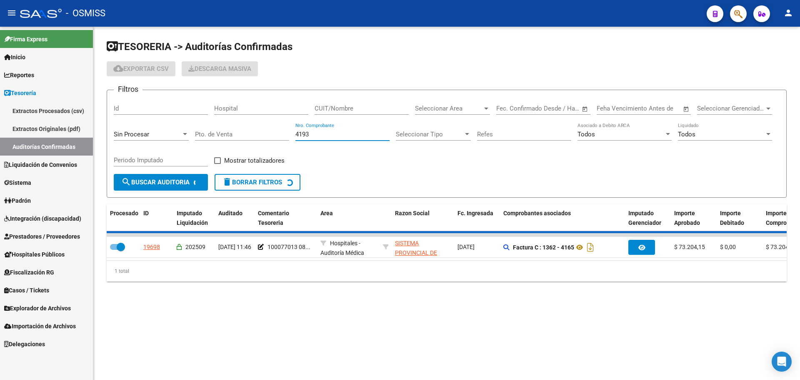
checkbox input "false"
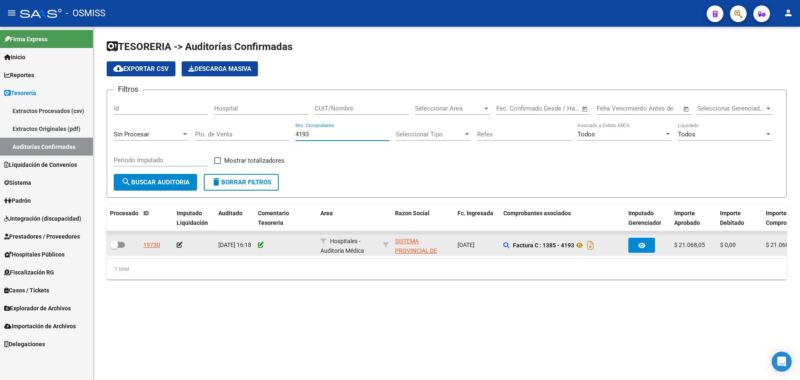
type input "4193"
click at [261, 246] on icon at bounding box center [261, 245] width 6 height 6
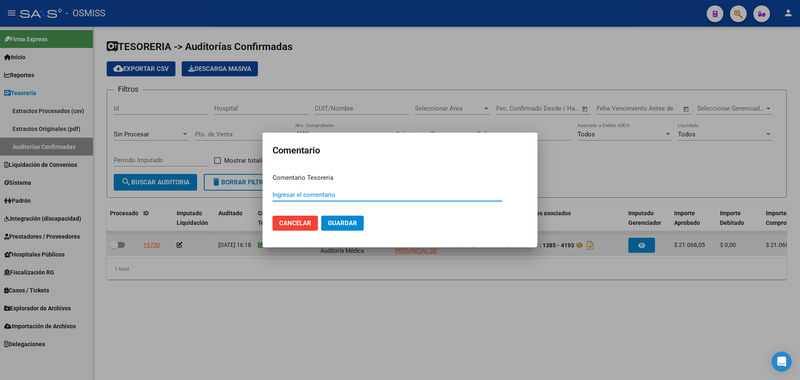
paste input "100077013 [DATE]"
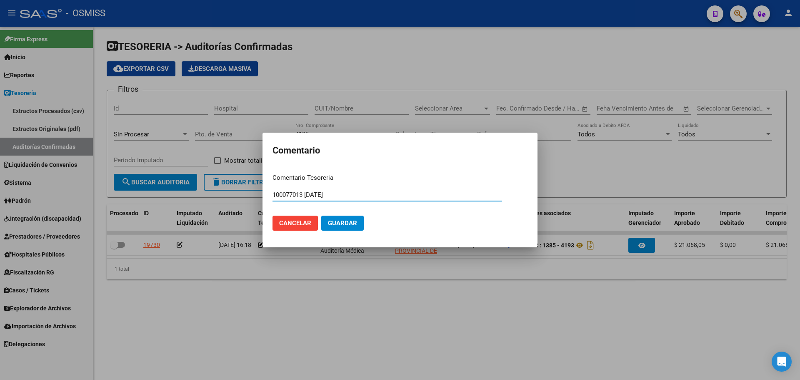
type input "100077013 [DATE]"
click at [351, 229] on button "Guardar" at bounding box center [342, 222] width 43 height 15
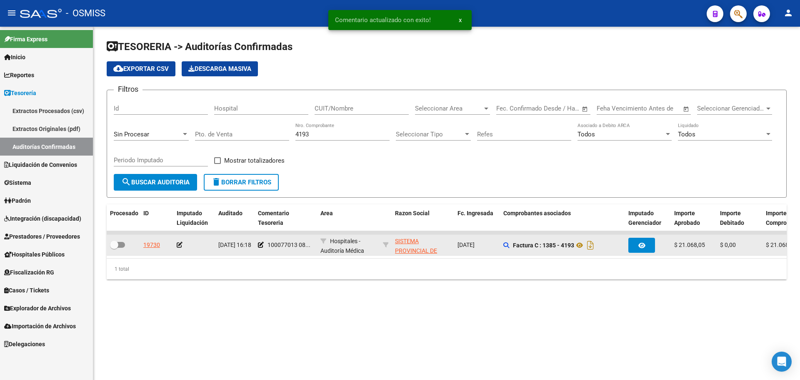
click at [180, 248] on app-auditoria-edit-perido at bounding box center [180, 244] width 6 height 7
click at [179, 243] on icon at bounding box center [180, 245] width 6 height 6
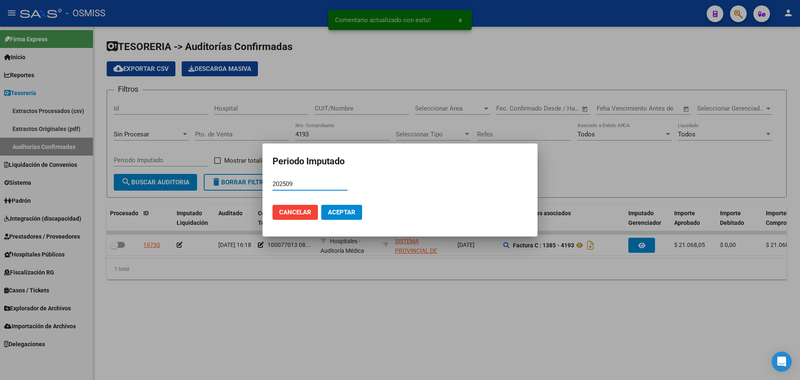
type input "202509"
click at [335, 212] on span "Aceptar" at bounding box center [342, 212] width 28 height 8
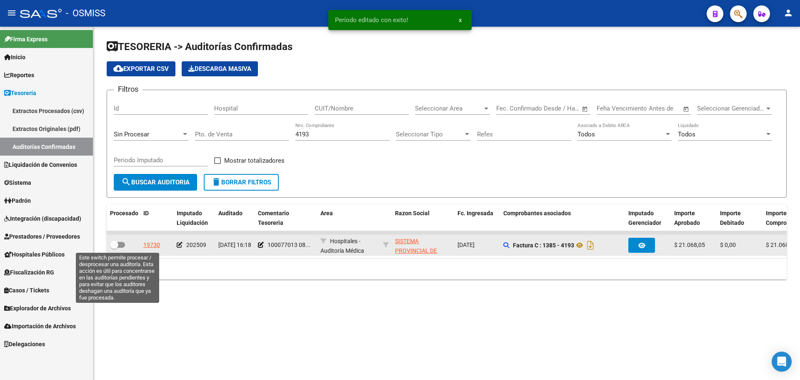
click at [121, 245] on span at bounding box center [117, 245] width 15 height 6
click at [114, 248] on input "checkbox" at bounding box center [114, 248] width 0 height 0
checkbox input "true"
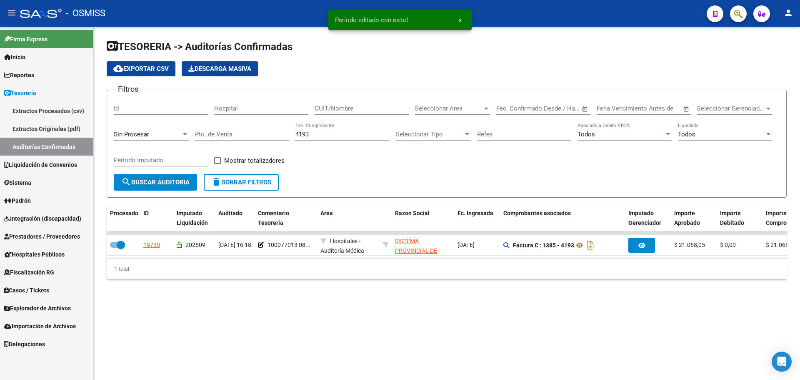
click at [350, 138] on div "4193 Nro. Comprobante" at bounding box center [342, 132] width 94 height 18
type input "4131"
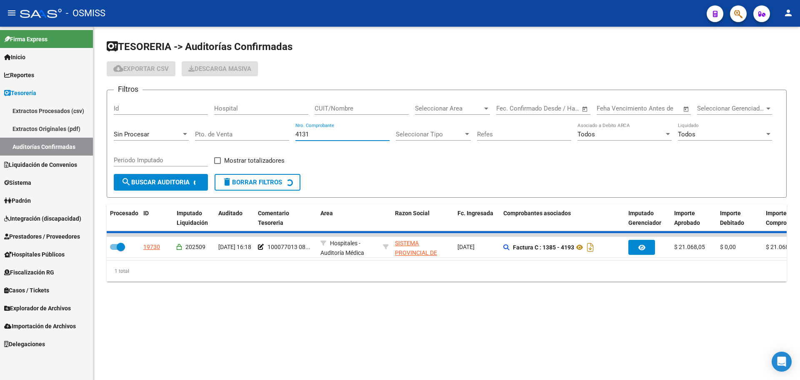
checkbox input "false"
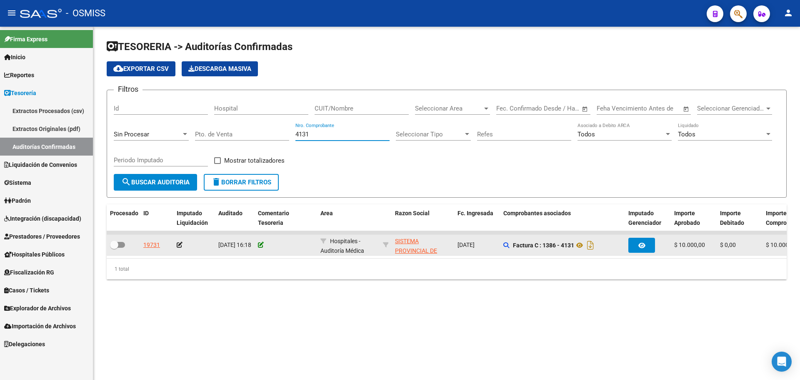
type input "4131"
click at [262, 245] on icon at bounding box center [261, 245] width 6 height 6
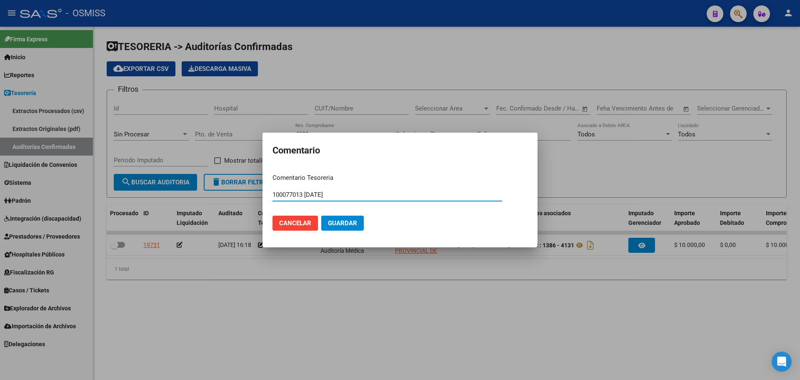
type input "100077013 [DATE]"
click at [342, 223] on span "Guardar" at bounding box center [342, 223] width 29 height 8
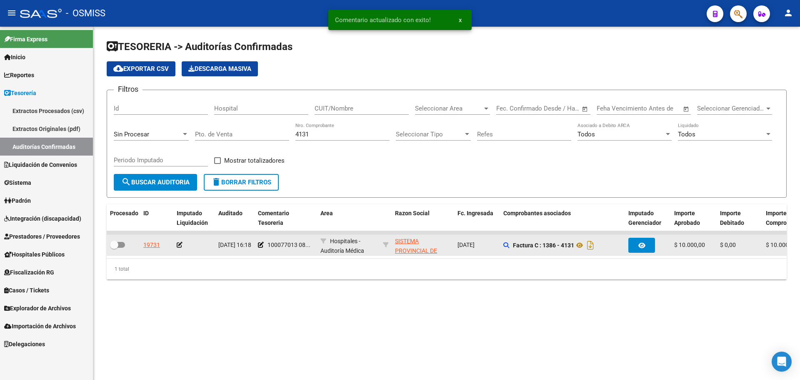
click at [178, 245] on icon at bounding box center [180, 245] width 6 height 6
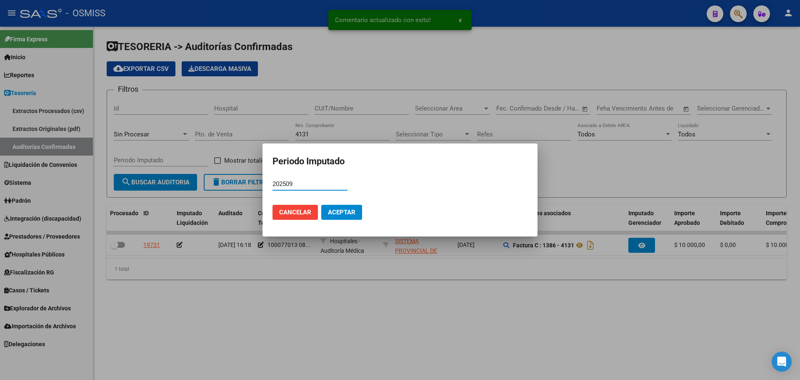
type input "202509"
click at [345, 217] on button "Aceptar" at bounding box center [341, 212] width 41 height 15
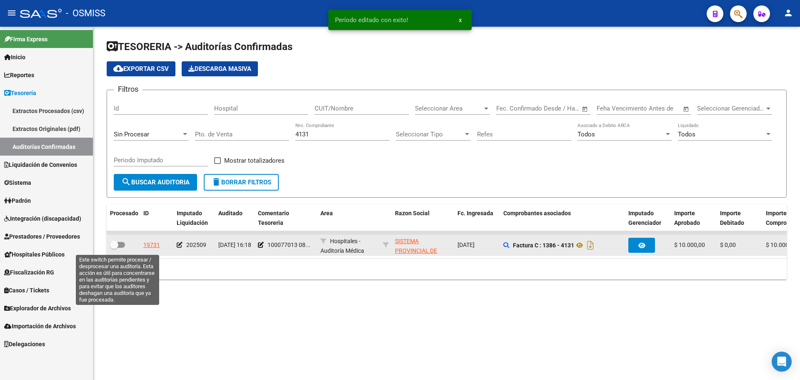
click at [120, 247] on span at bounding box center [117, 245] width 15 height 6
click at [114, 248] on input "checkbox" at bounding box center [114, 248] width 0 height 0
checkbox input "true"
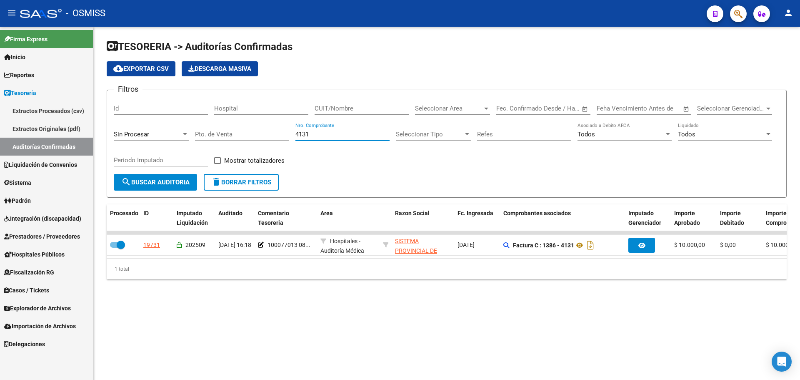
drag, startPoint x: 344, startPoint y: 137, endPoint x: 140, endPoint y: 138, distance: 204.6
click at [140, 138] on div "Filtros Id Hospital CUIT/Nombre Seleccionar Area Seleccionar Area Fecha inicio …" at bounding box center [447, 135] width 666 height 77
type input "2659"
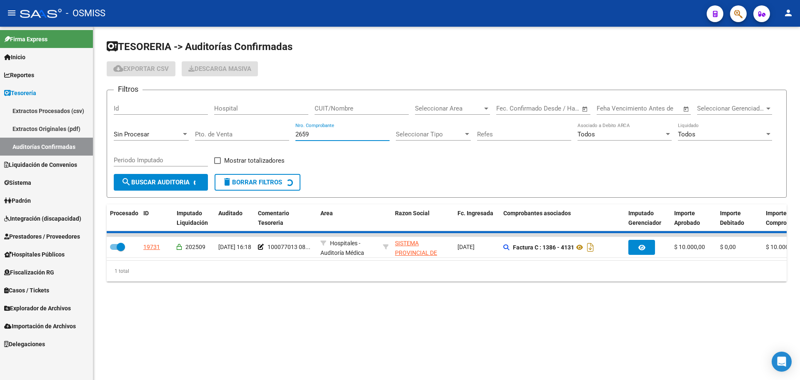
checkbox input "false"
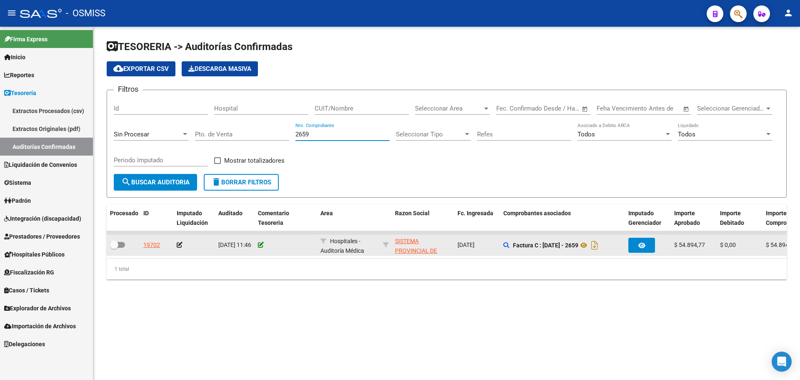
type input "2659"
click at [260, 245] on icon at bounding box center [261, 245] width 6 height 6
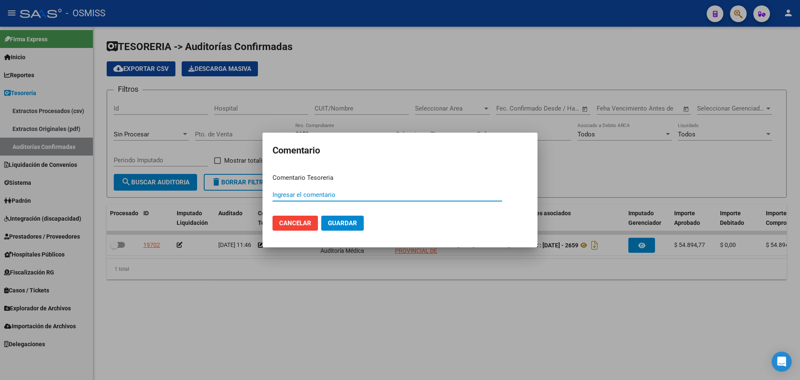
paste input "100077013 [DATE]"
type input "100077013 [DATE]"
click at [337, 220] on span "Guardar" at bounding box center [342, 223] width 29 height 8
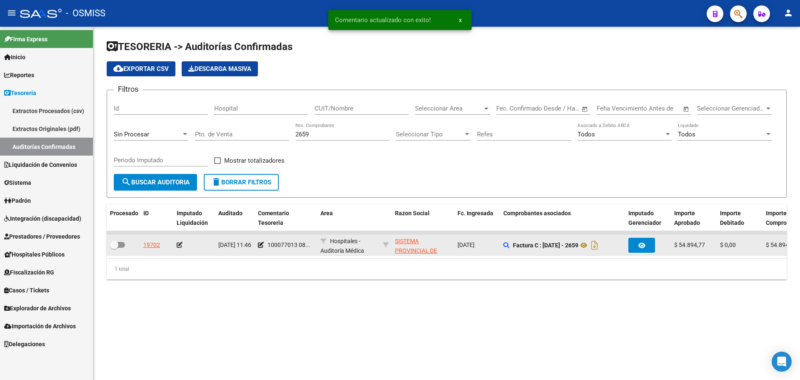
click at [179, 245] on icon at bounding box center [180, 245] width 6 height 6
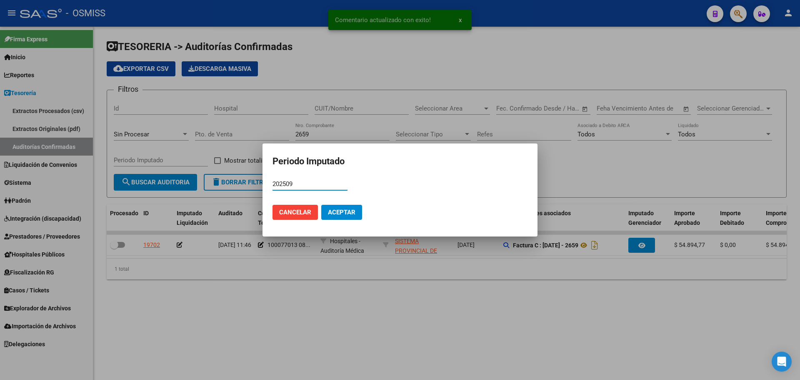
type input "202509"
click at [330, 205] on button "Aceptar" at bounding box center [341, 212] width 41 height 15
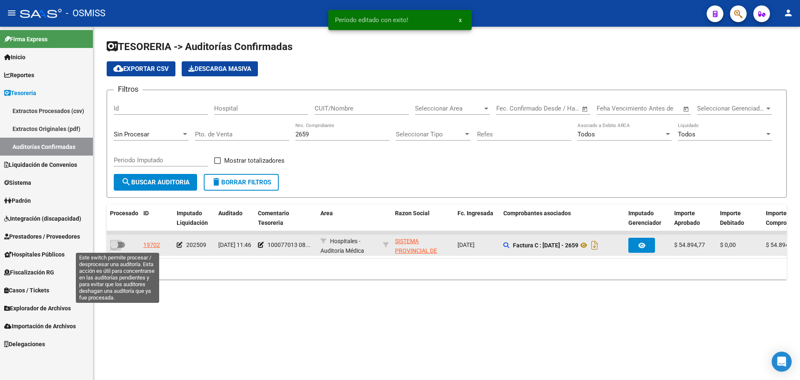
click at [123, 243] on span at bounding box center [117, 245] width 15 height 6
click at [114, 248] on input "checkbox" at bounding box center [114, 248] width 0 height 0
checkbox input "true"
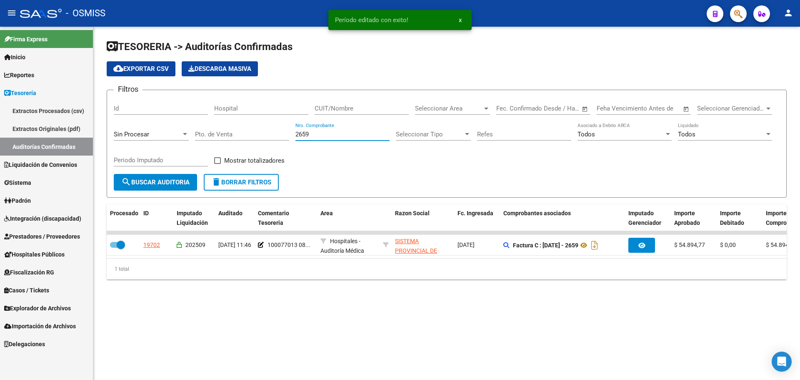
drag, startPoint x: 348, startPoint y: 131, endPoint x: 116, endPoint y: 135, distance: 231.7
click at [117, 134] on div "Filtros Id Hospital CUIT/Nombre Seleccionar Area Seleccionar Area Fecha inicio …" at bounding box center [447, 135] width 666 height 77
type input "28800"
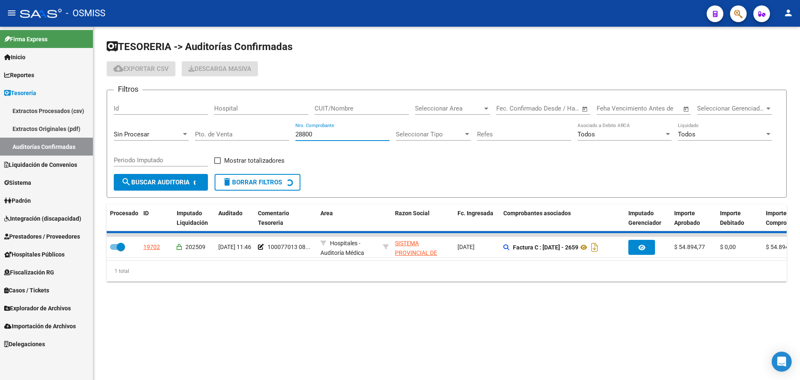
checkbox input "false"
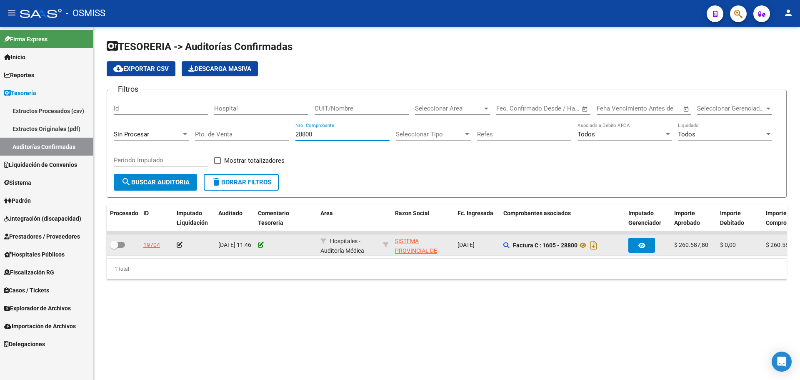
type input "28800"
click at [260, 245] on icon at bounding box center [261, 245] width 6 height 6
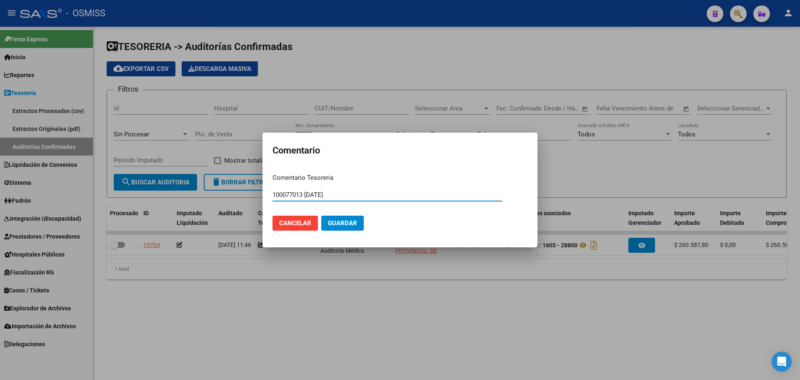
type input "100077013 [DATE]"
click at [334, 220] on span "Guardar" at bounding box center [342, 223] width 29 height 8
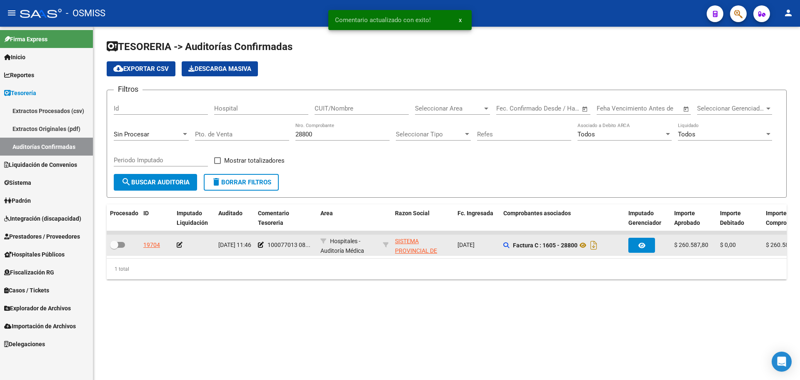
click at [181, 242] on icon at bounding box center [180, 245] width 6 height 6
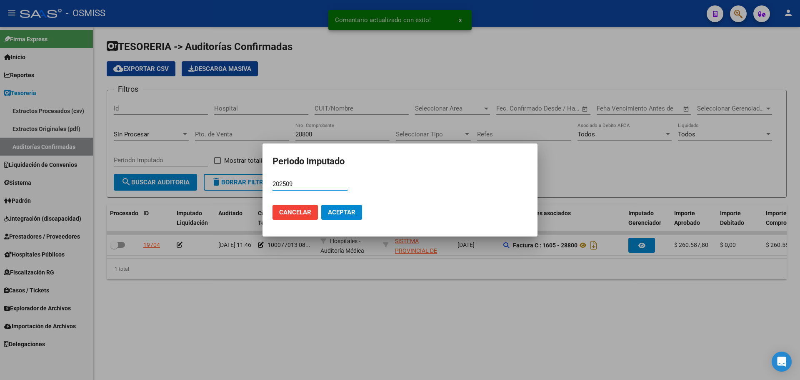
type input "202509"
click at [341, 207] on button "Aceptar" at bounding box center [341, 212] width 41 height 15
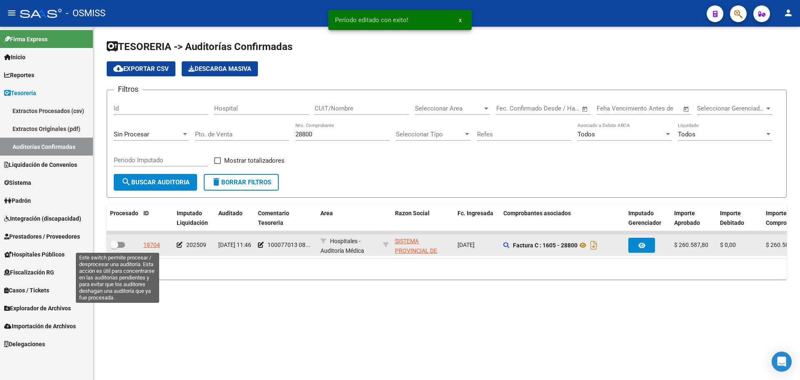
drag, startPoint x: 117, startPoint y: 243, endPoint x: 112, endPoint y: 243, distance: 5.0
click at [117, 243] on span at bounding box center [114, 244] width 8 height 8
click at [114, 248] on input "checkbox" at bounding box center [114, 248] width 0 height 0
checkbox input "true"
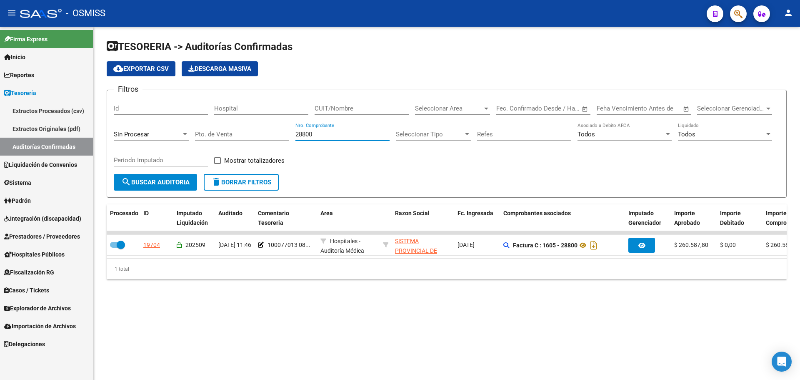
drag, startPoint x: 323, startPoint y: 134, endPoint x: 0, endPoint y: 131, distance: 323.0
click at [0, 128] on mat-sidenav-container "Firma Express Inicio Instructivos Contacto OS Reportes Ingresos Percibidos Anál…" at bounding box center [400, 203] width 800 height 353
type input "281"
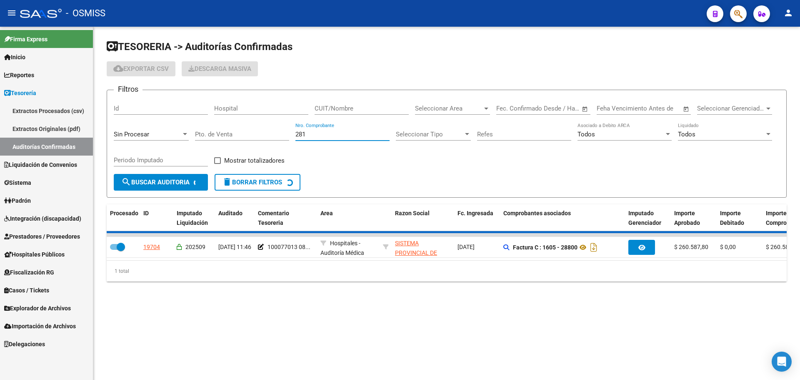
checkbox input "false"
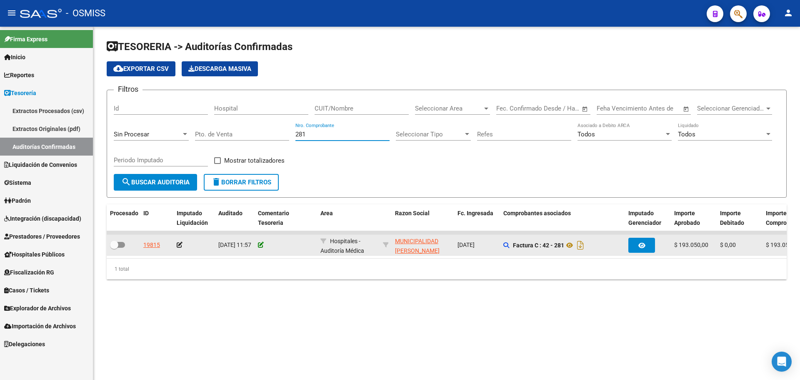
type input "281"
click at [260, 243] on icon at bounding box center [261, 245] width 6 height 6
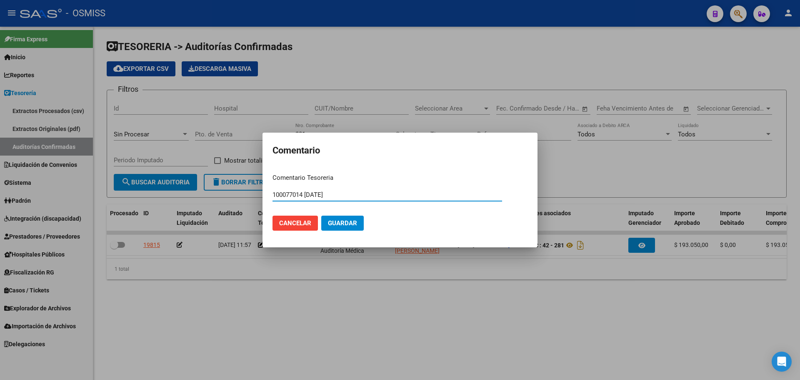
drag, startPoint x: 347, startPoint y: 195, endPoint x: 187, endPoint y: 179, distance: 160.4
click at [187, 179] on div "Comentario Comentario Tesoreria 100077014 08/09/2025 Ingresar el comentario Can…" at bounding box center [400, 190] width 800 height 380
type input "100077014 [DATE]"
click at [336, 224] on span "Guardar" at bounding box center [342, 223] width 29 height 8
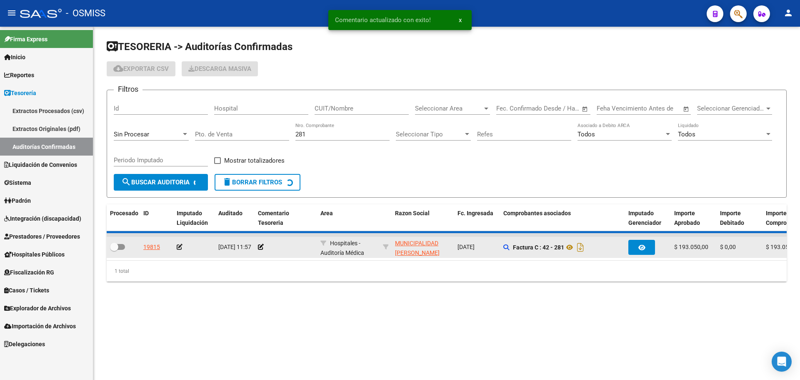
click at [180, 245] on icon at bounding box center [180, 247] width 6 height 6
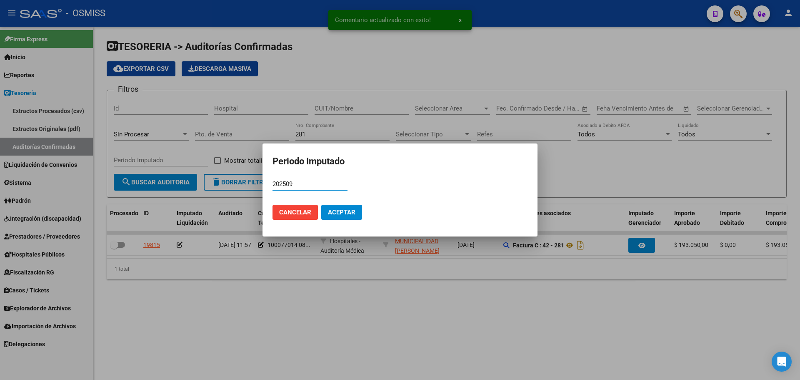
type input "202509"
click at [349, 212] on span "Aceptar" at bounding box center [342, 212] width 28 height 8
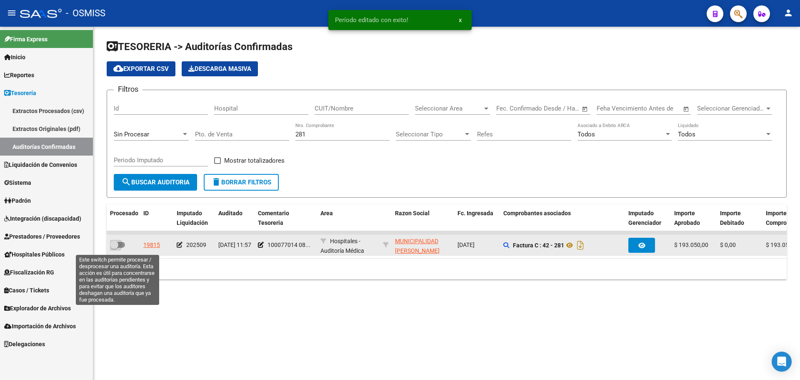
click at [120, 244] on span at bounding box center [117, 245] width 15 height 6
click at [114, 248] on input "checkbox" at bounding box center [114, 248] width 0 height 0
checkbox input "true"
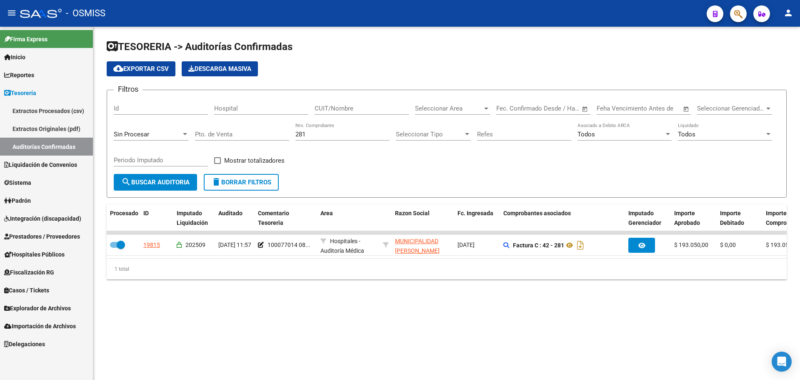
click at [357, 129] on div "281 Nro. Comprobante" at bounding box center [342, 132] width 94 height 18
type input "282"
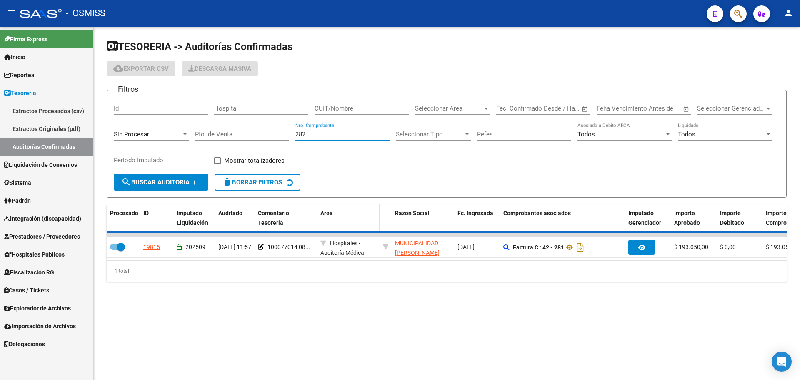
checkbox input "false"
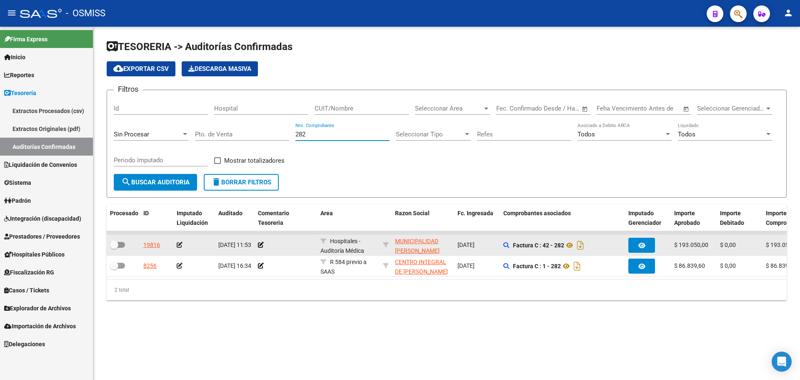
type input "282"
click at [265, 246] on div at bounding box center [286, 245] width 56 height 10
click at [261, 245] on icon at bounding box center [261, 245] width 6 height 6
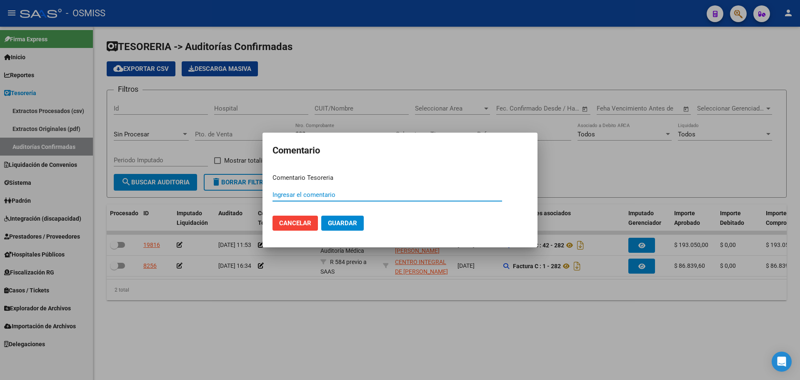
paste input "100077014 [DATE]"
type input "100077014 [DATE]"
click at [334, 225] on span "Guardar" at bounding box center [342, 223] width 29 height 8
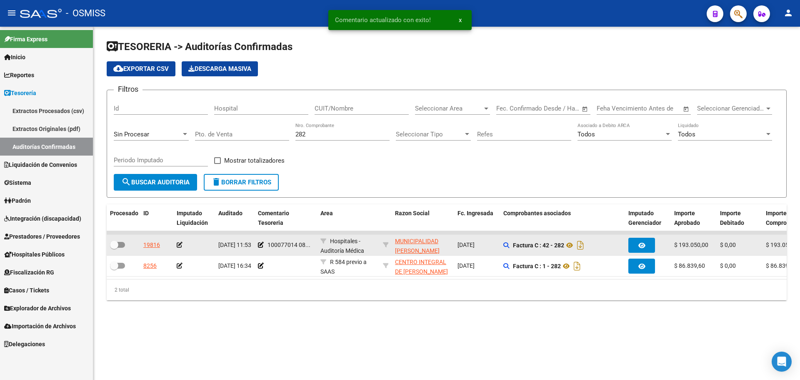
click at [178, 245] on icon at bounding box center [180, 245] width 6 height 6
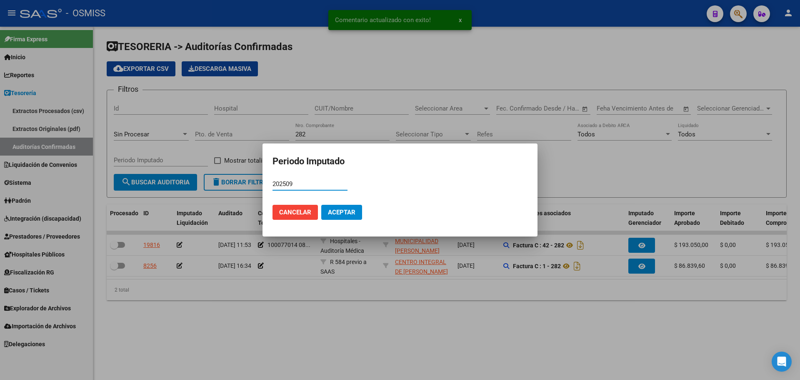
type input "202509"
click at [343, 211] on span "Aceptar" at bounding box center [342, 212] width 28 height 8
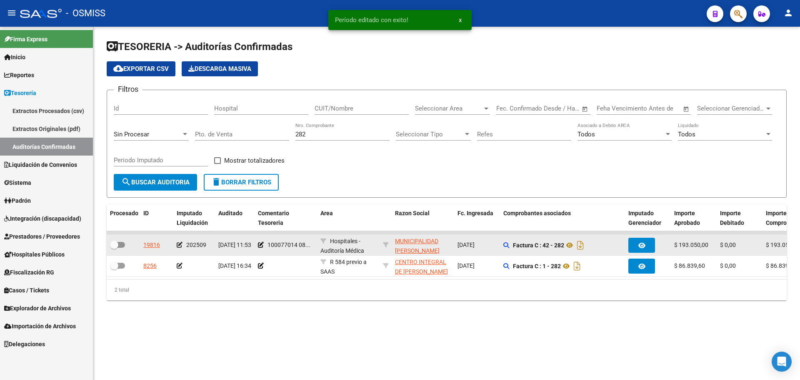
click at [123, 243] on span at bounding box center [117, 245] width 15 height 6
click at [114, 248] on input "checkbox" at bounding box center [114, 248] width 0 height 0
checkbox input "true"
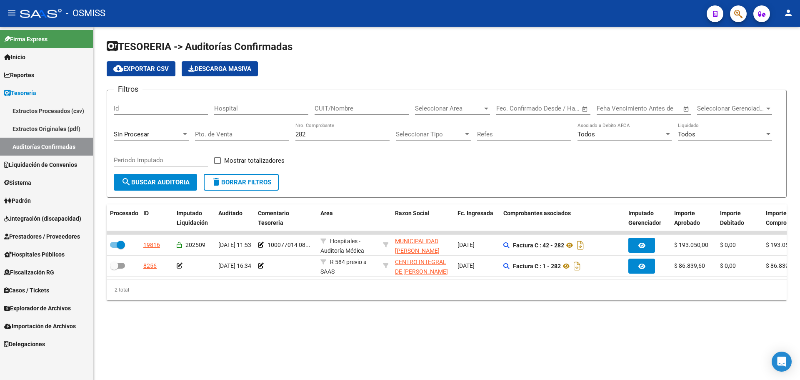
click at [312, 136] on input "282" at bounding box center [342, 134] width 94 height 8
type input "297"
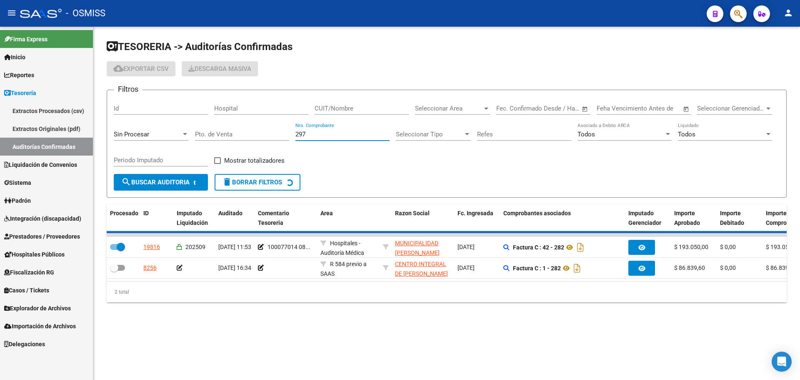
checkbox input "false"
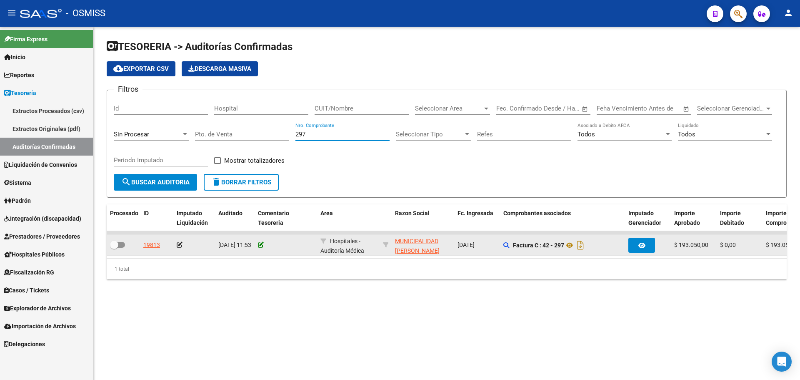
type input "297"
click at [260, 243] on icon at bounding box center [261, 245] width 6 height 6
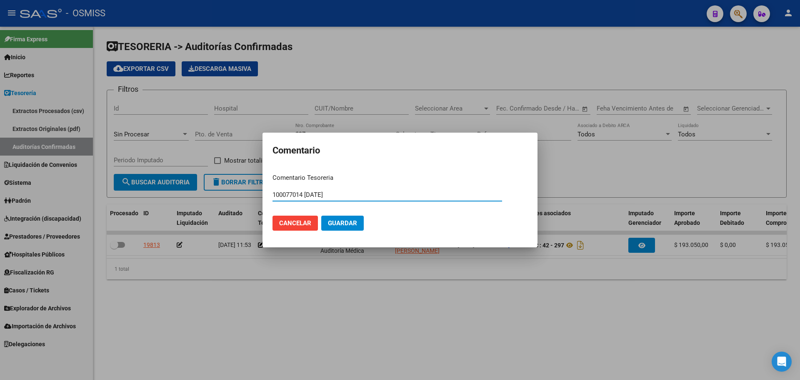
type input "100077014 [DATE]"
click at [344, 225] on span "Guardar" at bounding box center [342, 223] width 29 height 8
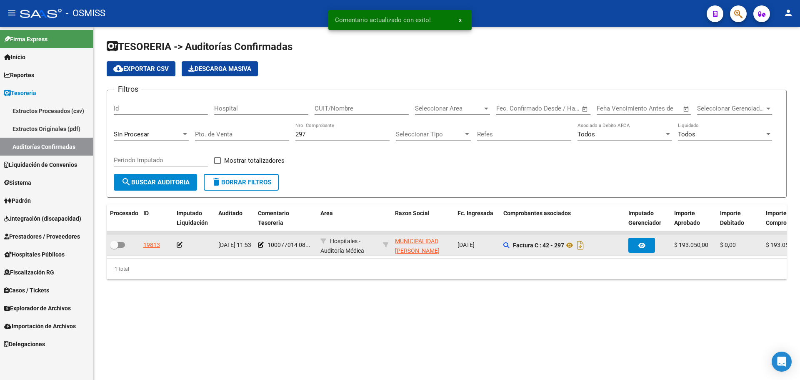
click at [178, 246] on icon at bounding box center [180, 245] width 6 height 6
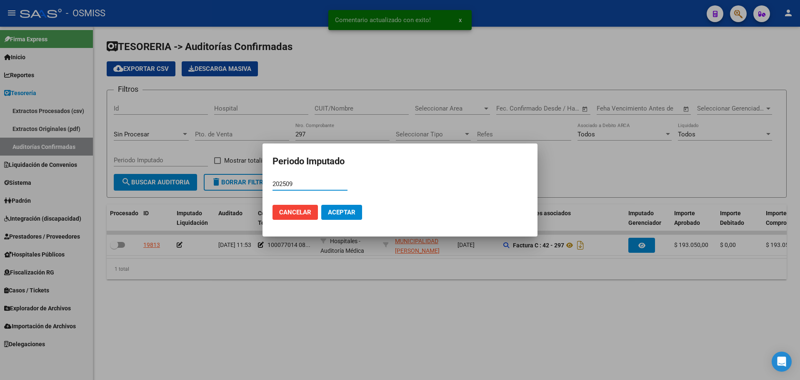
type input "202509"
click at [355, 209] on span "Aceptar" at bounding box center [342, 212] width 28 height 8
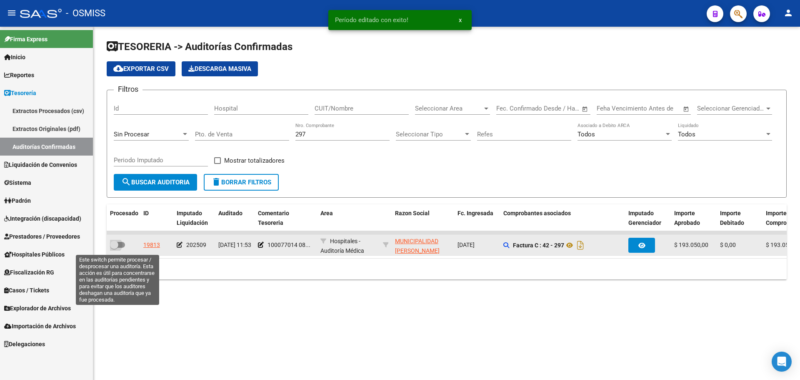
click at [120, 243] on span at bounding box center [117, 245] width 15 height 6
click at [114, 248] on input "checkbox" at bounding box center [114, 248] width 0 height 0
checkbox input "true"
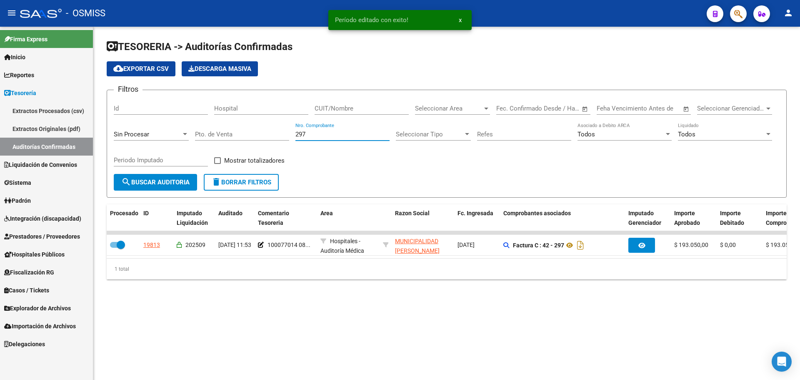
drag, startPoint x: 353, startPoint y: 133, endPoint x: 109, endPoint y: 132, distance: 243.8
click at [111, 132] on form "Filtros Id Hospital CUIT/Nombre Seleccionar Area Seleccionar Area Fecha inicio …" at bounding box center [447, 144] width 680 height 108
type input "709"
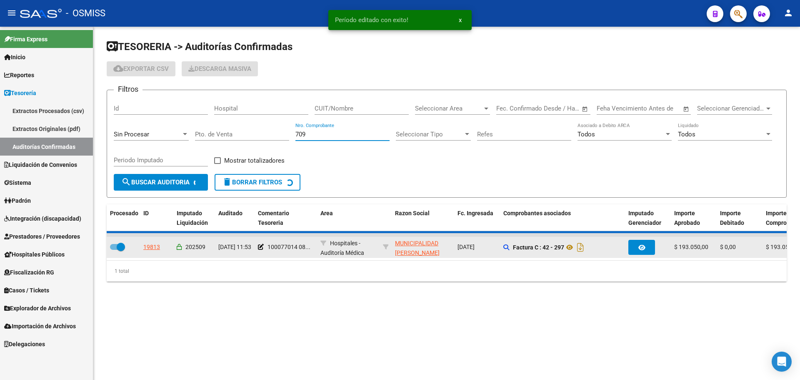
checkbox input "false"
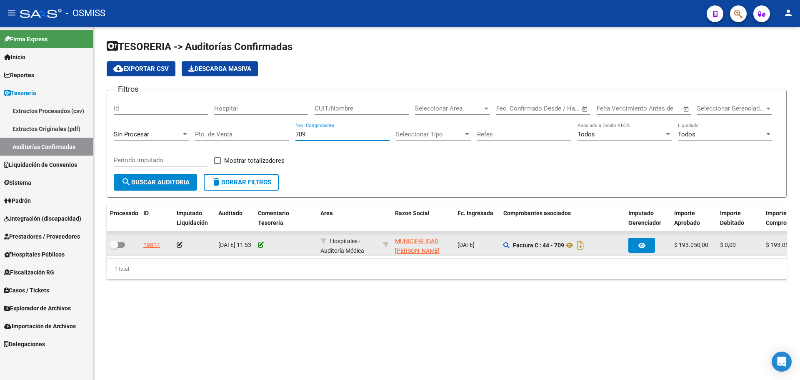
type input "709"
click at [263, 244] on icon at bounding box center [261, 245] width 6 height 6
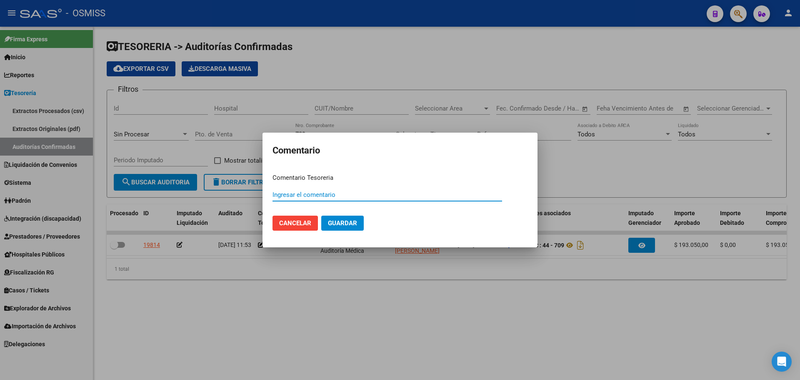
paste input "100077014 [DATE]"
type input "100077014 [DATE]"
click at [349, 218] on button "Guardar" at bounding box center [342, 222] width 43 height 15
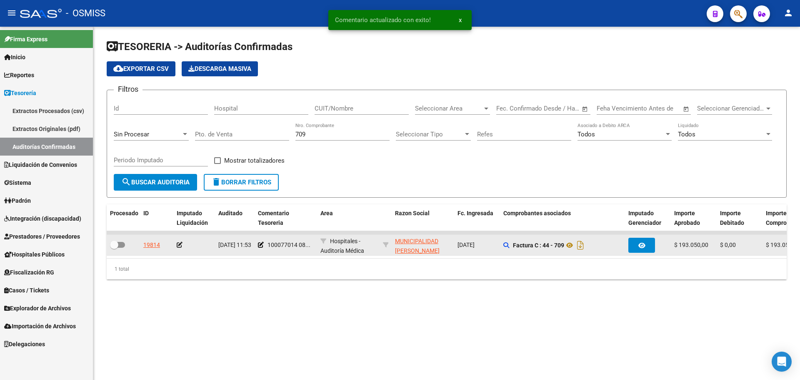
click at [178, 246] on icon at bounding box center [180, 245] width 6 height 6
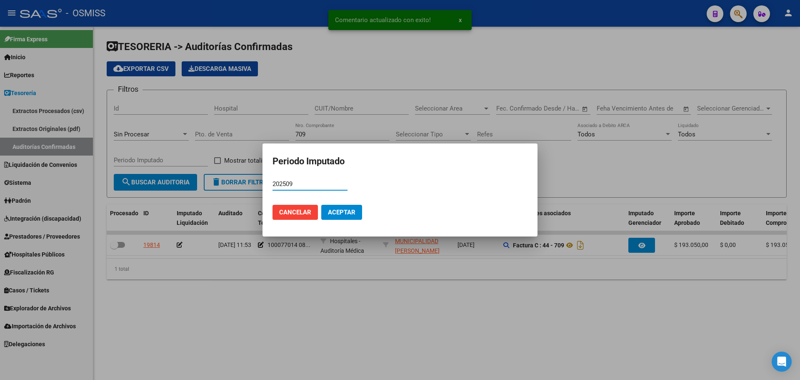
type input "202509"
click at [340, 208] on span "Aceptar" at bounding box center [342, 212] width 28 height 8
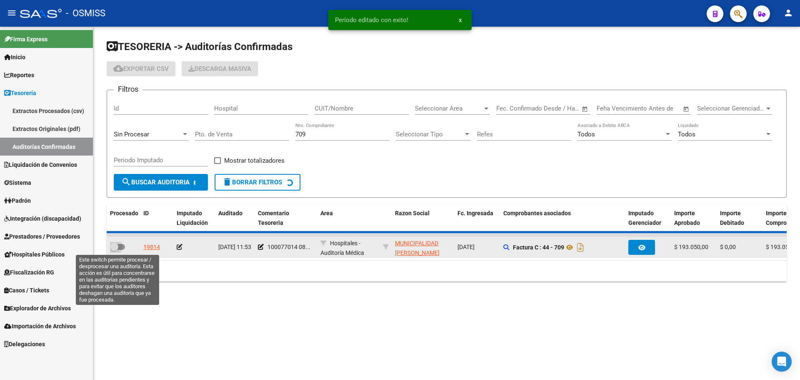
click at [117, 244] on span at bounding box center [114, 247] width 8 height 8
click at [114, 250] on input "checkbox" at bounding box center [114, 250] width 0 height 0
checkbox input "true"
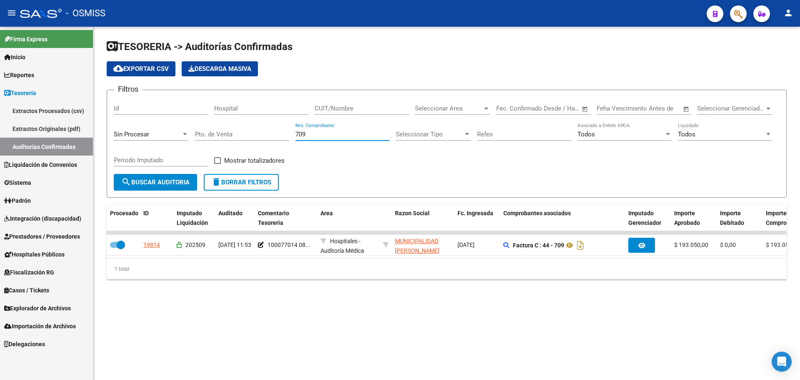
drag, startPoint x: 333, startPoint y: 134, endPoint x: 127, endPoint y: 125, distance: 206.5
click at [127, 125] on div "Filtros Id Hospital CUIT/Nombre Seleccionar Area Seleccionar Area Fecha inicio …" at bounding box center [447, 135] width 666 height 77
type input "21306"
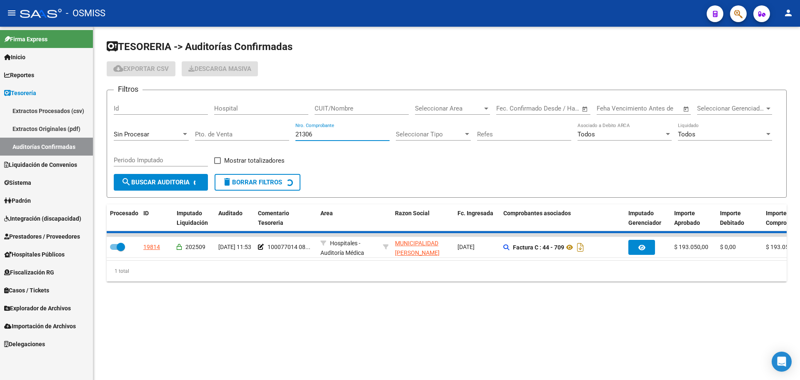
checkbox input "false"
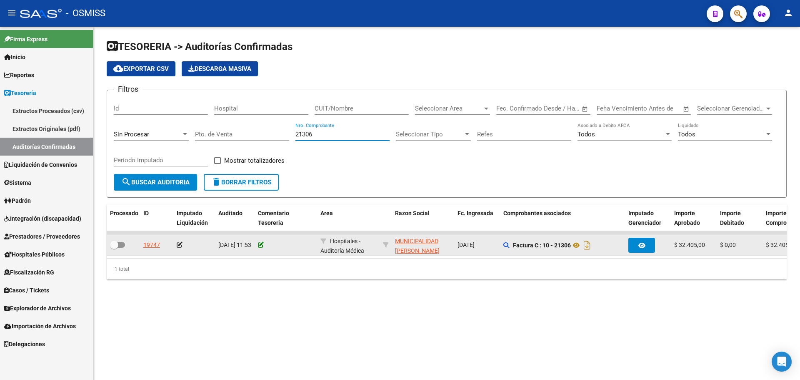
type input "21306"
click at [260, 246] on icon at bounding box center [261, 245] width 6 height 6
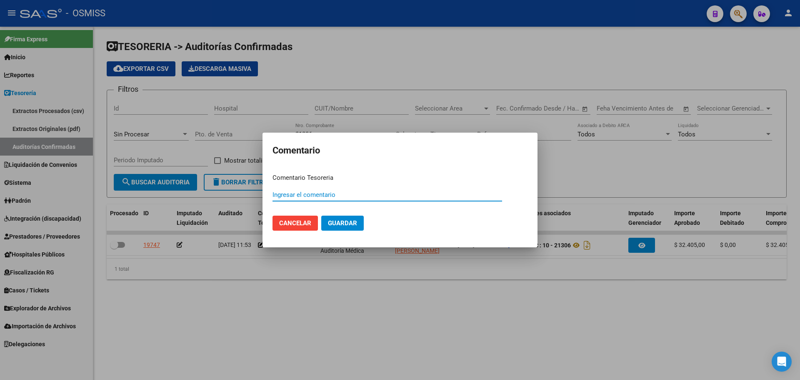
paste input "100077015"
type input "100077015 [DATE]"
click at [344, 222] on span "Guardar" at bounding box center [342, 223] width 29 height 8
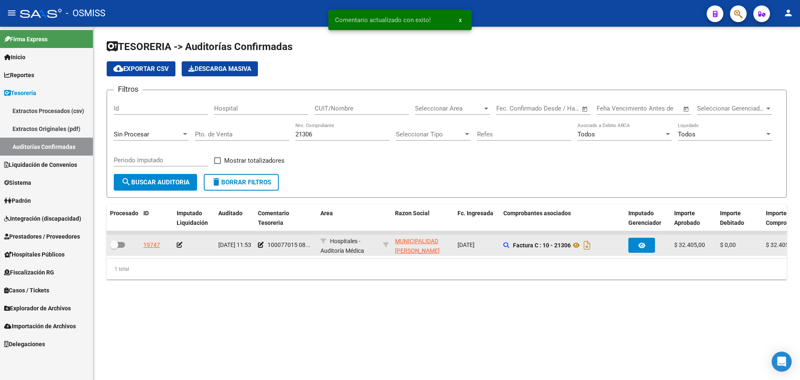
click at [178, 245] on icon at bounding box center [180, 245] width 6 height 6
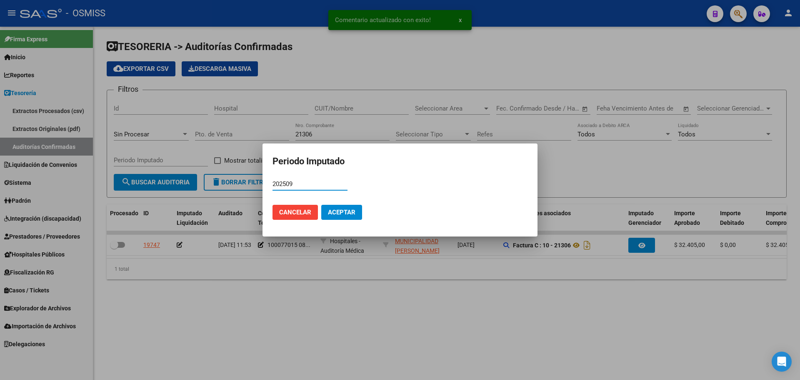
type input "202509"
click at [325, 213] on button "Aceptar" at bounding box center [341, 212] width 41 height 15
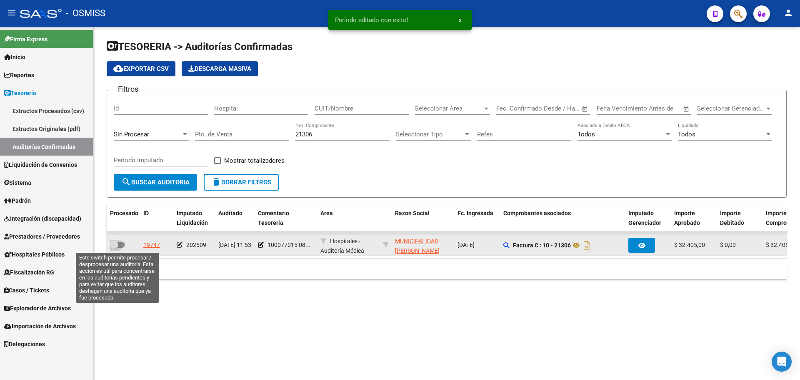
click at [119, 245] on span at bounding box center [117, 245] width 15 height 6
click at [114, 248] on input "checkbox" at bounding box center [114, 248] width 0 height 0
checkbox input "true"
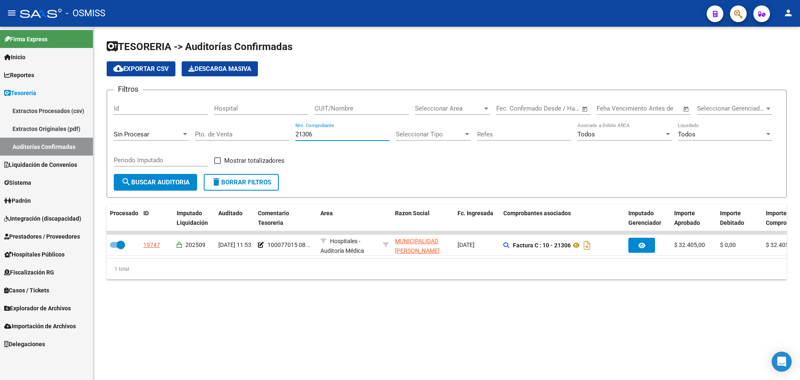
drag, startPoint x: 320, startPoint y: 135, endPoint x: 167, endPoint y: 137, distance: 153.4
click at [168, 136] on div "Filtros Id Hospital CUIT/Nombre Seleccionar Area Seleccionar Area Fecha inicio …" at bounding box center [447, 135] width 666 height 77
type input "12456"
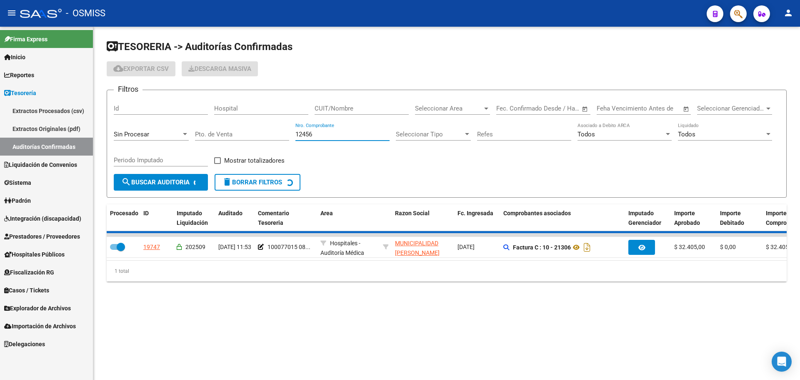
checkbox input "false"
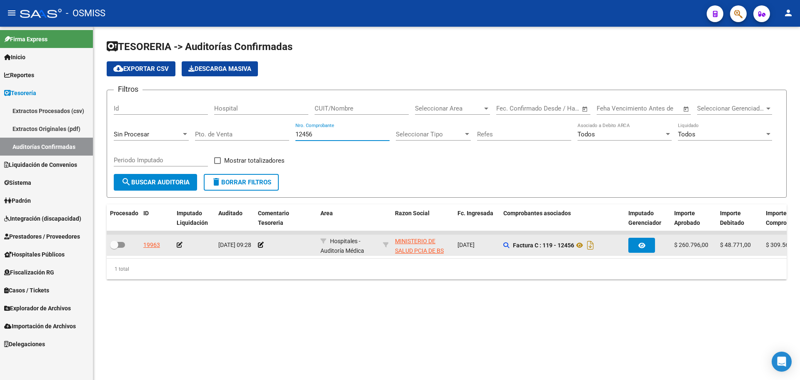
click at [264, 239] on datatable-body-cell at bounding box center [286, 245] width 63 height 20
click at [261, 243] on icon at bounding box center [261, 245] width 6 height 6
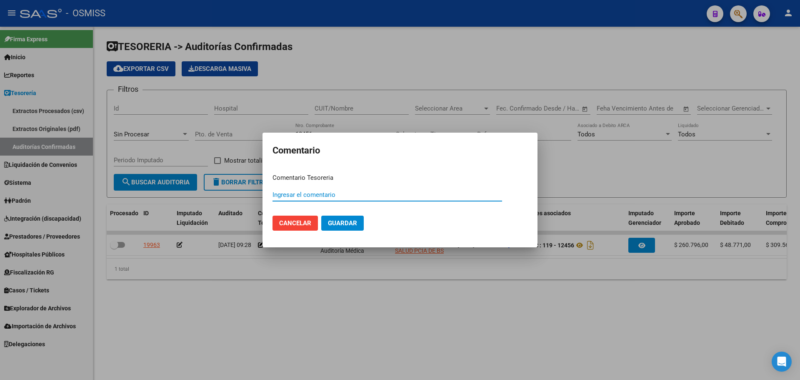
paste input "100077021"
click at [333, 228] on button "Guardar" at bounding box center [342, 222] width 43 height 15
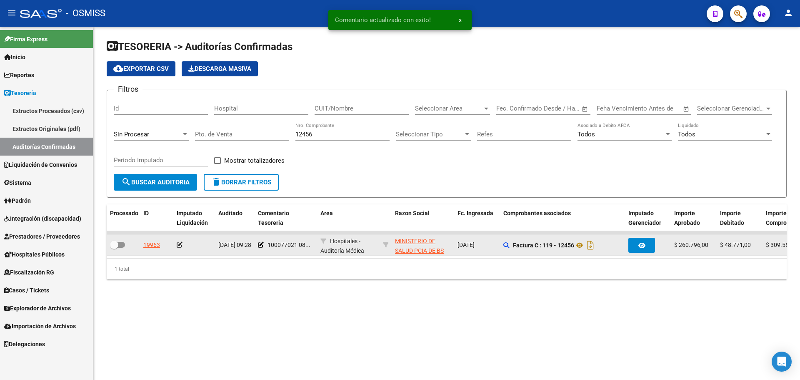
click at [179, 243] on icon at bounding box center [180, 245] width 6 height 6
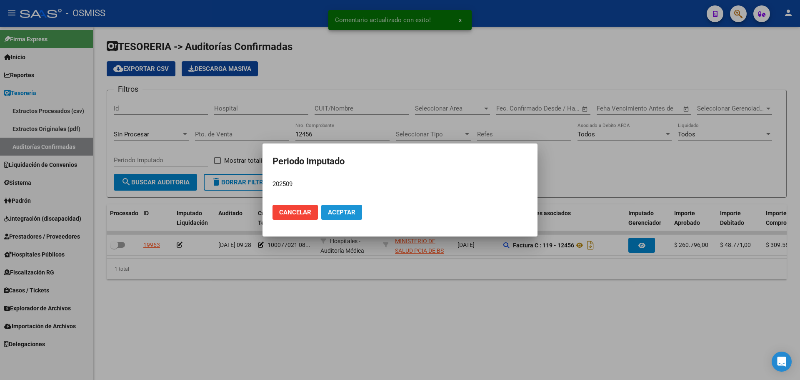
click at [339, 206] on button "Aceptar" at bounding box center [341, 212] width 41 height 15
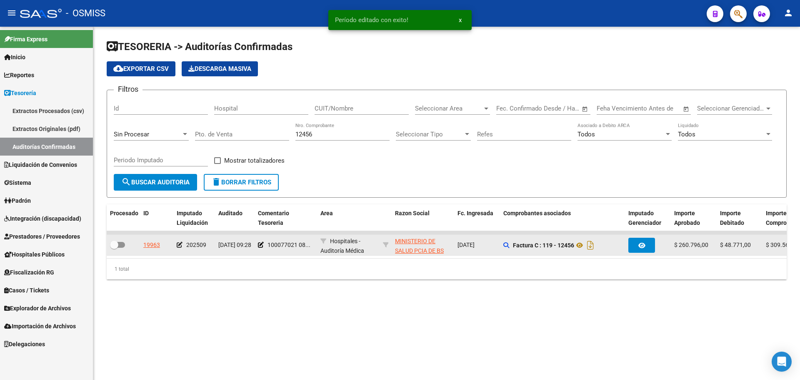
click at [126, 243] on div at bounding box center [123, 245] width 27 height 11
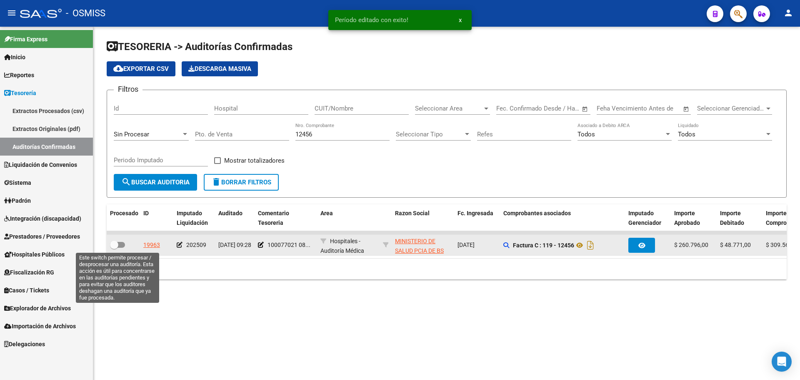
click at [122, 243] on span at bounding box center [117, 245] width 15 height 6
click at [114, 248] on input "checkbox" at bounding box center [114, 248] width 0 height 0
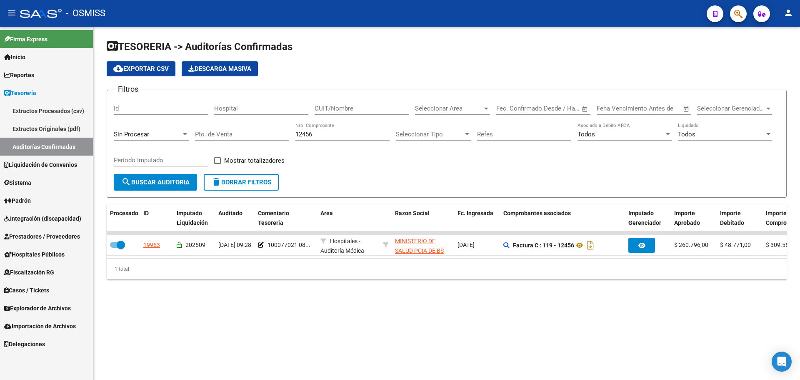
drag, startPoint x: 318, startPoint y: 135, endPoint x: 151, endPoint y: 120, distance: 166.9
click at [151, 120] on div "Filtros Id Hospital CUIT/Nombre Seleccionar Area Seleccionar Area Fecha inicio …" at bounding box center [447, 135] width 666 height 77
click at [130, 129] on div "Sin Procesar" at bounding box center [151, 132] width 75 height 18
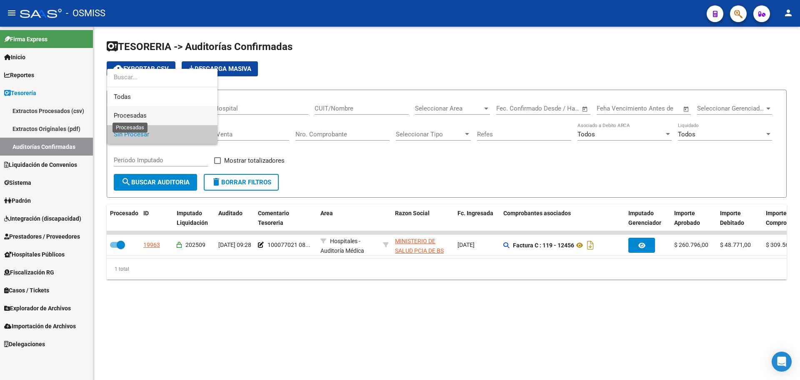
click at [131, 115] on span "Procesadas" at bounding box center [130, 116] width 33 height 8
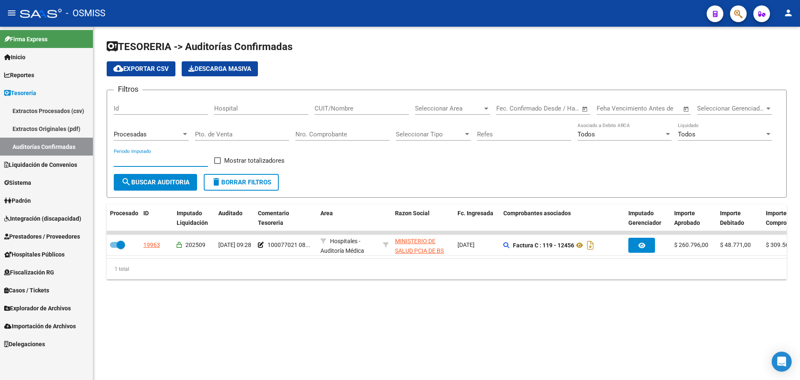
click at [139, 159] on input "Periodo Imputado" at bounding box center [161, 160] width 94 height 8
click at [724, 135] on div "Todos" at bounding box center [721, 134] width 87 height 8
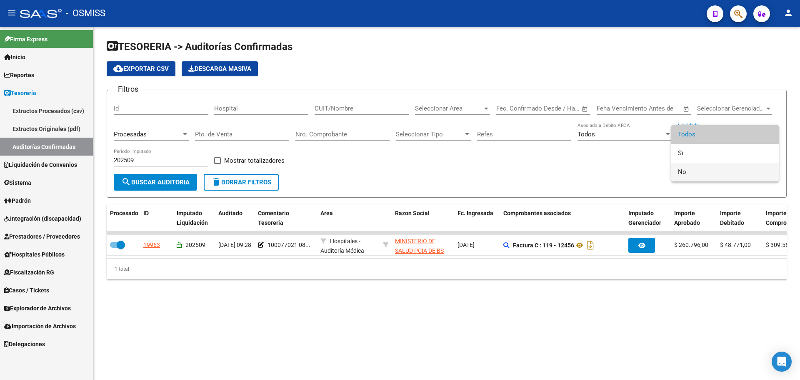
click at [690, 168] on span "No" at bounding box center [725, 172] width 94 height 19
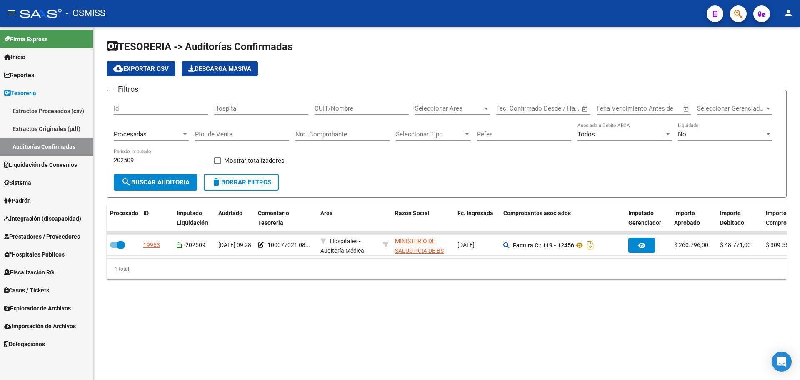
click at [203, 170] on div "202509 Periodo Imputado" at bounding box center [161, 161] width 94 height 26
click at [218, 155] on label "Mostrar totalizadores" at bounding box center [249, 160] width 70 height 10
click at [218, 164] on input "Mostrar totalizadores" at bounding box center [217, 164] width 0 height 0
click at [175, 185] on span "search Buscar Auditoria" at bounding box center [155, 182] width 68 height 8
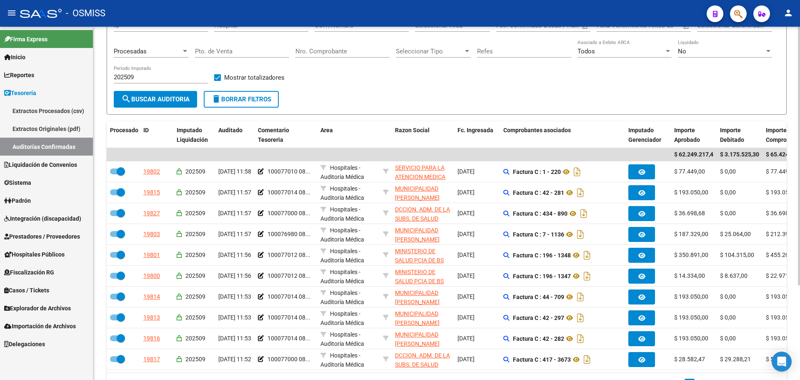
scroll to position [83, 0]
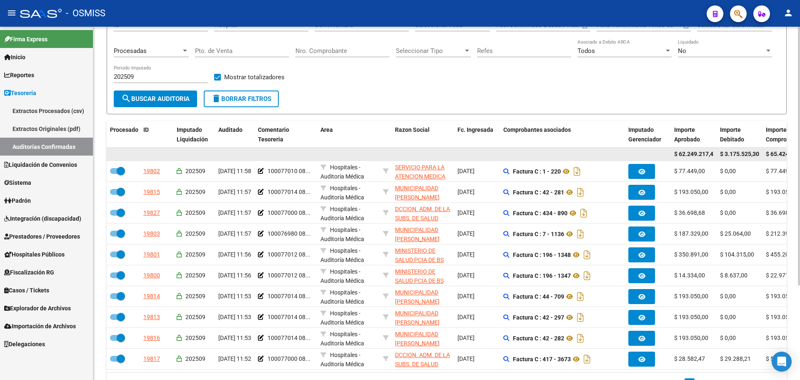
drag, startPoint x: 700, startPoint y: 151, endPoint x: 715, endPoint y: 152, distance: 15.4
click at [715, 152] on datatable-body-cell "$ 62.249.217,42" at bounding box center [694, 154] width 46 height 13
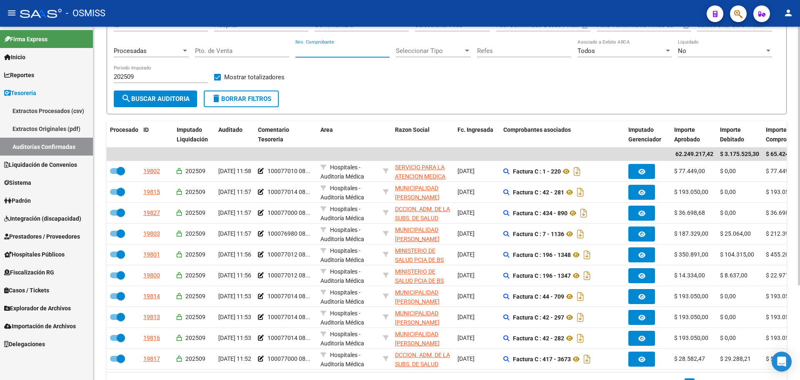
click at [324, 52] on input "Nro. Comprobante" at bounding box center [342, 51] width 94 height 8
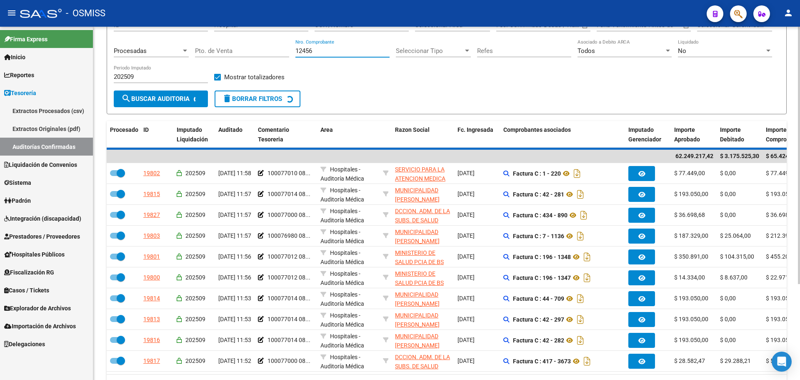
scroll to position [0, 0]
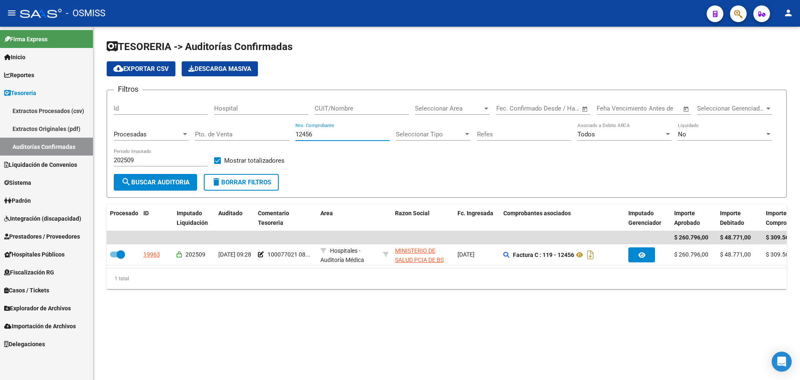
click at [350, 304] on div "TESORERIA -> Auditorías Confirmadas cloud_download Exportar CSV Descarga Masiva…" at bounding box center [446, 171] width 707 height 289
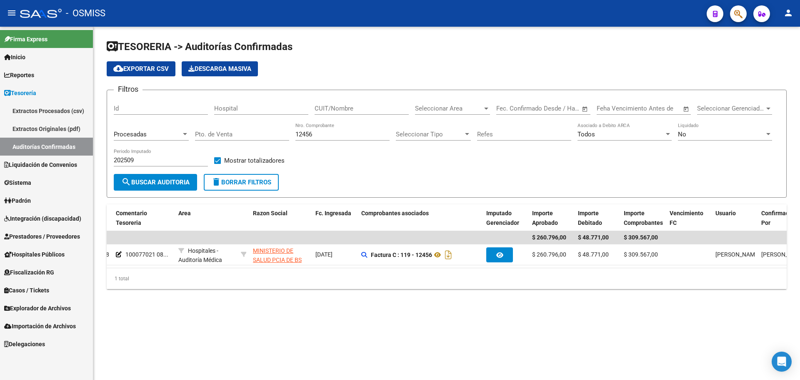
click at [428, 203] on div "TESORERIA -> Auditorías Confirmadas cloud_download Exportar CSV Descarga Masiva…" at bounding box center [447, 164] width 680 height 249
click at [64, 164] on span "Liquidación de Convenios" at bounding box center [40, 164] width 73 height 9
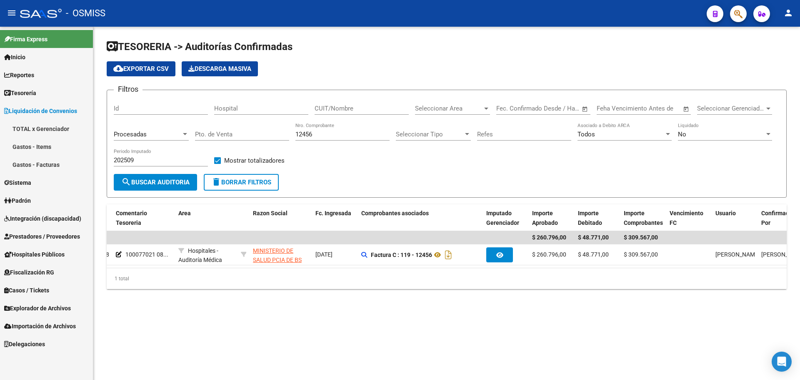
click at [64, 168] on link "Gastos - Facturas" at bounding box center [46, 164] width 93 height 18
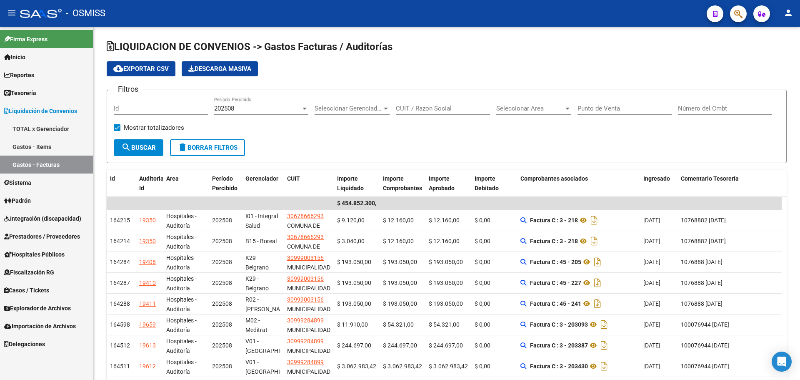
click at [64, 123] on link "TOTAL x Gerenciador" at bounding box center [46, 129] width 93 height 18
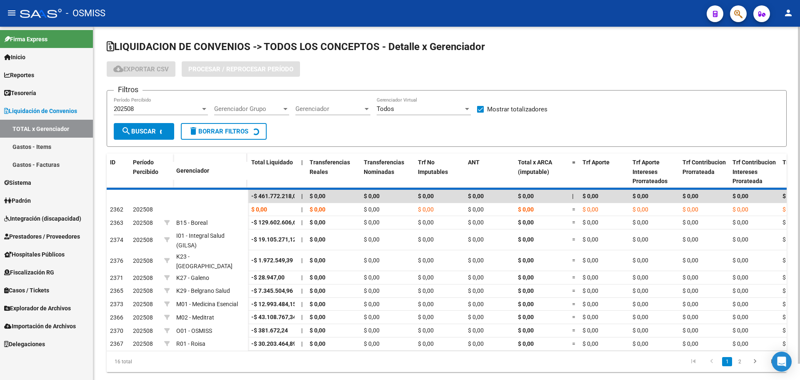
click at [250, 71] on span "Procesar / Reprocesar período" at bounding box center [240, 69] width 105 height 8
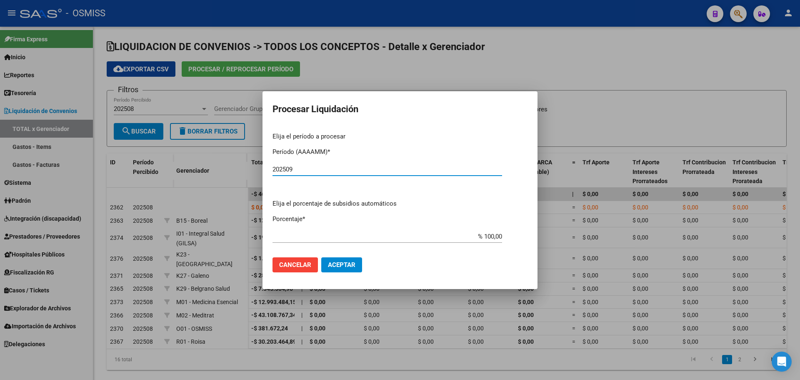
click at [340, 266] on span "Aceptar" at bounding box center [342, 265] width 28 height 8
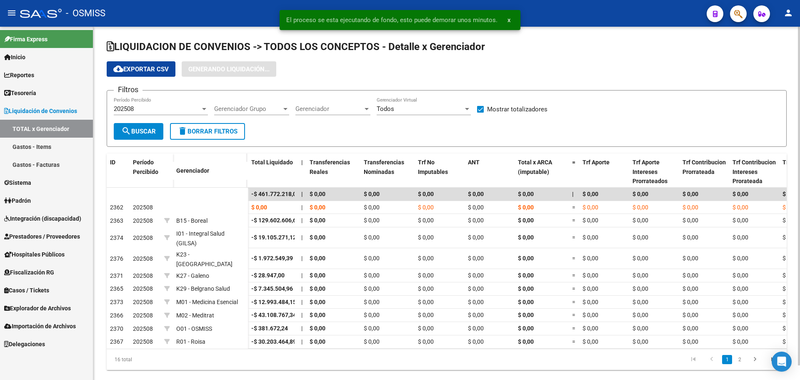
click at [136, 133] on span "search Buscar" at bounding box center [138, 132] width 35 height 8
click at [165, 107] on div "202508" at bounding box center [157, 109] width 87 height 8
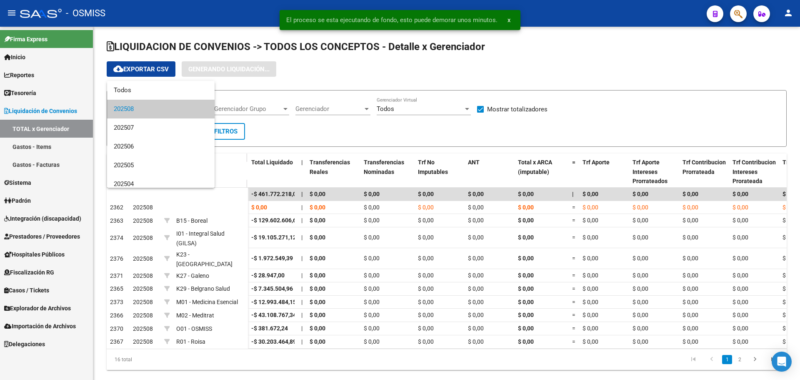
click at [365, 128] on div at bounding box center [400, 190] width 800 height 380
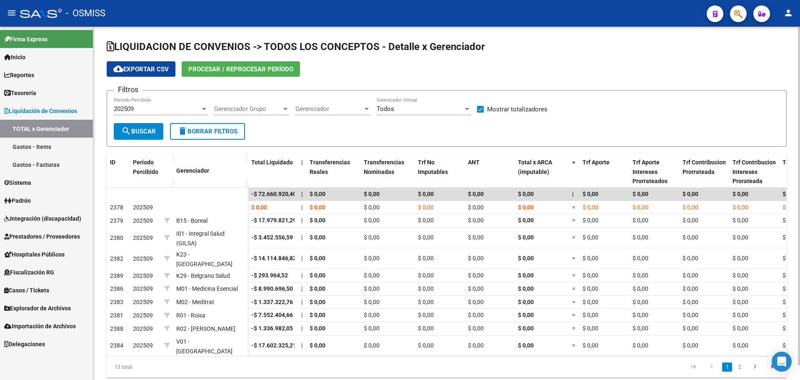
click at [300, 116] on div "Gerenciador Gerenciador" at bounding box center [332, 110] width 75 height 26
click at [303, 116] on div "Gerenciador Gerenciador" at bounding box center [332, 110] width 75 height 26
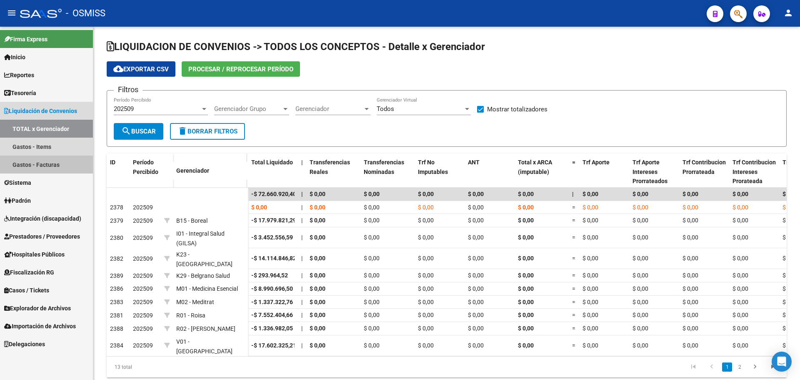
click at [74, 165] on link "Gastos - Facturas" at bounding box center [46, 164] width 93 height 18
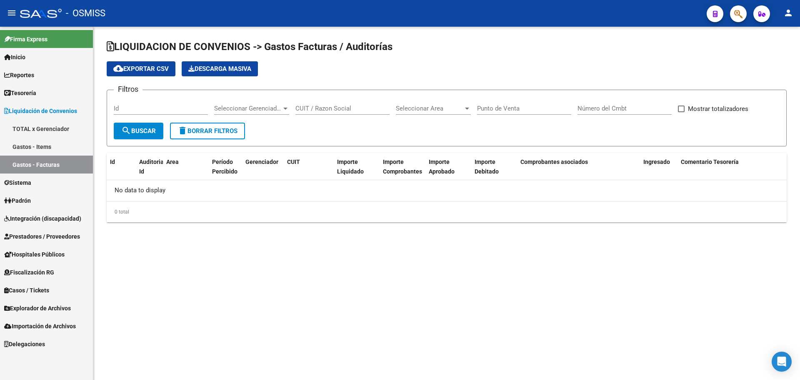
checkbox input "true"
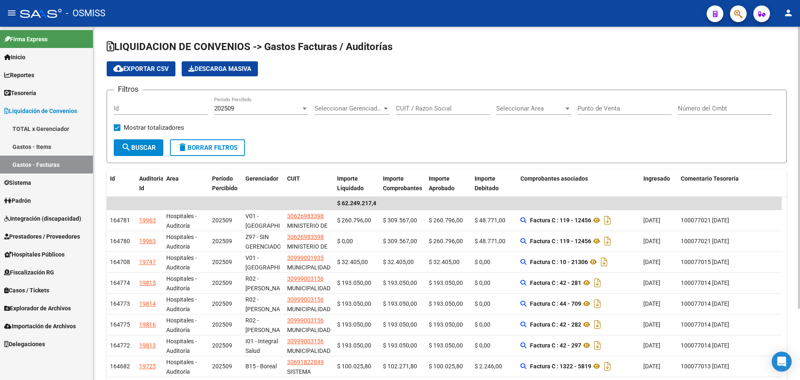
click at [354, 108] on span "Seleccionar Gerenciador" at bounding box center [349, 109] width 68 height 8
